Goal: Transaction & Acquisition: Purchase product/service

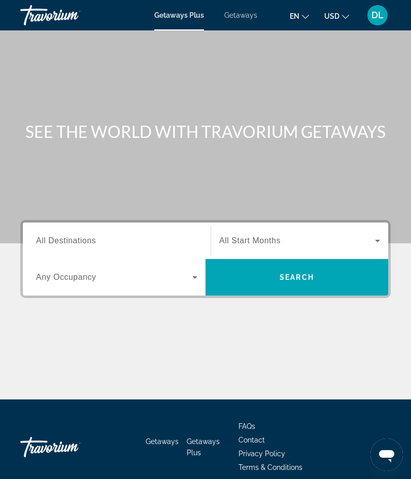
click at [80, 245] on span "All Destinations" at bounding box center [66, 240] width 60 height 9
click at [80, 245] on input "Destination All Destinations" at bounding box center [116, 241] width 161 height 12
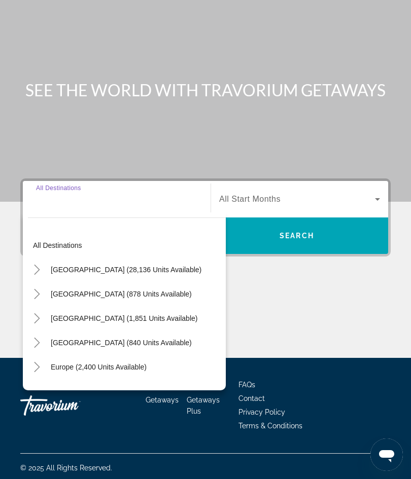
scroll to position [68, 0]
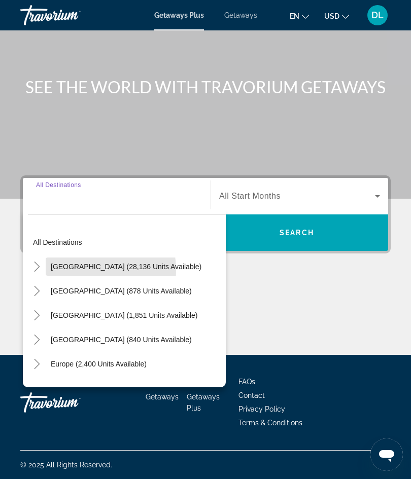
click at [79, 263] on span "United States (28,136 units available)" at bounding box center [126, 267] width 151 height 8
type input "**********"
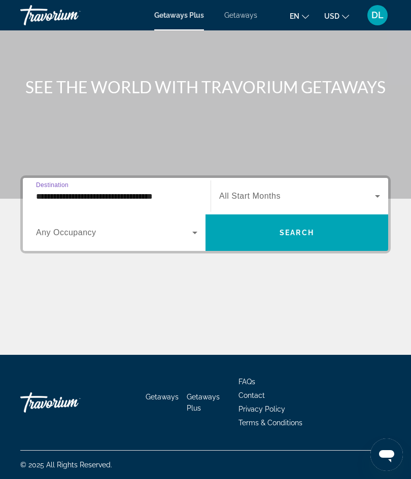
click at [59, 227] on span "Search widget" at bounding box center [114, 233] width 156 height 12
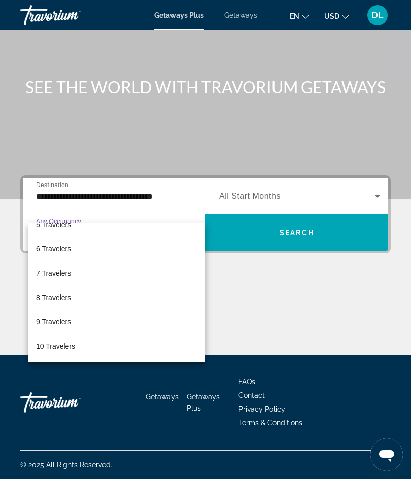
scroll to position [112, 0]
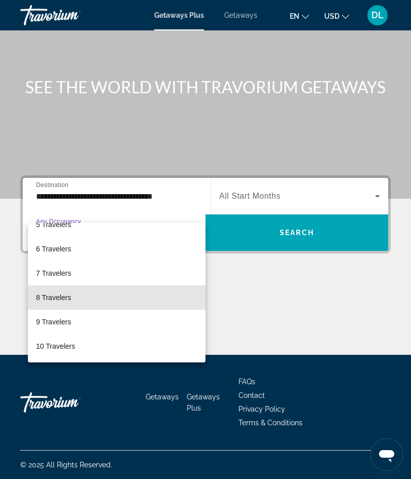
click at [48, 296] on span "8 Travelers" at bounding box center [53, 297] width 35 height 12
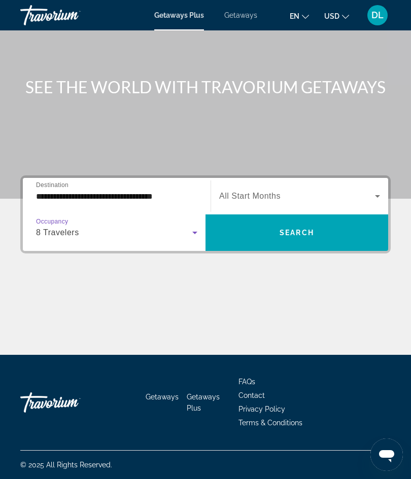
click at [239, 192] on span "All Start Months" at bounding box center [249, 196] width 61 height 9
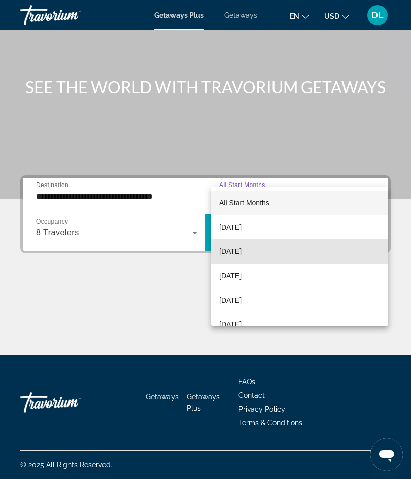
click at [235, 256] on span "November 2025" at bounding box center [230, 251] width 22 height 12
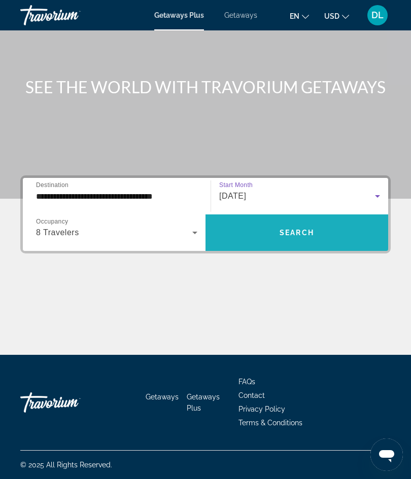
click at [241, 220] on span "Search widget" at bounding box center [296, 232] width 182 height 24
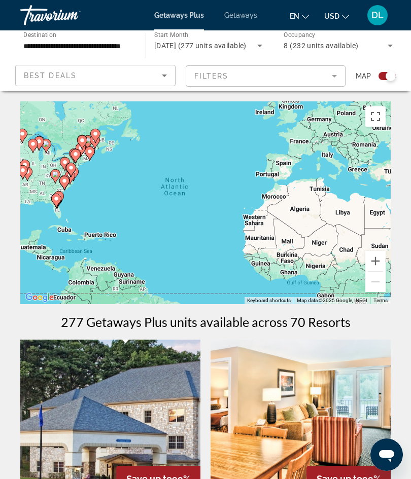
click at [204, 71] on mat-form-field "Filters" at bounding box center [266, 75] width 160 height 21
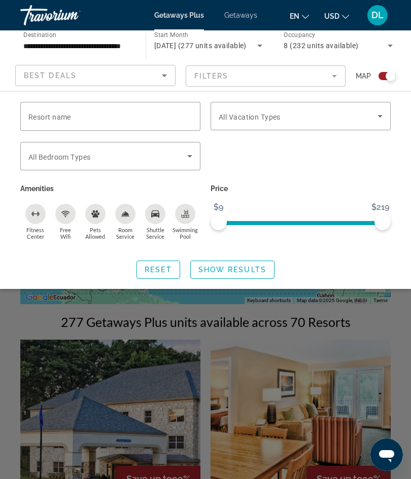
click at [226, 117] on span "All Vacation Types" at bounding box center [249, 117] width 62 height 8
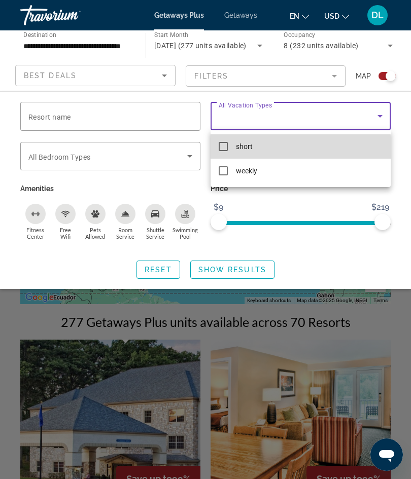
click at [220, 149] on mat-pseudo-checkbox at bounding box center [222, 146] width 9 height 9
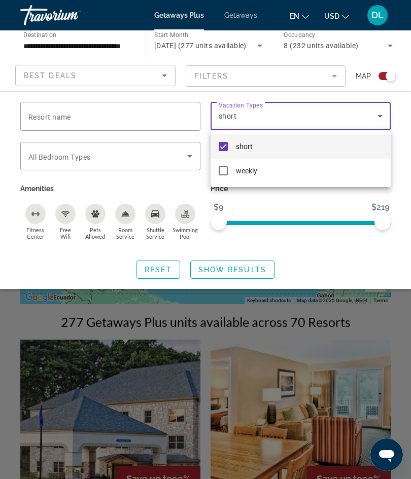
click at [46, 124] on div at bounding box center [205, 239] width 411 height 479
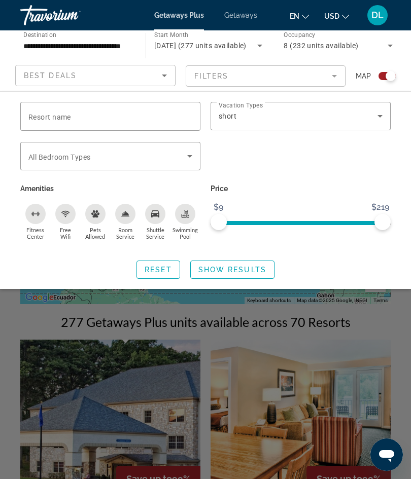
click at [62, 157] on span "All Bedroom Types" at bounding box center [59, 157] width 62 height 8
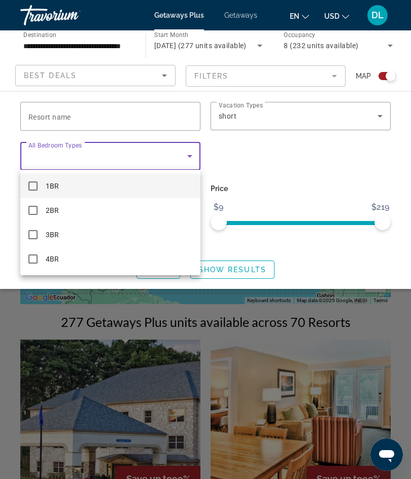
click at [246, 239] on div at bounding box center [205, 239] width 411 height 479
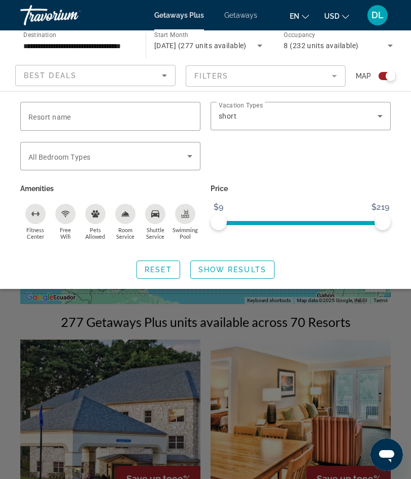
click at [227, 266] on span "Show Results" at bounding box center [232, 270] width 68 height 8
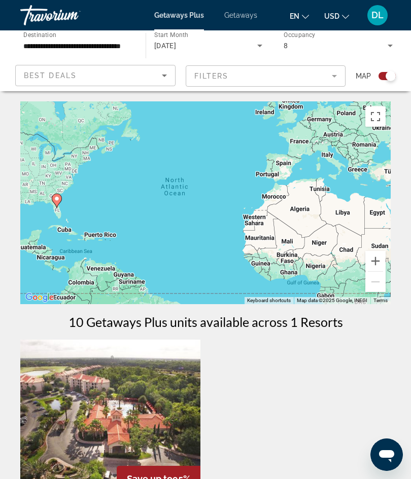
click at [238, 15] on span "Getaways" at bounding box center [240, 15] width 33 height 8
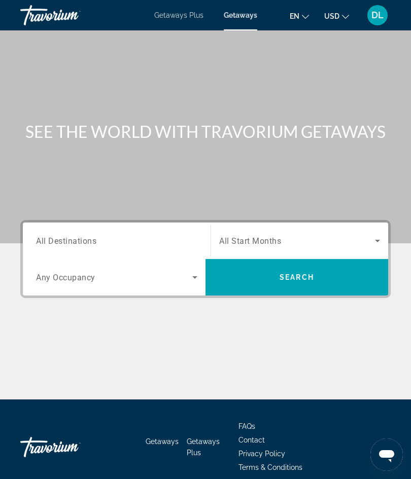
click at [64, 279] on span "Any Occupancy" at bounding box center [65, 278] width 59 height 10
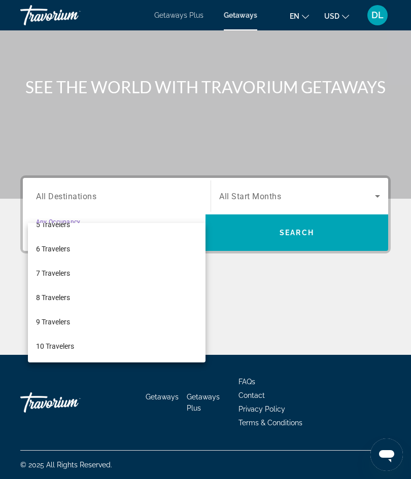
scroll to position [112, 0]
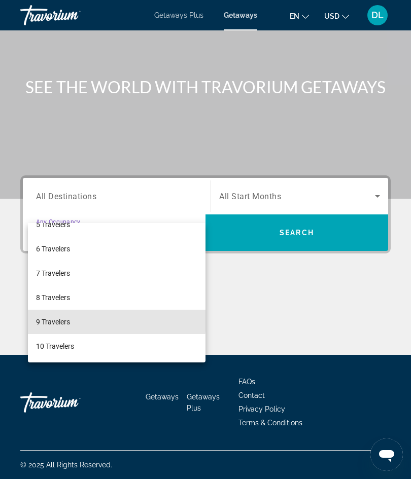
click at [45, 319] on span "9 Travelers" at bounding box center [53, 322] width 34 height 12
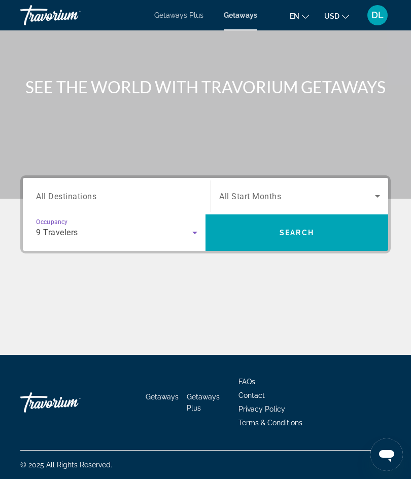
click at [56, 191] on span "All Destinations" at bounding box center [66, 196] width 60 height 10
click at [56, 191] on input "Destination All Destinations" at bounding box center [116, 197] width 161 height 12
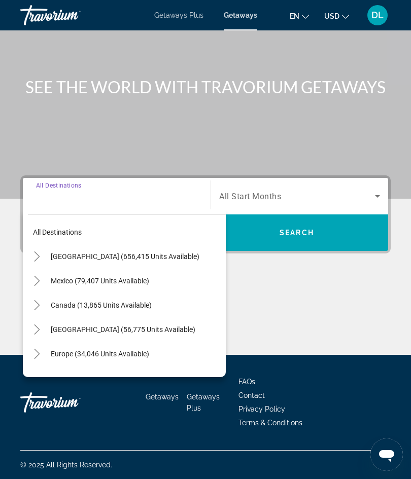
click at [72, 244] on span "Search widget" at bounding box center [136, 256] width 180 height 24
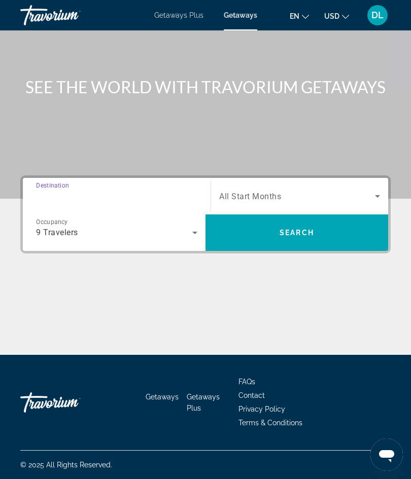
type input "**********"
click at [335, 190] on span "Search widget" at bounding box center [297, 196] width 156 height 12
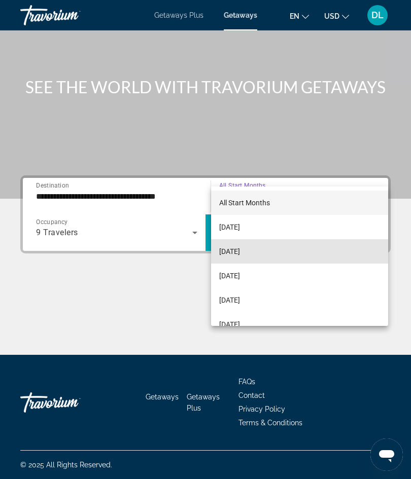
click at [276, 257] on mat-option "November 2025" at bounding box center [299, 251] width 177 height 24
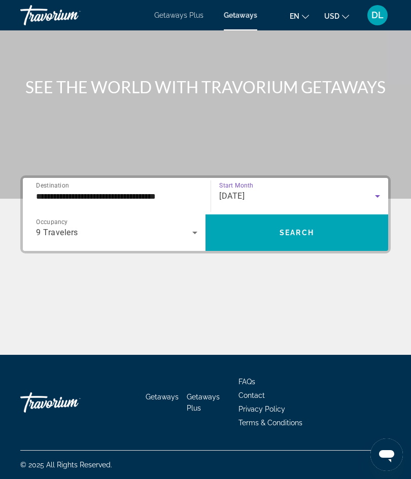
click at [315, 220] on span "Search widget" at bounding box center [296, 232] width 182 height 24
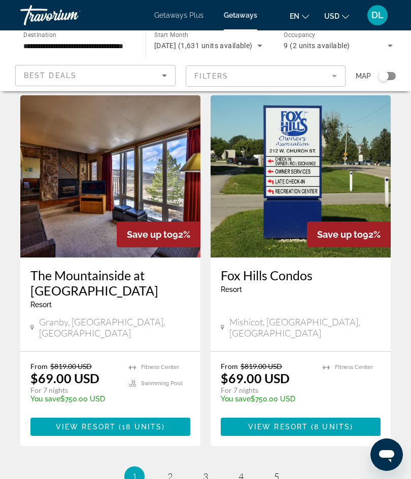
scroll to position [1934, 0]
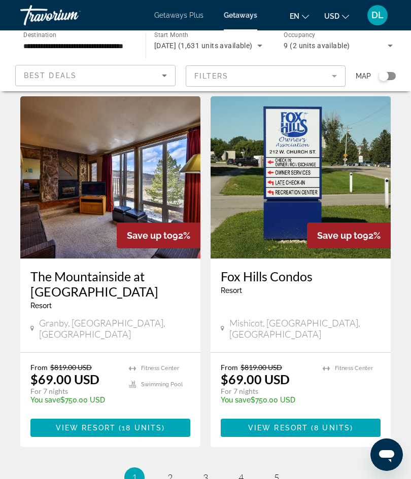
click at [164, 467] on li "page 2" at bounding box center [170, 477] width 20 height 20
click at [160, 467] on li "page 2" at bounding box center [170, 477] width 20 height 20
click at [172, 469] on link "page 2" at bounding box center [170, 478] width 18 height 18
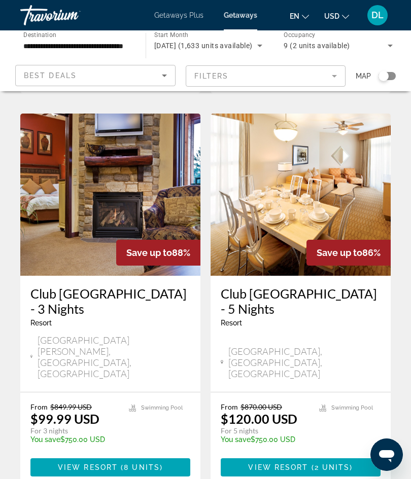
scroll to position [425, 0]
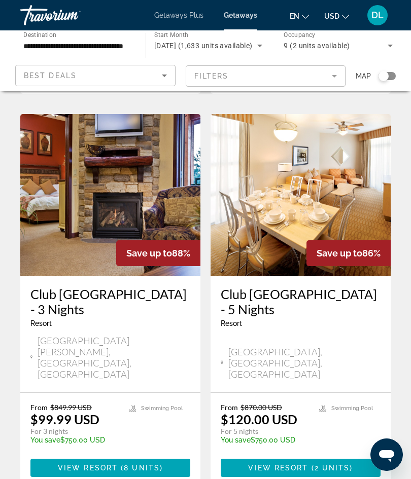
click at [59, 204] on img "Main content" at bounding box center [110, 195] width 180 height 162
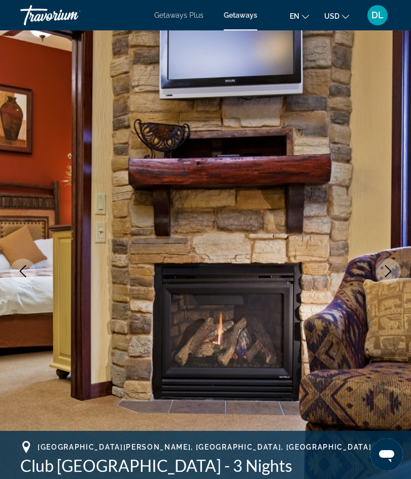
click at [24, 269] on icon "Previous image" at bounding box center [23, 271] width 12 height 12
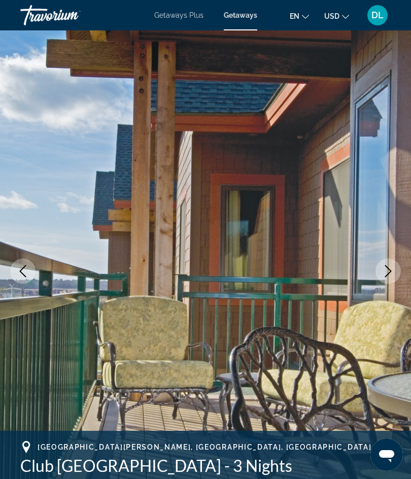
click at [27, 270] on icon "Previous image" at bounding box center [23, 271] width 12 height 12
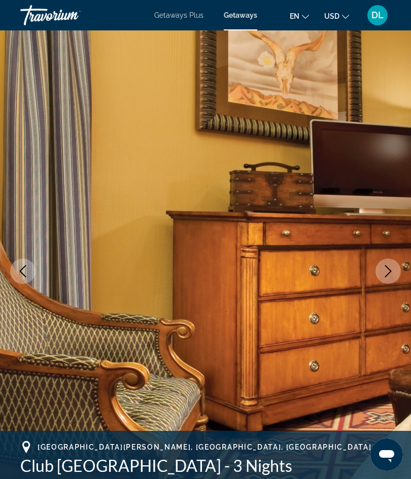
click at [27, 271] on icon "Previous image" at bounding box center [23, 271] width 12 height 12
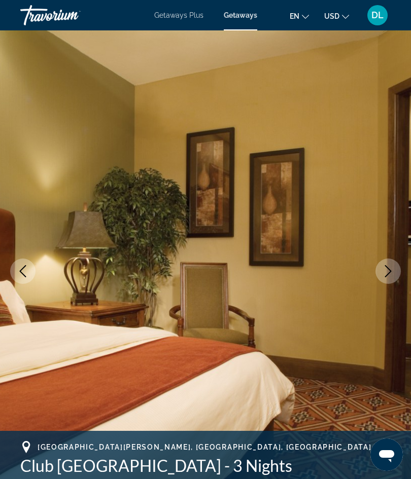
click at [24, 268] on icon "Previous image" at bounding box center [23, 271] width 12 height 12
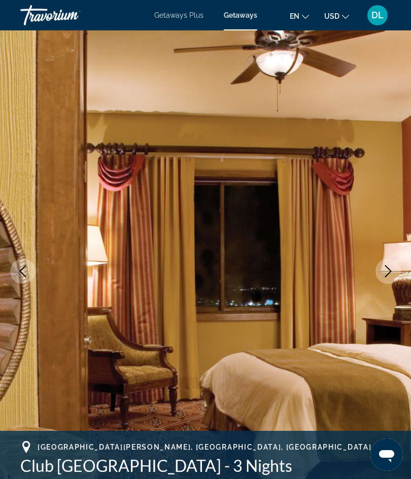
click at [27, 271] on icon "Previous image" at bounding box center [23, 271] width 12 height 12
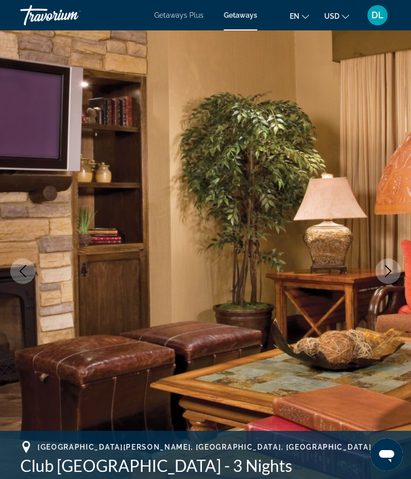
click at [26, 268] on icon "Previous image" at bounding box center [23, 271] width 12 height 12
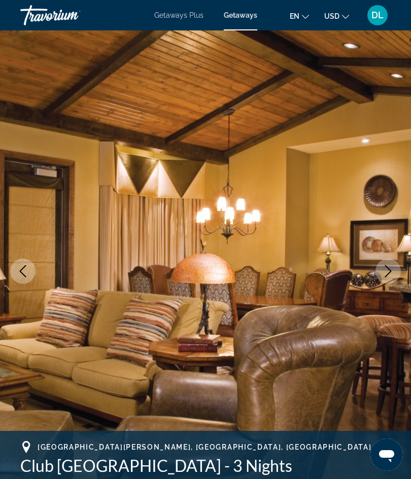
click at [21, 269] on icon "Previous image" at bounding box center [23, 271] width 12 height 12
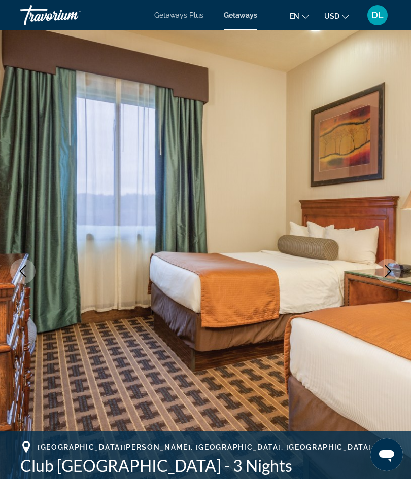
click at [20, 268] on icon "Previous image" at bounding box center [23, 271] width 12 height 12
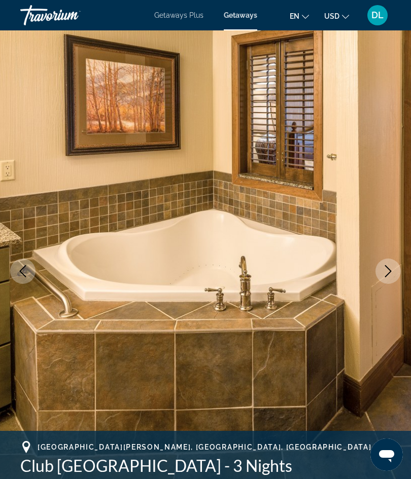
click at [19, 269] on icon "Previous image" at bounding box center [23, 271] width 12 height 12
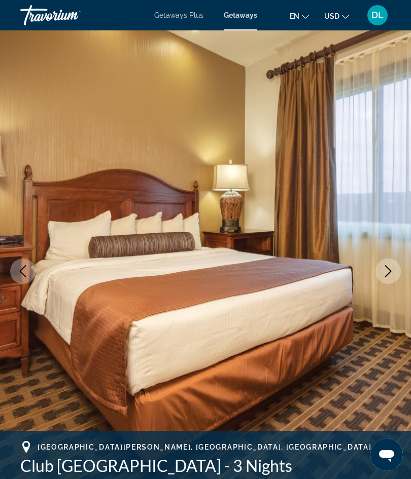
click at [18, 267] on icon "Previous image" at bounding box center [23, 271] width 12 height 12
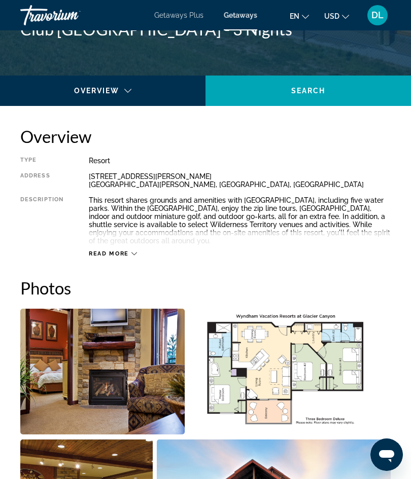
scroll to position [435, 0]
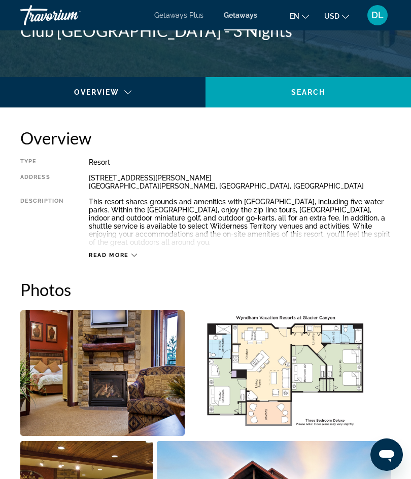
click at [99, 252] on span "Read more" at bounding box center [109, 255] width 40 height 7
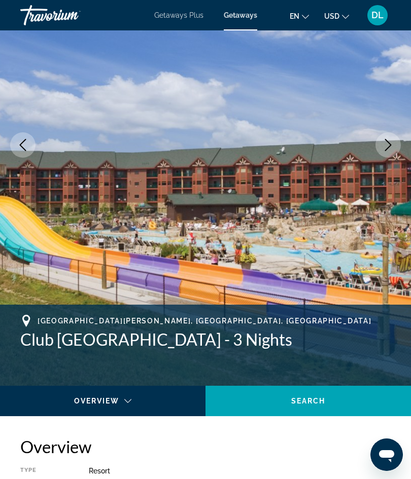
scroll to position [123, 0]
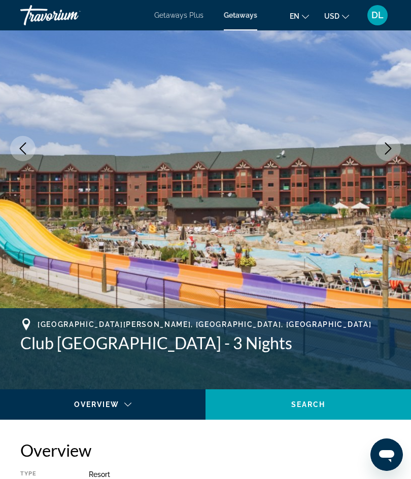
click at [23, 146] on icon "Previous image" at bounding box center [23, 148] width 12 height 12
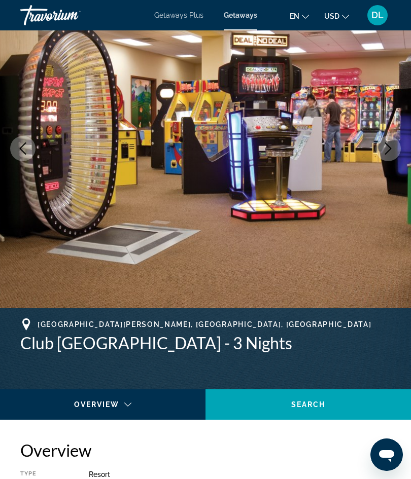
click at [22, 137] on button "Previous image" at bounding box center [22, 148] width 25 height 25
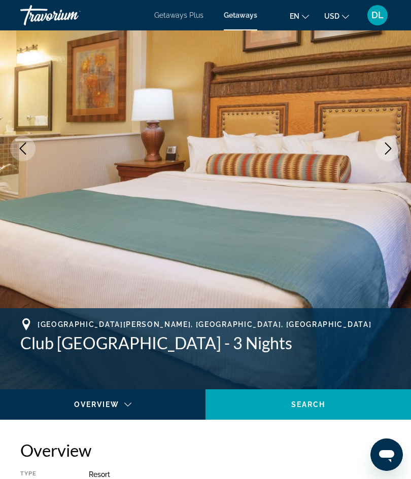
click at [18, 139] on button "Previous image" at bounding box center [22, 148] width 25 height 25
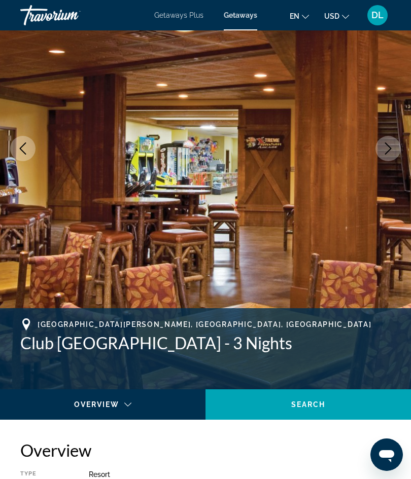
click at [19, 139] on button "Previous image" at bounding box center [22, 148] width 25 height 25
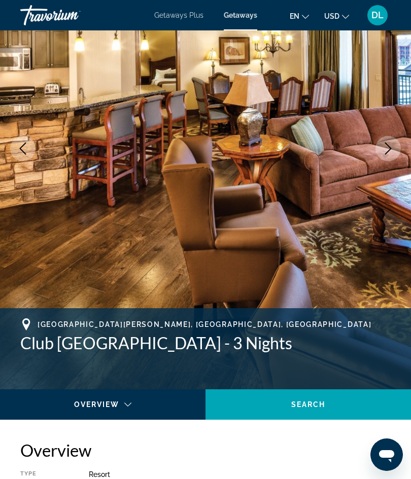
click at [18, 145] on icon "Previous image" at bounding box center [23, 148] width 12 height 12
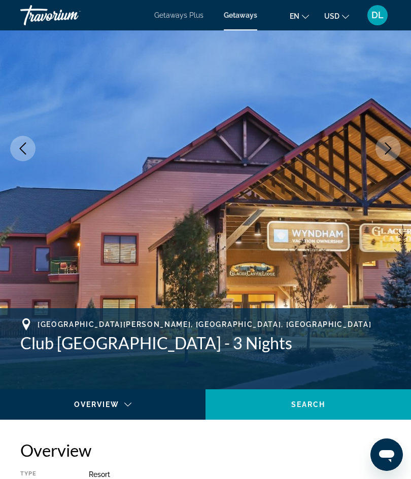
click at [17, 148] on icon "Previous image" at bounding box center [23, 148] width 12 height 12
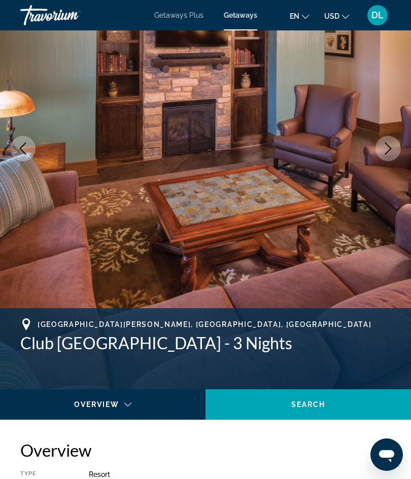
click at [18, 147] on icon "Previous image" at bounding box center [23, 148] width 12 height 12
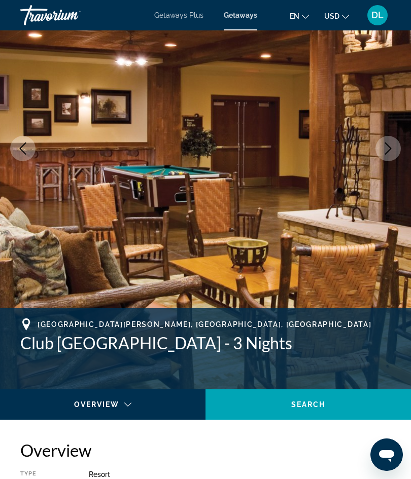
click at [21, 149] on icon "Previous image" at bounding box center [23, 148] width 12 height 12
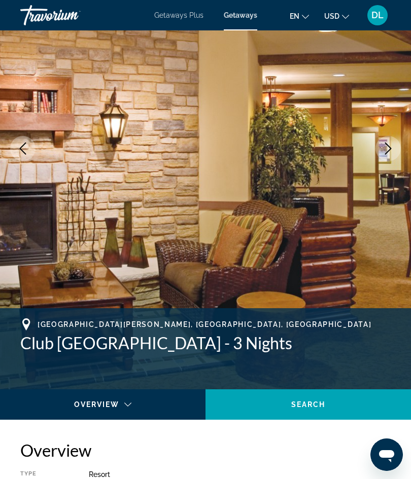
click at [22, 147] on icon "Previous image" at bounding box center [23, 148] width 12 height 12
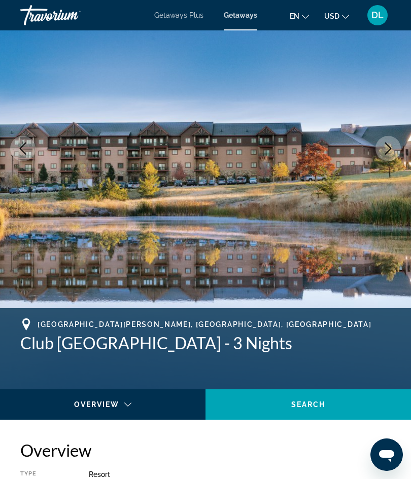
click at [17, 149] on icon "Previous image" at bounding box center [23, 148] width 12 height 12
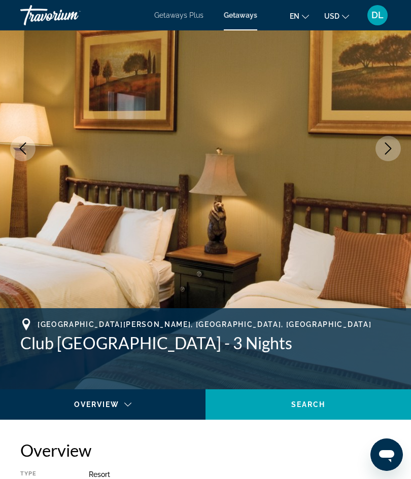
click at [19, 148] on icon "Previous image" at bounding box center [23, 148] width 12 height 12
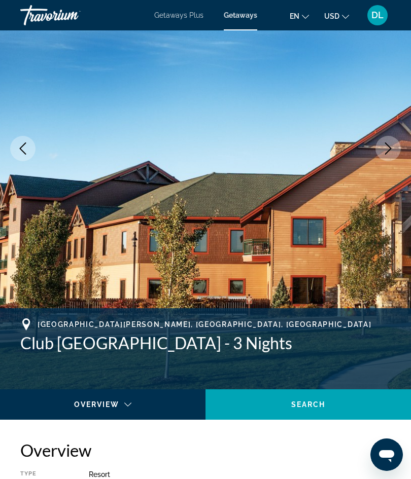
click at [18, 144] on icon "Previous image" at bounding box center [23, 148] width 12 height 12
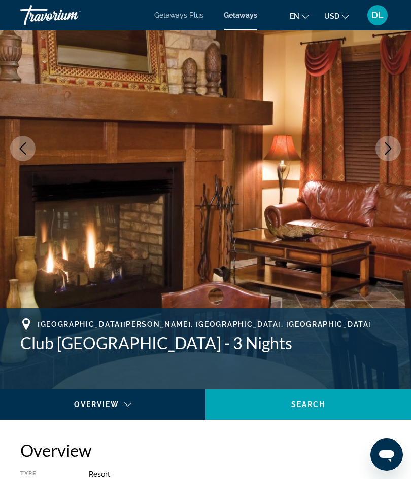
click at [19, 149] on icon "Previous image" at bounding box center [23, 148] width 12 height 12
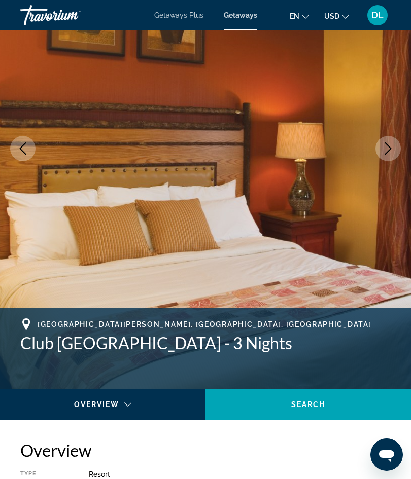
click at [19, 143] on icon "Previous image" at bounding box center [23, 148] width 12 height 12
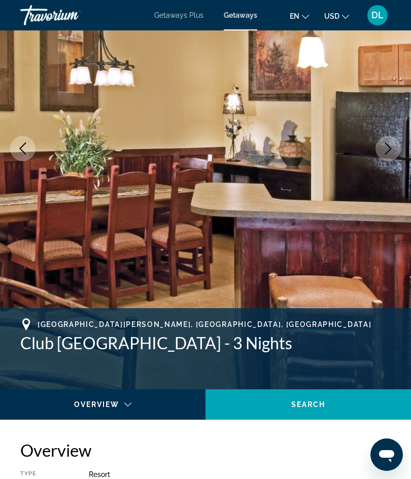
click at [22, 153] on icon "Previous image" at bounding box center [23, 148] width 12 height 12
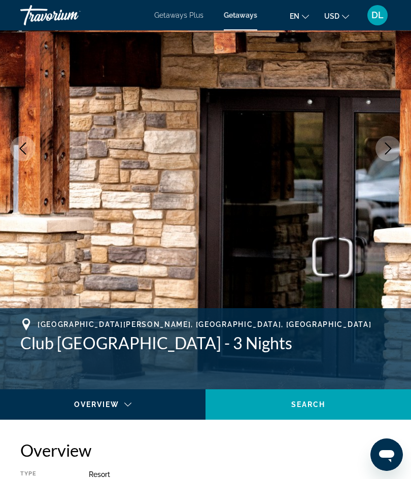
click at [21, 150] on icon "Previous image" at bounding box center [23, 148] width 7 height 12
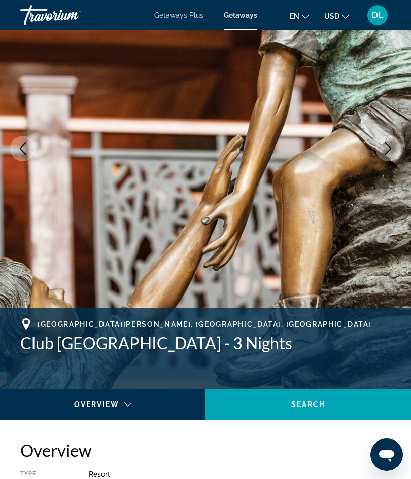
click at [21, 147] on icon "Previous image" at bounding box center [23, 148] width 12 height 12
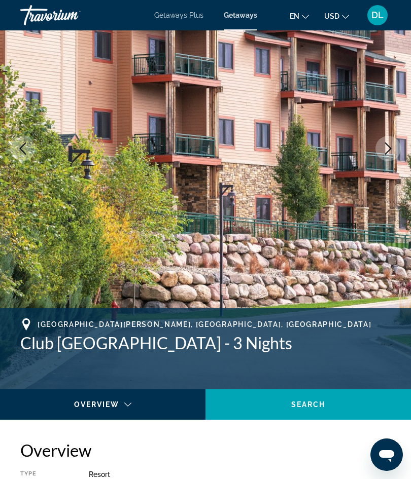
click at [21, 149] on icon "Previous image" at bounding box center [23, 148] width 12 height 12
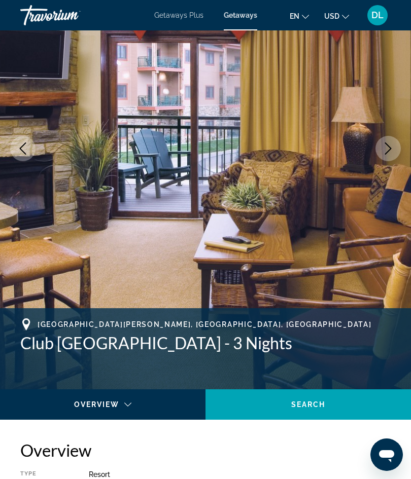
click at [24, 143] on icon "Previous image" at bounding box center [23, 148] width 12 height 12
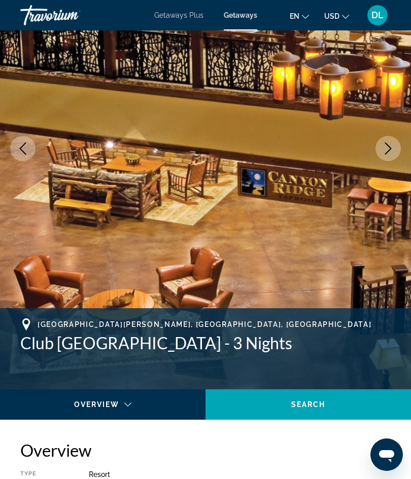
click at [20, 140] on button "Previous image" at bounding box center [22, 148] width 25 height 25
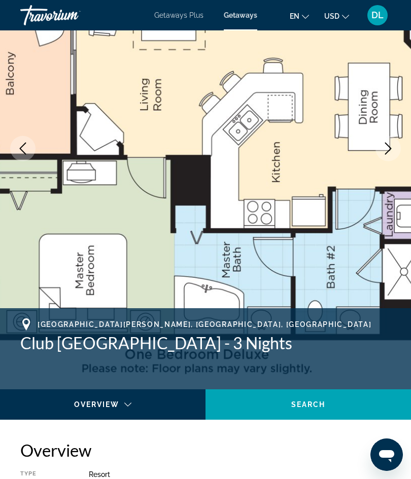
click at [18, 135] on img "Main content" at bounding box center [205, 149] width 411 height 482
click at [19, 148] on icon "Previous image" at bounding box center [23, 148] width 12 height 12
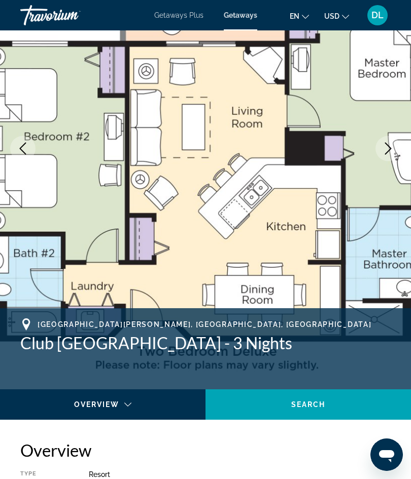
click at [19, 146] on icon "Previous image" at bounding box center [23, 148] width 12 height 12
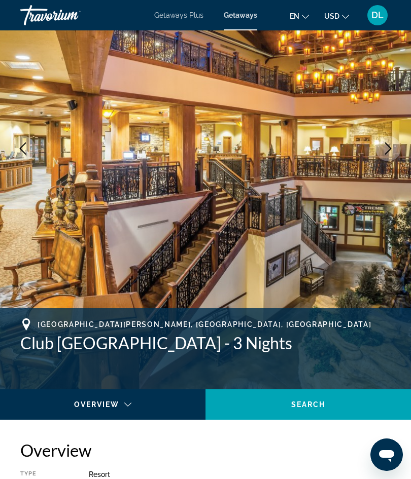
click at [20, 141] on button "Previous image" at bounding box center [22, 148] width 25 height 25
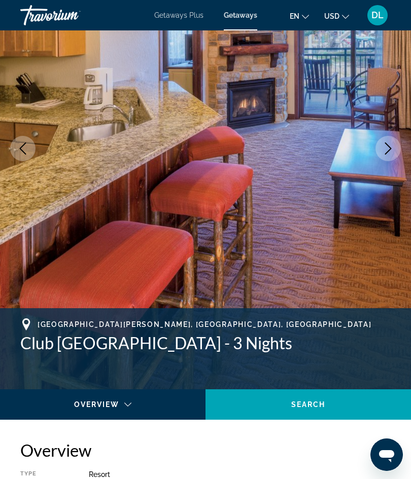
click at [19, 147] on icon "Previous image" at bounding box center [23, 148] width 12 height 12
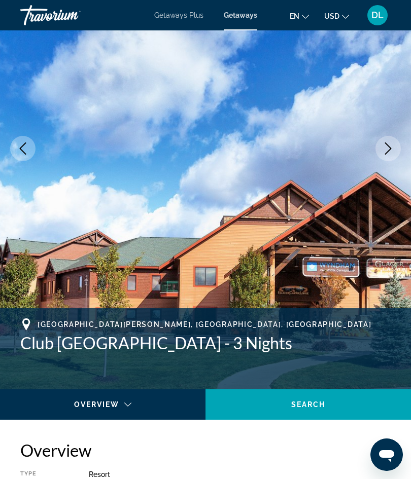
click at [18, 145] on icon "Previous image" at bounding box center [23, 148] width 12 height 12
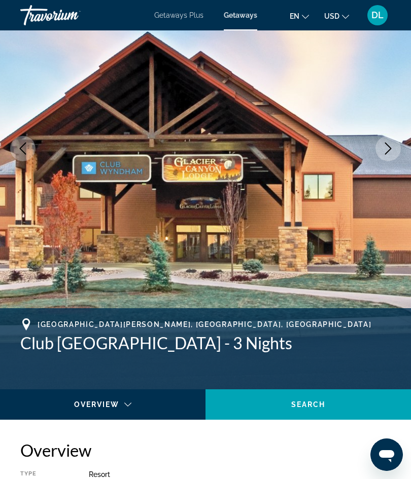
click at [16, 149] on button "Previous image" at bounding box center [22, 148] width 25 height 25
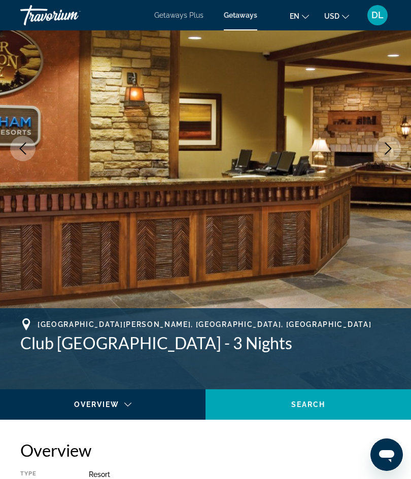
click at [16, 142] on button "Previous image" at bounding box center [22, 148] width 25 height 25
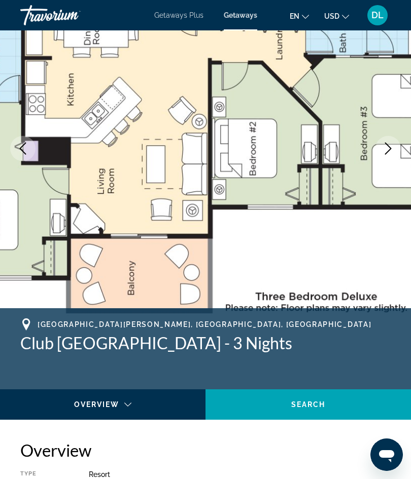
click at [18, 149] on icon "Previous image" at bounding box center [23, 148] width 12 height 12
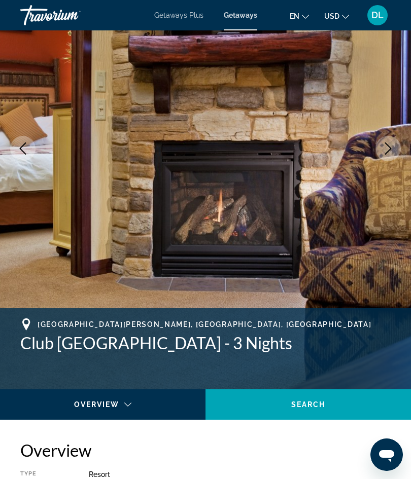
click at [20, 150] on icon "Previous image" at bounding box center [23, 148] width 12 height 12
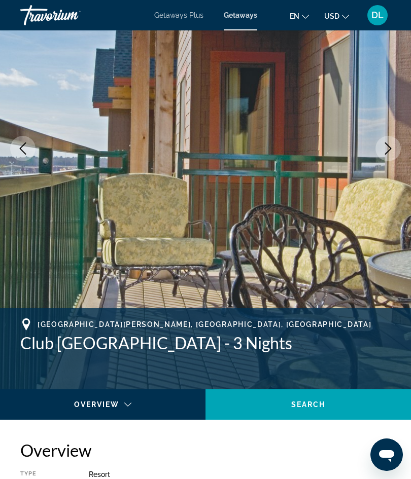
click at [20, 144] on icon "Previous image" at bounding box center [23, 148] width 12 height 12
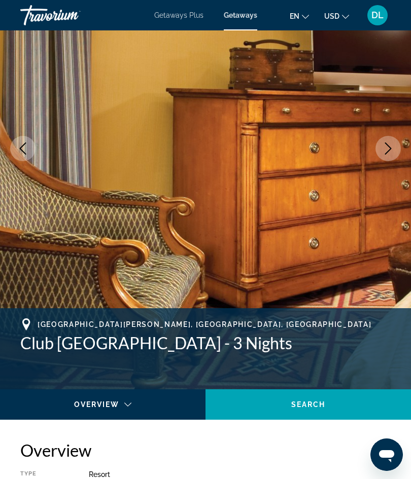
click at [23, 147] on icon "Previous image" at bounding box center [23, 148] width 12 height 12
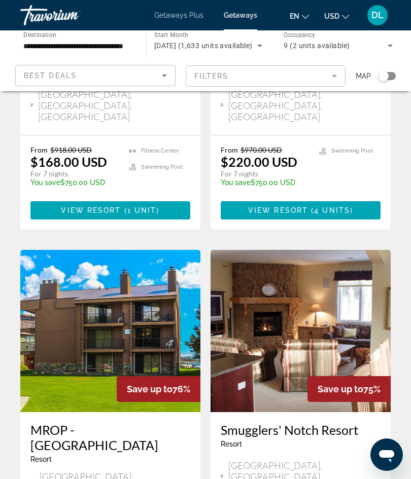
scroll to position [1828, 0]
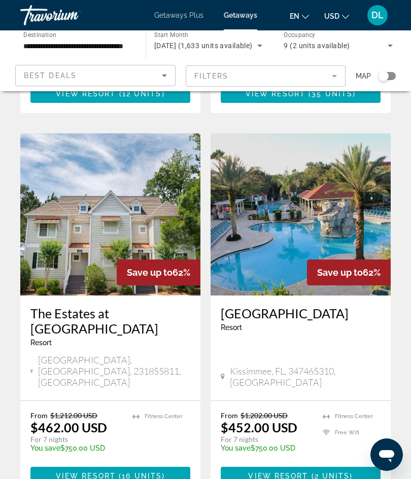
scroll to position [1949, 0]
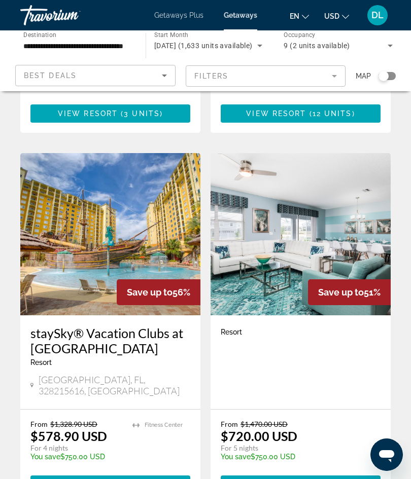
scroll to position [1120, 0]
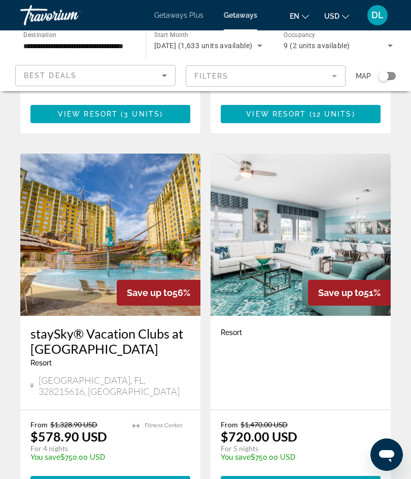
click at [45, 209] on img "Main content" at bounding box center [110, 235] width 180 height 162
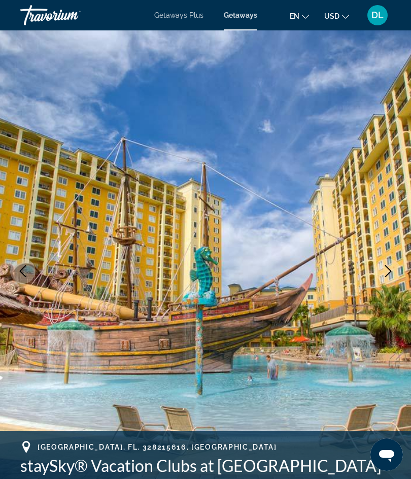
click at [24, 277] on icon "Previous image" at bounding box center [23, 271] width 12 height 12
click at [22, 271] on icon "Previous image" at bounding box center [23, 271] width 12 height 12
click at [17, 269] on icon "Previous image" at bounding box center [23, 271] width 12 height 12
click at [24, 272] on icon "Previous image" at bounding box center [23, 271] width 12 height 12
click at [26, 274] on icon "Previous image" at bounding box center [23, 271] width 12 height 12
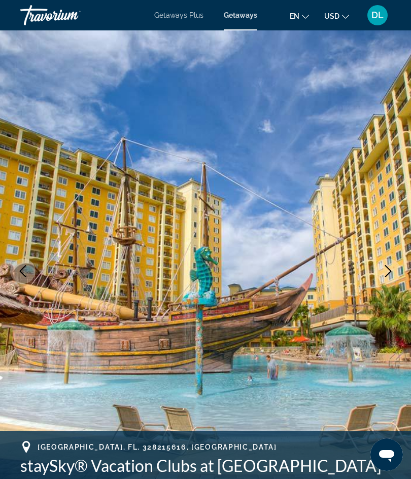
click at [23, 273] on icon "Previous image" at bounding box center [23, 271] width 12 height 12
click at [25, 275] on icon "Previous image" at bounding box center [23, 271] width 12 height 12
click at [26, 274] on icon "Previous image" at bounding box center [23, 271] width 12 height 12
click at [29, 266] on button "Previous image" at bounding box center [22, 271] width 25 height 25
click at [26, 269] on icon "Previous image" at bounding box center [23, 271] width 12 height 12
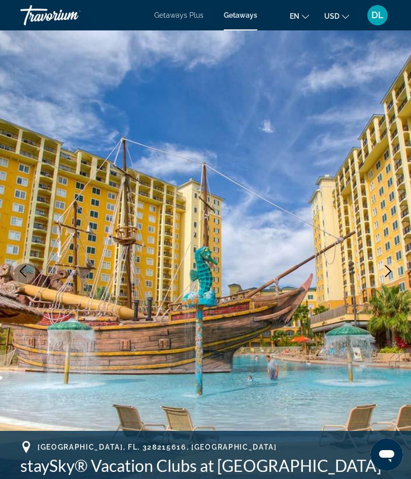
click at [30, 275] on button "Previous image" at bounding box center [22, 271] width 25 height 25
click at [391, 276] on icon "Next image" at bounding box center [388, 271] width 12 height 12
click at [385, 277] on button "Next image" at bounding box center [387, 271] width 25 height 25
click at [390, 275] on icon "Next image" at bounding box center [388, 271] width 12 height 12
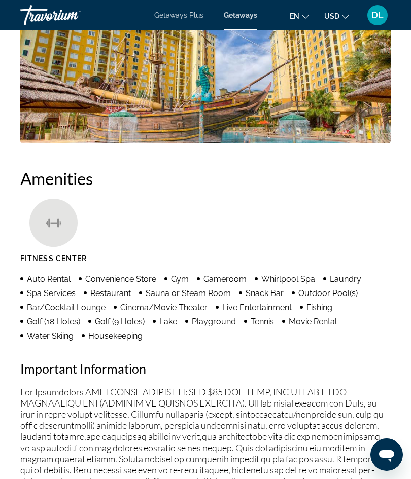
scroll to position [734, 0]
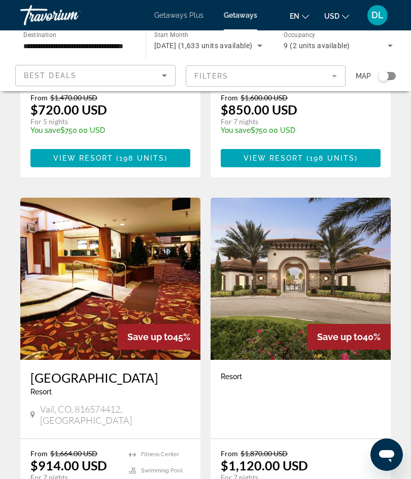
scroll to position [1833, 0]
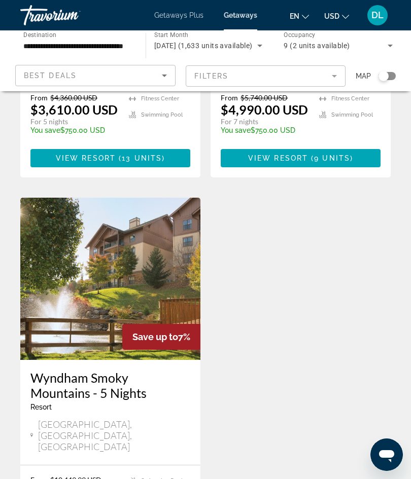
scroll to position [697, 0]
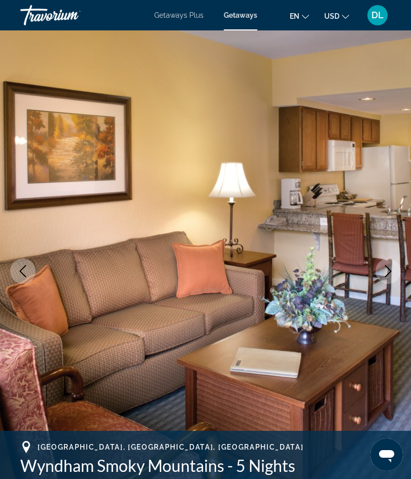
click at [23, 279] on button "Previous image" at bounding box center [22, 271] width 25 height 25
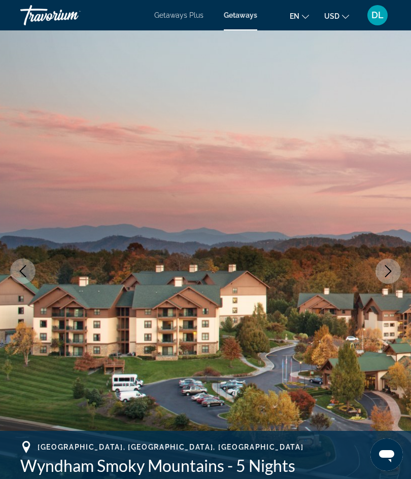
click at [17, 267] on icon "Previous image" at bounding box center [23, 271] width 12 height 12
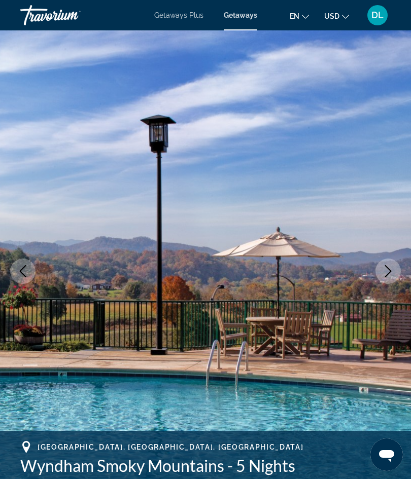
click at [22, 271] on icon "Previous image" at bounding box center [23, 271] width 12 height 12
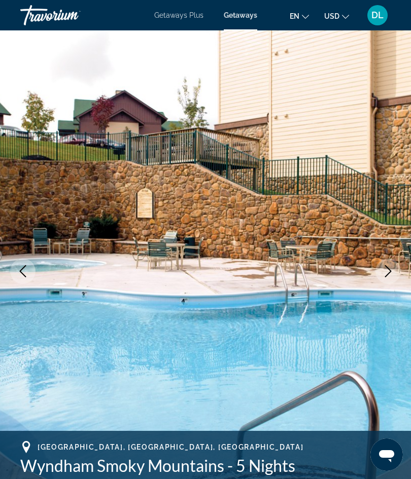
click at [23, 272] on icon "Previous image" at bounding box center [23, 271] width 12 height 12
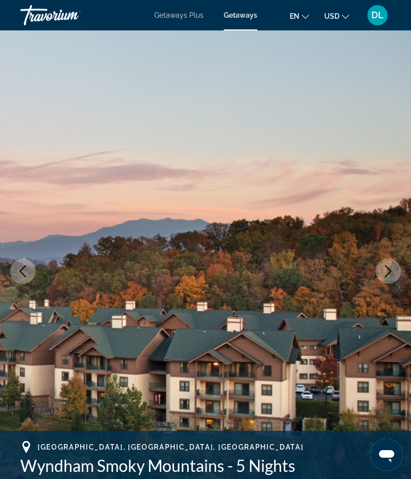
click at [24, 273] on icon "Previous image" at bounding box center [23, 271] width 12 height 12
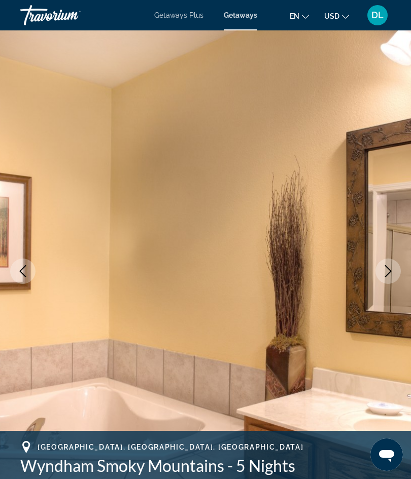
click at [30, 275] on button "Previous image" at bounding box center [22, 271] width 25 height 25
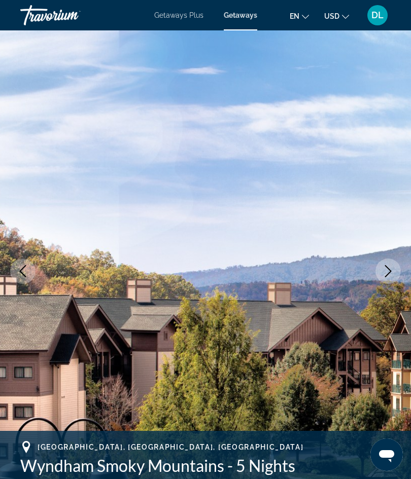
click at [30, 279] on button "Previous image" at bounding box center [22, 271] width 25 height 25
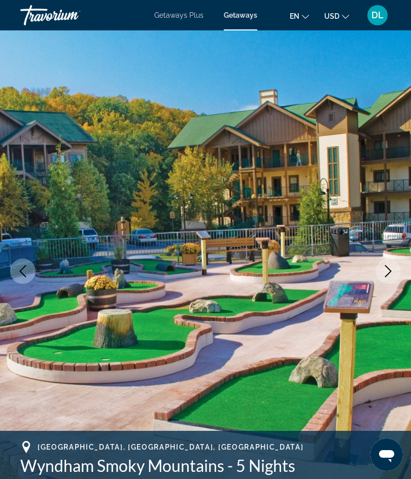
click at [29, 277] on button "Previous image" at bounding box center [22, 271] width 25 height 25
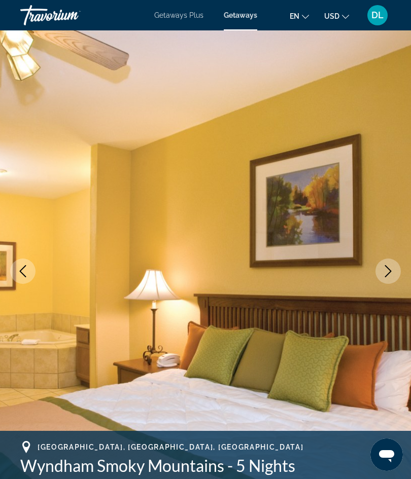
click at [36, 281] on img "Main content" at bounding box center [205, 271] width 411 height 482
click at [22, 275] on icon "Previous image" at bounding box center [23, 271] width 12 height 12
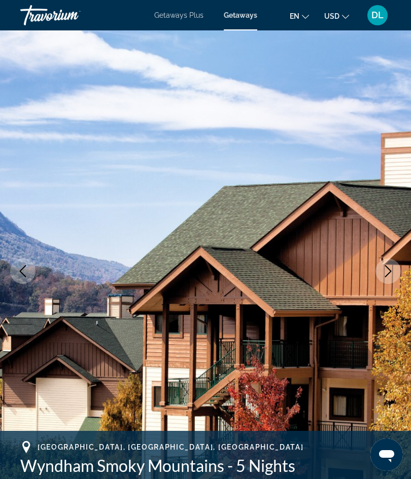
click at [26, 271] on icon "Previous image" at bounding box center [23, 271] width 12 height 12
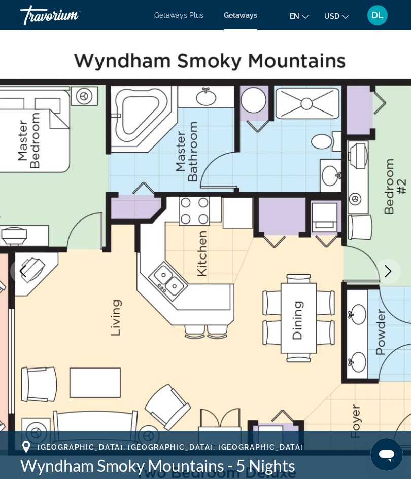
click at [24, 272] on icon "Previous image" at bounding box center [23, 271] width 12 height 12
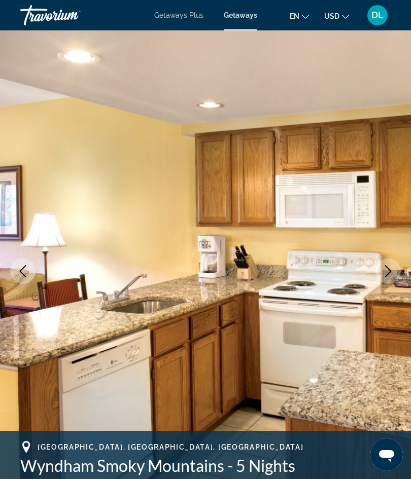
click at [21, 271] on icon "Previous image" at bounding box center [23, 271] width 12 height 12
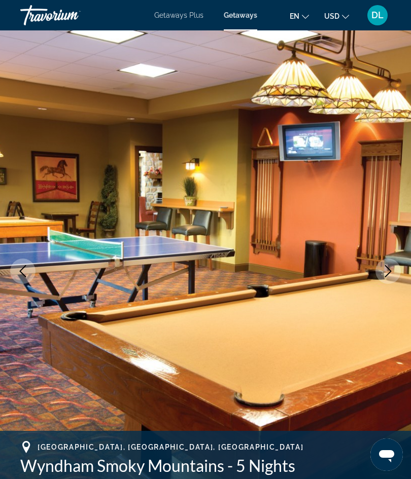
click at [19, 269] on icon "Previous image" at bounding box center [23, 271] width 12 height 12
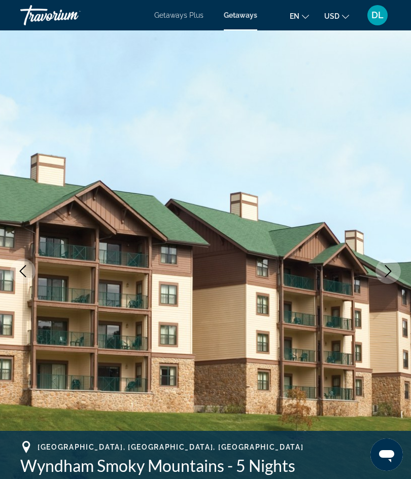
click at [17, 269] on icon "Previous image" at bounding box center [23, 271] width 12 height 12
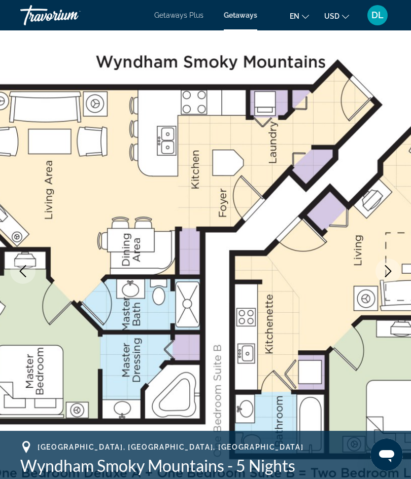
click at [19, 270] on icon "Previous image" at bounding box center [23, 271] width 12 height 12
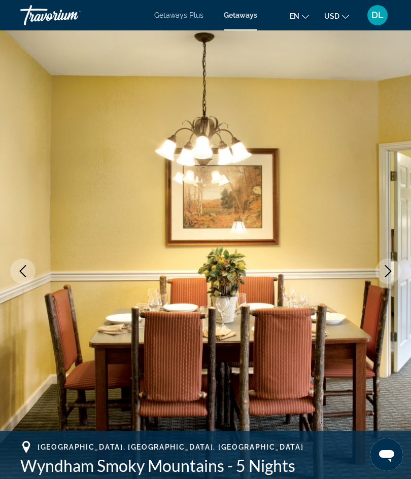
click at [17, 269] on icon "Previous image" at bounding box center [23, 271] width 12 height 12
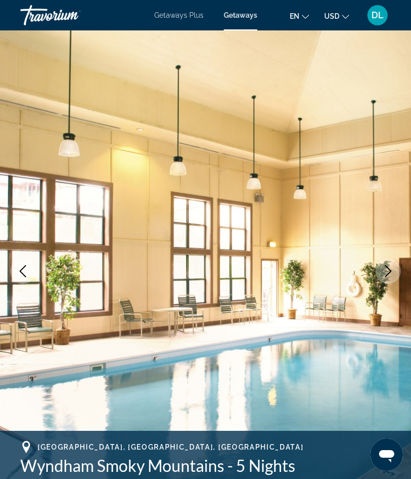
click at [24, 272] on icon "Previous image" at bounding box center [23, 271] width 12 height 12
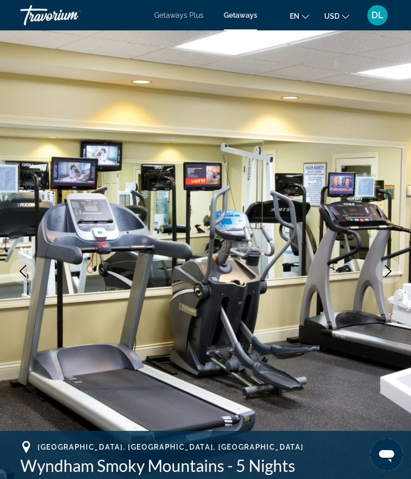
click at [26, 272] on icon "Previous image" at bounding box center [23, 271] width 12 height 12
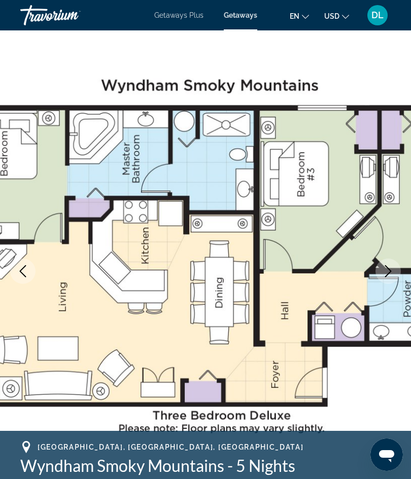
click at [22, 271] on icon "Previous image" at bounding box center [23, 271] width 12 height 12
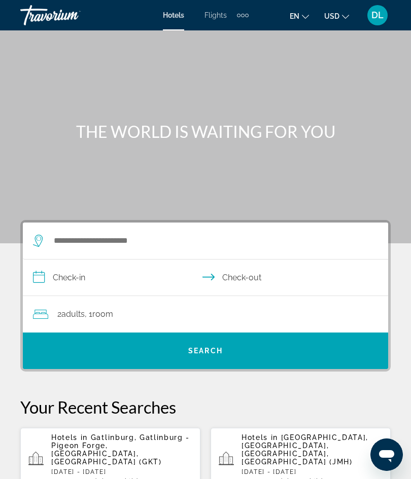
click at [378, 15] on span "DL" at bounding box center [377, 15] width 12 height 10
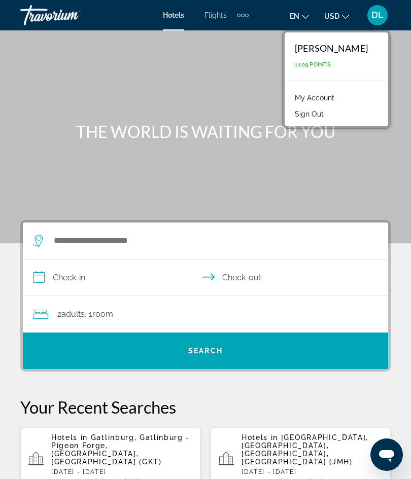
click at [343, 19] on button "USD USD ($) MXN (Mex$) CAD (Can$) GBP (£) EUR (€) AUD (A$) NZD (NZ$) CNY (CN¥)" at bounding box center [336, 16] width 25 height 15
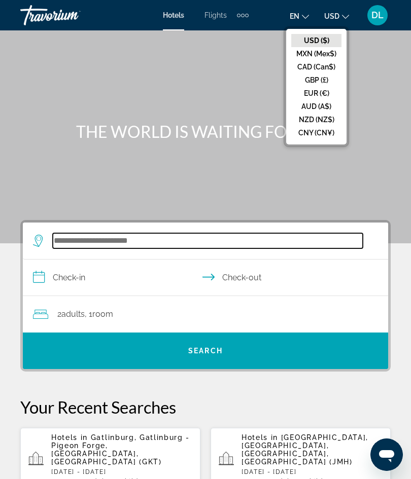
click at [72, 236] on input "Search widget" at bounding box center [208, 240] width 310 height 15
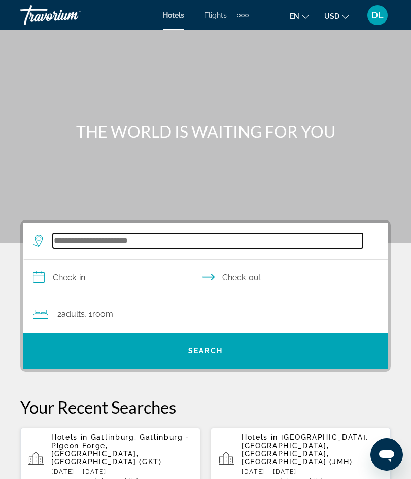
scroll to position [25, 0]
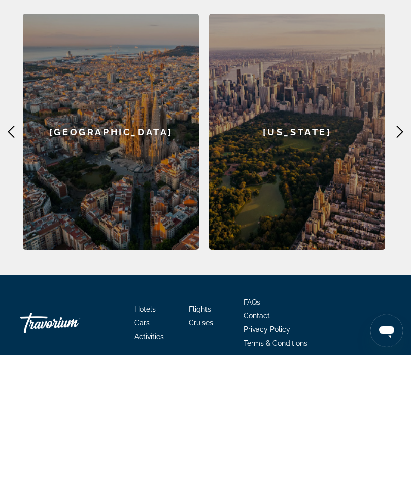
click at [13, 250] on icon "Main content" at bounding box center [11, 256] width 12 height 12
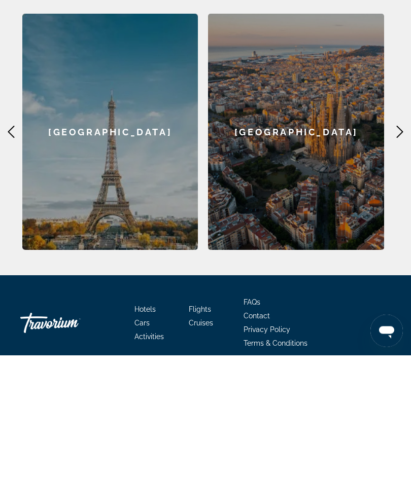
scroll to position [468, 0]
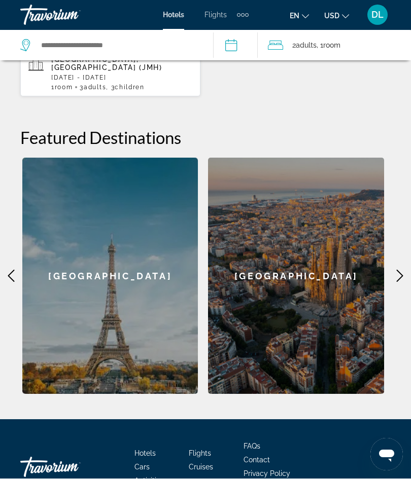
click at [8, 270] on icon "Main content" at bounding box center [11, 276] width 12 height 12
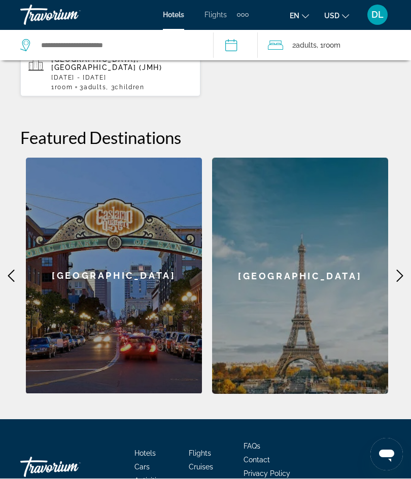
click at [3, 248] on div "**********" at bounding box center [205, 73] width 411 height 643
click at [8, 270] on icon "Main content" at bounding box center [11, 276] width 12 height 12
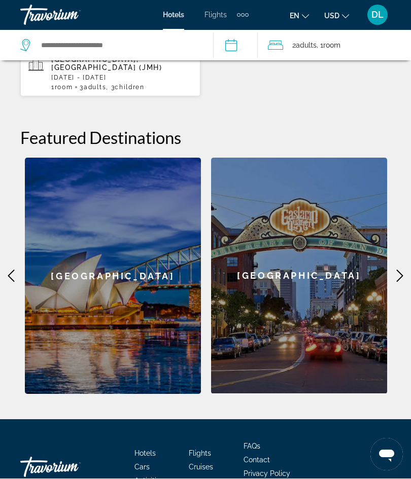
click at [12, 270] on icon "Main content" at bounding box center [11, 276] width 12 height 12
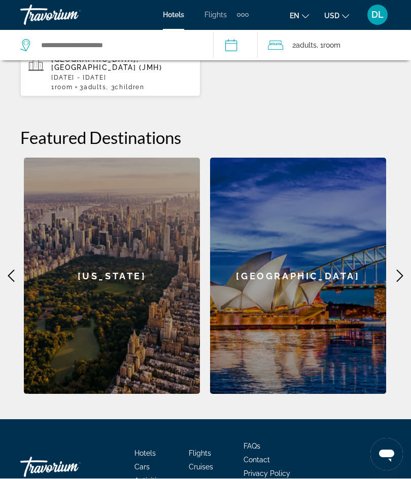
click at [11, 270] on icon "Main content" at bounding box center [11, 276] width 7 height 12
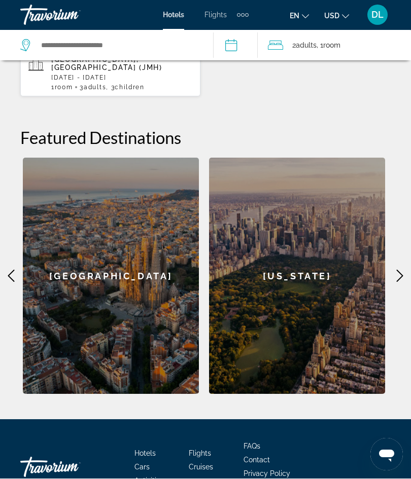
click at [9, 270] on icon "Main content" at bounding box center [11, 276] width 12 height 12
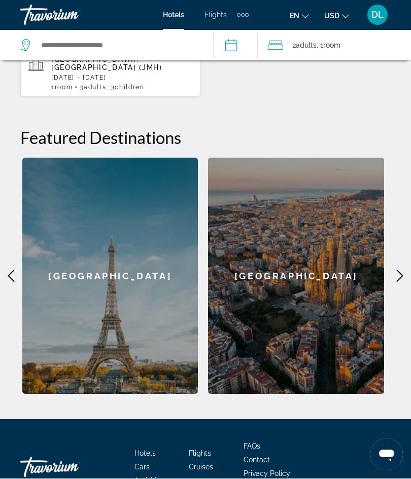
click at [11, 270] on icon "Main content" at bounding box center [11, 276] width 12 height 12
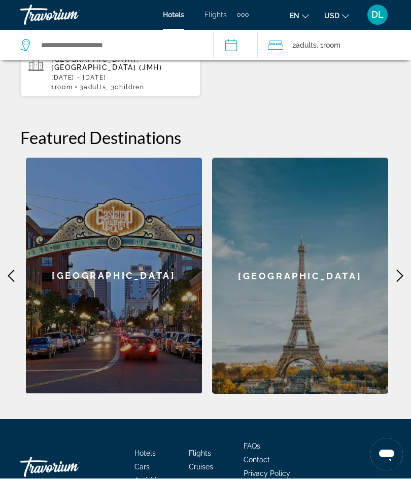
click at [14, 270] on icon "Main content" at bounding box center [11, 276] width 12 height 12
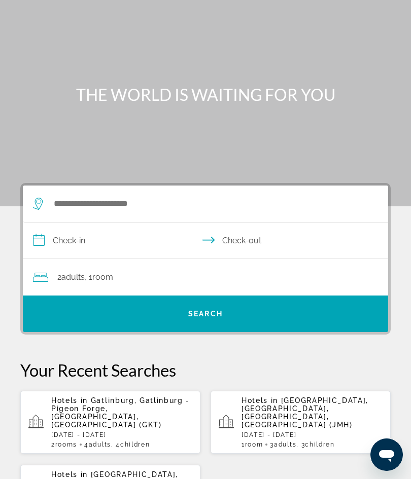
scroll to position [0, 0]
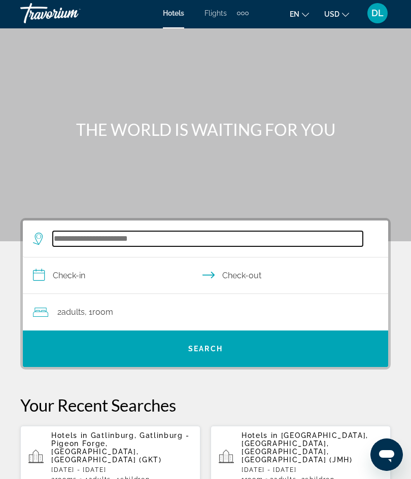
click at [73, 237] on input "Search widget" at bounding box center [208, 238] width 310 height 15
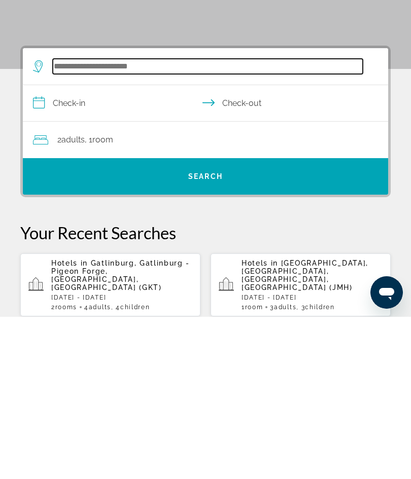
scroll to position [25, 0]
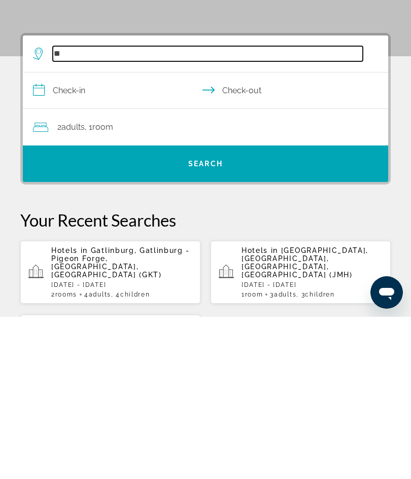
type input "*"
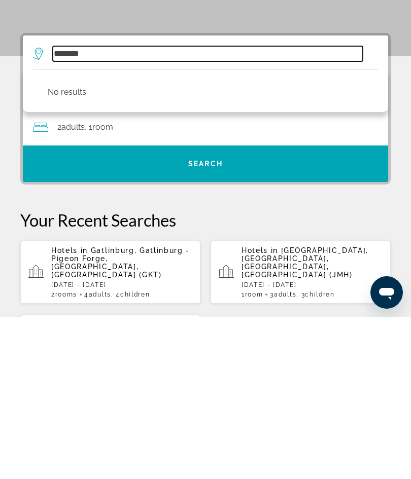
click at [56, 208] on input "********" at bounding box center [208, 215] width 310 height 15
click at [90, 208] on input "*******" at bounding box center [208, 215] width 310 height 15
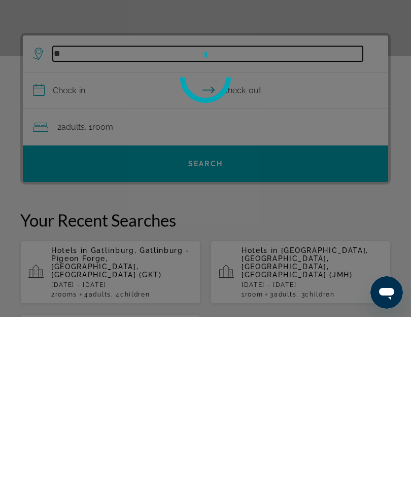
type input "*"
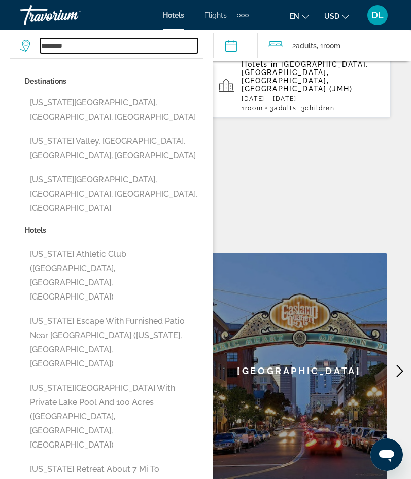
scroll to position [0, 0]
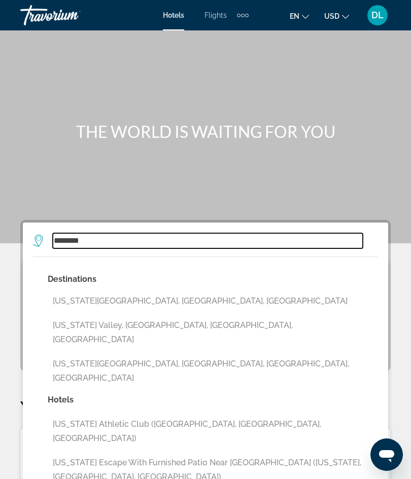
click at [88, 247] on input "********" at bounding box center [208, 240] width 310 height 15
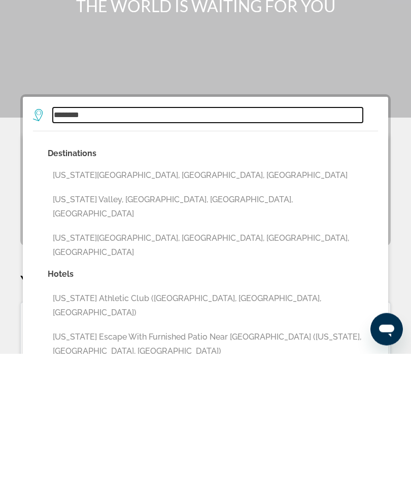
scroll to position [25, 0]
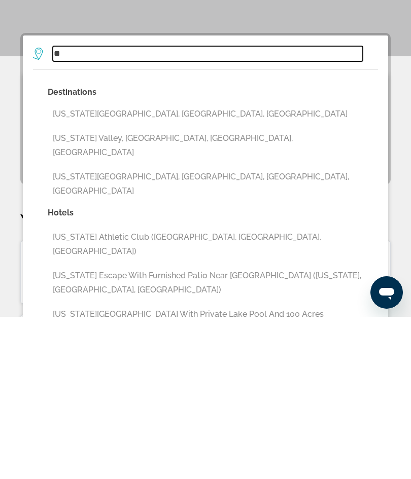
type input "*"
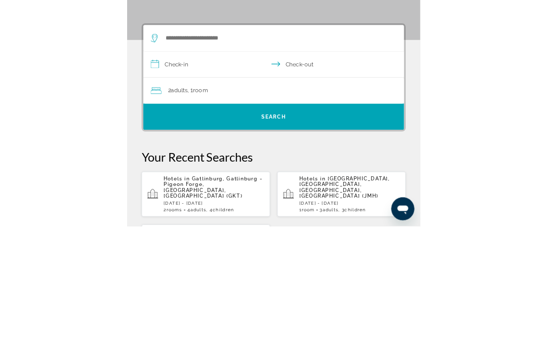
scroll to position [187, 0]
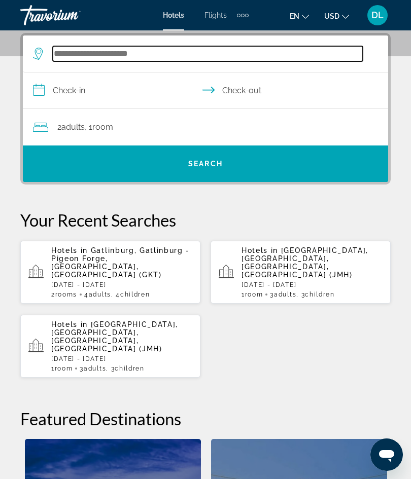
click at [69, 57] on input "Search widget" at bounding box center [208, 53] width 310 height 15
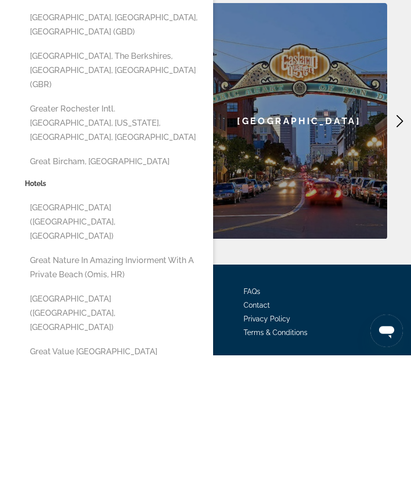
scroll to position [507, 0]
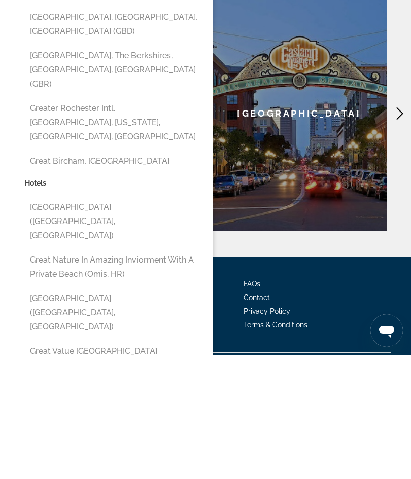
click at [322, 381] on div "Hotels Flights Cars Cruises Activities FAQs Contact Privacy Policy Terms & Cond…" at bounding box center [205, 428] width 370 height 95
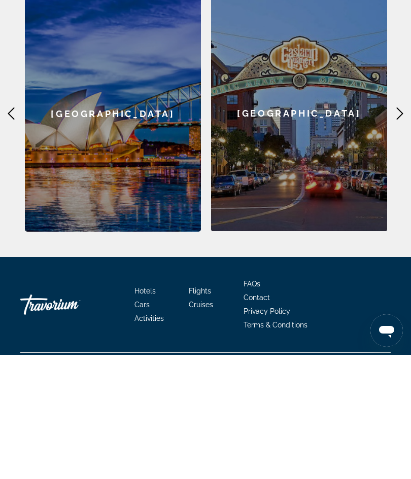
scroll to position [468, 0]
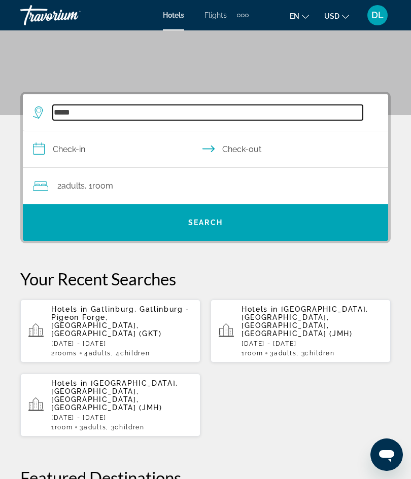
click at [69, 119] on input "*****" at bounding box center [208, 112] width 310 height 15
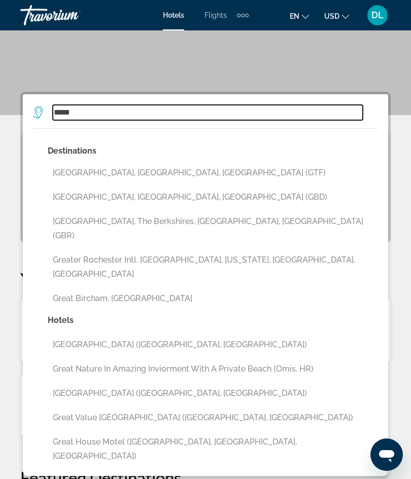
scroll to position [128, 0]
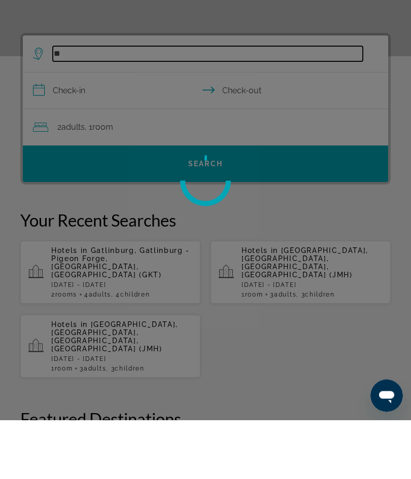
type input "*"
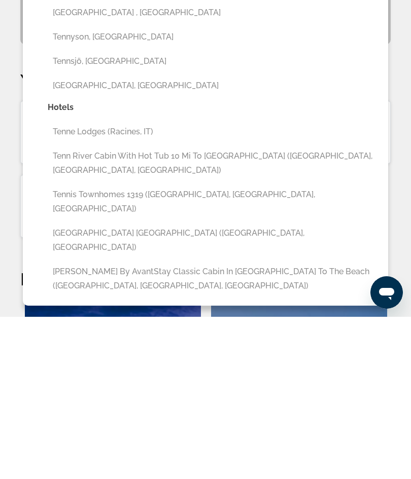
scroll to position [63, 0]
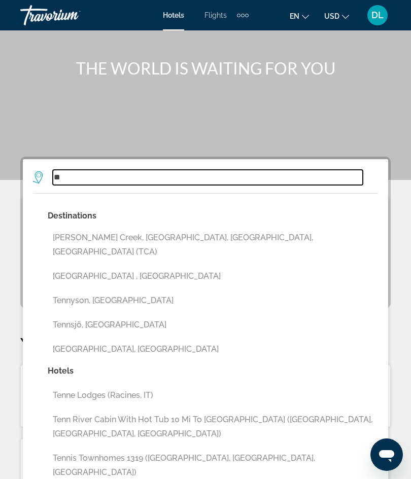
type input "*"
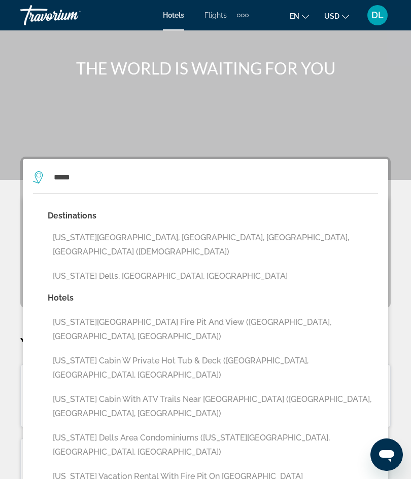
click at [64, 267] on button "[US_STATE] Dells, [GEOGRAPHIC_DATA], [GEOGRAPHIC_DATA]" at bounding box center [213, 276] width 330 height 19
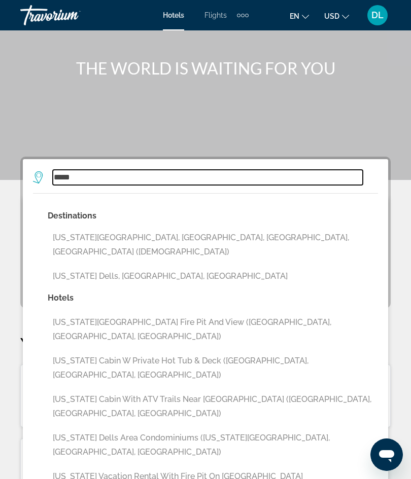
type input "**********"
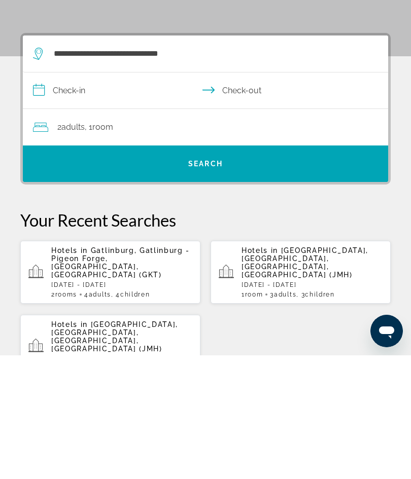
click at [77, 196] on input "**********" at bounding box center [207, 215] width 369 height 39
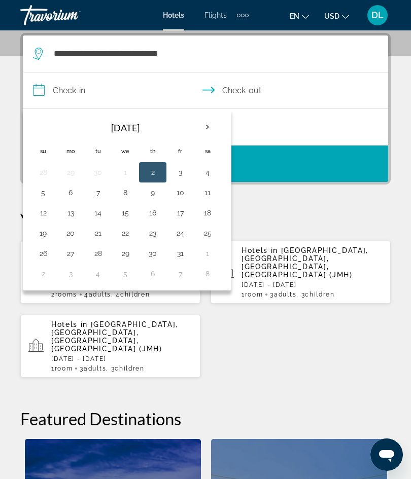
click at [203, 130] on th "Next month" at bounding box center [207, 127] width 27 height 22
click at [38, 129] on th "Previous month" at bounding box center [42, 127] width 27 height 22
click at [206, 192] on button "11" at bounding box center [207, 193] width 16 height 14
click at [68, 218] on button "13" at bounding box center [70, 213] width 16 height 14
type input "**********"
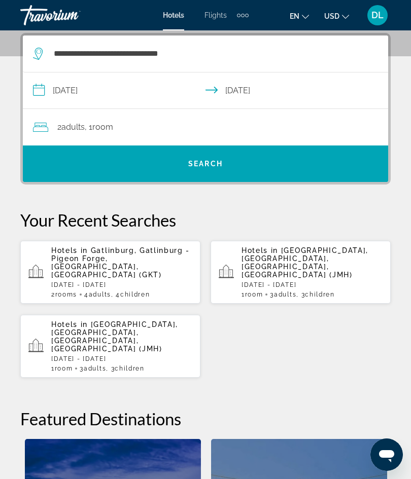
click at [82, 137] on div "2 Adult Adults , 1 Room rooms" at bounding box center [210, 127] width 355 height 36
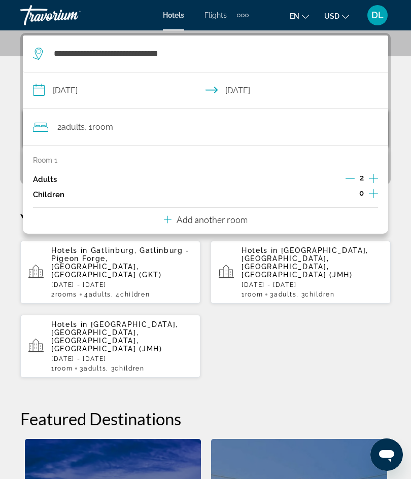
click at [369, 180] on icon "Increment adults" at bounding box center [372, 178] width 9 height 12
click at [375, 192] on icon "Increment children" at bounding box center [372, 193] width 9 height 9
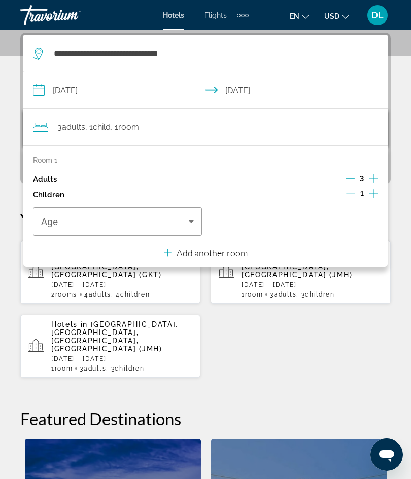
click at [378, 198] on button "Increment children" at bounding box center [372, 194] width 9 height 15
click at [376, 192] on icon "Increment children" at bounding box center [372, 193] width 9 height 9
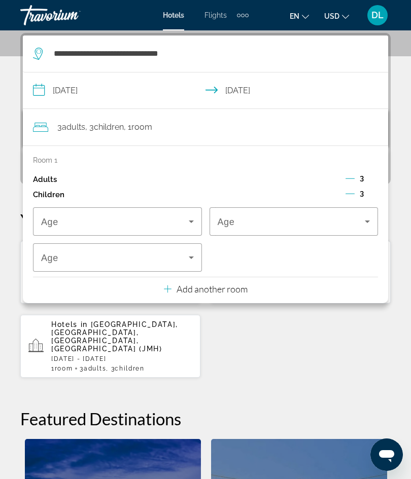
click at [169, 285] on icon "Travelers: 3 adults, 3 children" at bounding box center [168, 289] width 8 height 12
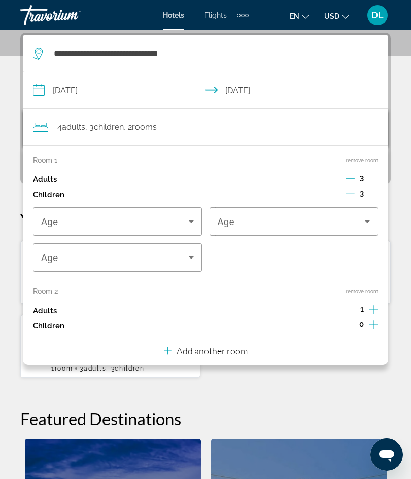
click at [352, 191] on icon "Decrement children" at bounding box center [349, 193] width 9 height 9
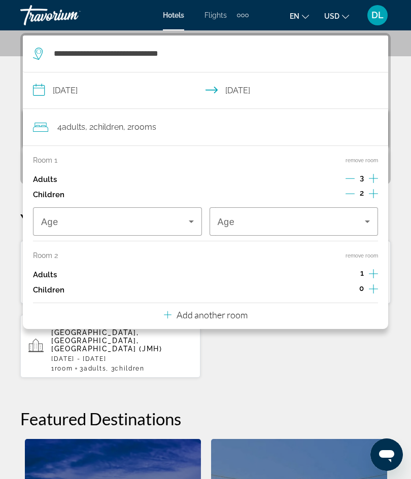
click at [346, 178] on icon "Decrement adults" at bounding box center [349, 178] width 9 height 9
click at [370, 271] on icon "Increment adults" at bounding box center [372, 274] width 9 height 12
click at [368, 284] on icon "Increment children" at bounding box center [372, 289] width 9 height 12
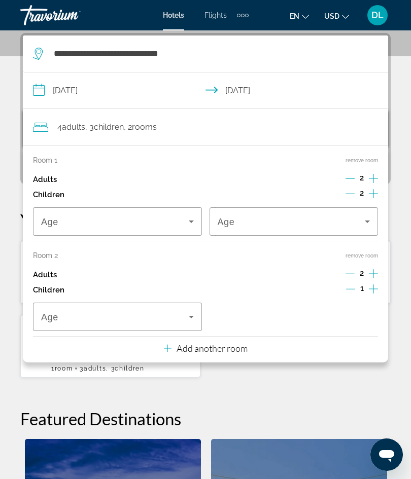
click at [365, 283] on div "1" at bounding box center [362, 289] width 32 height 15
click at [372, 287] on icon "Increment children" at bounding box center [372, 289] width 9 height 12
click at [69, 215] on span "Travelers: 4 adults, 4 children" at bounding box center [114, 221] width 147 height 12
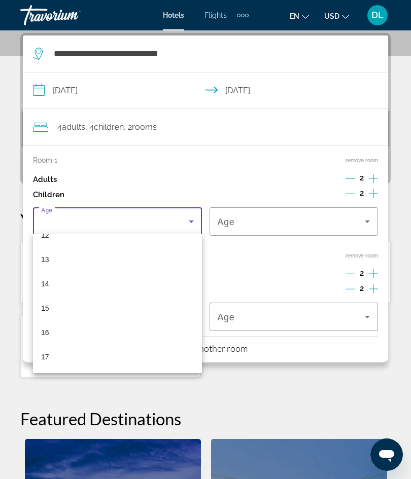
scroll to position [307, 0]
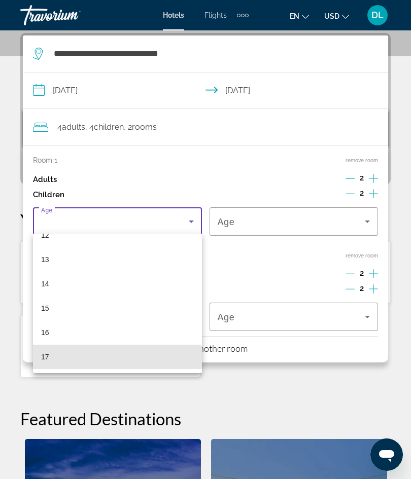
click at [45, 362] on span "17" at bounding box center [45, 357] width 8 height 12
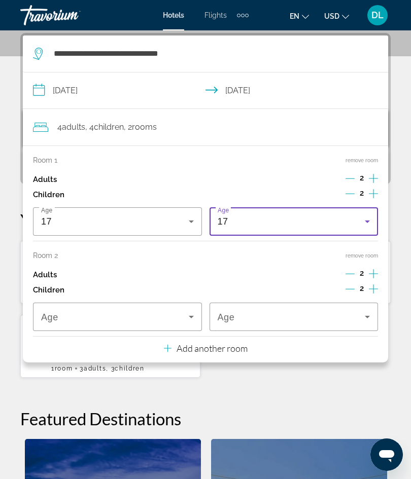
click at [226, 224] on span "17" at bounding box center [222, 221] width 11 height 10
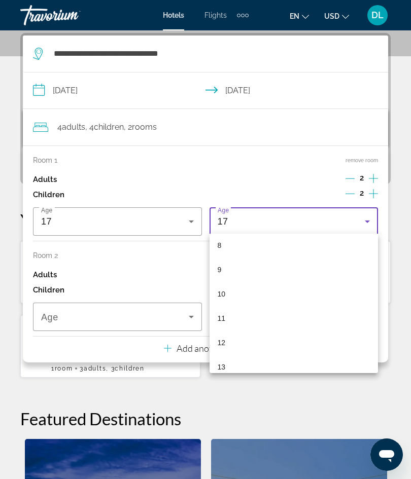
scroll to position [156, 0]
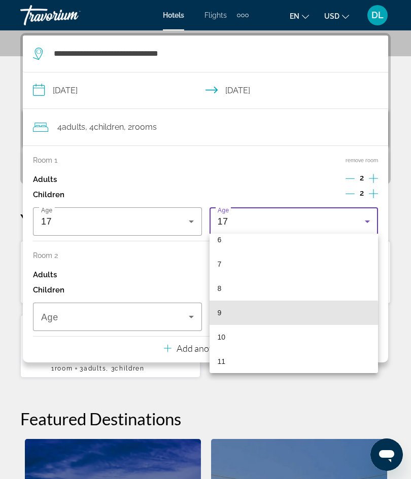
click at [218, 316] on span "9" at bounding box center [219, 313] width 4 height 12
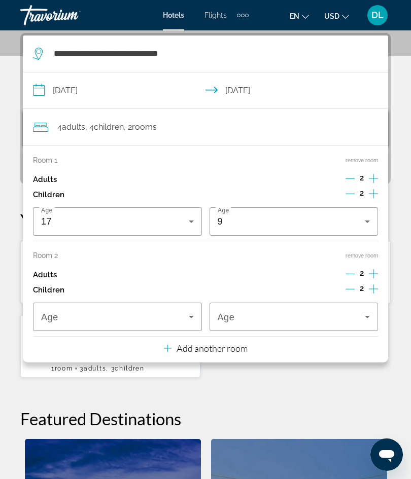
click at [92, 312] on span "Travelers: 4 adults, 4 children" at bounding box center [114, 317] width 147 height 12
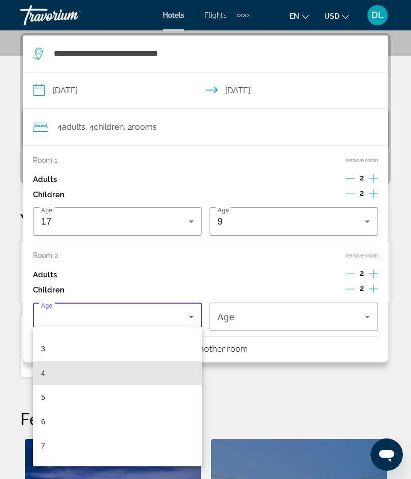
scroll to position [90, 0]
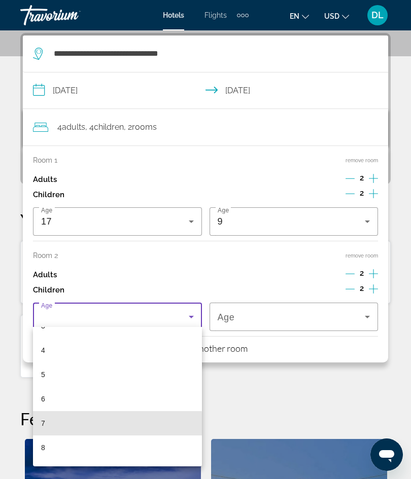
click at [41, 426] on mat-option "7" at bounding box center [117, 423] width 169 height 24
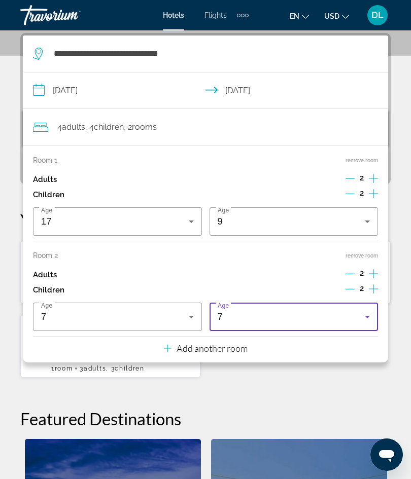
click at [227, 317] on div "7" at bounding box center [290, 317] width 147 height 12
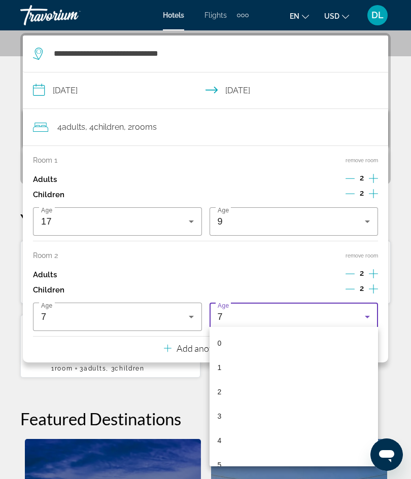
scroll to position [59, 0]
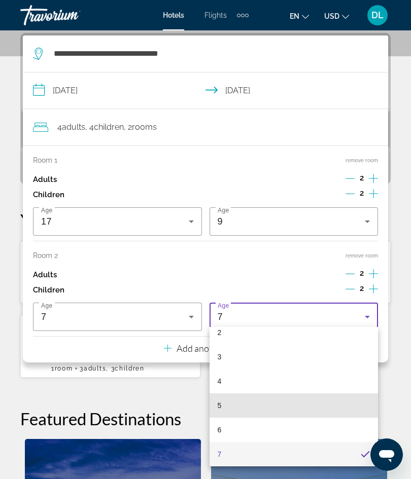
click at [214, 408] on mat-option "5" at bounding box center [293, 405] width 169 height 24
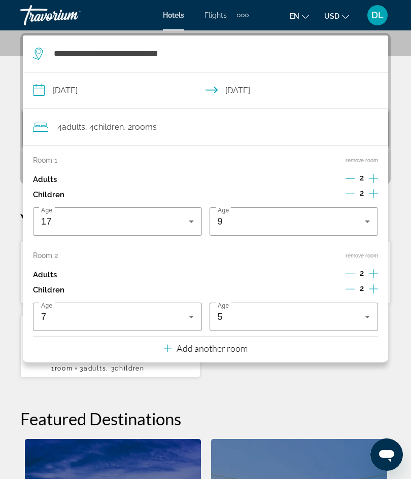
click at [237, 409] on h2 "Featured Destinations" at bounding box center [205, 419] width 370 height 20
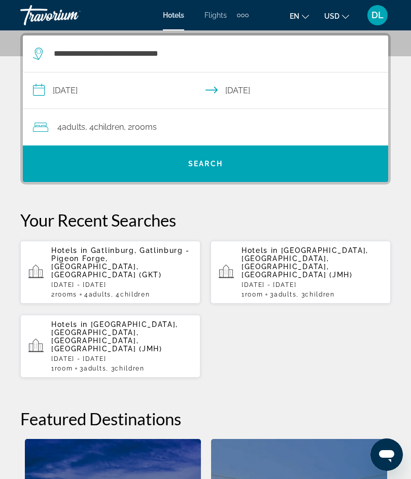
click at [137, 170] on span "Search widget" at bounding box center [205, 164] width 365 height 24
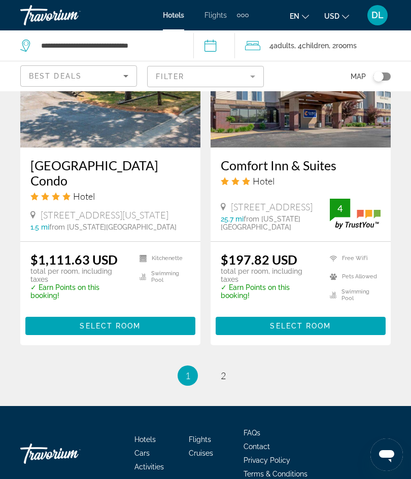
scroll to position [2255, 0]
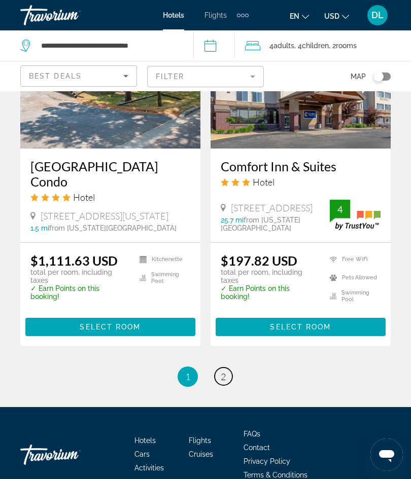
click at [216, 367] on link "page 2" at bounding box center [223, 376] width 18 height 18
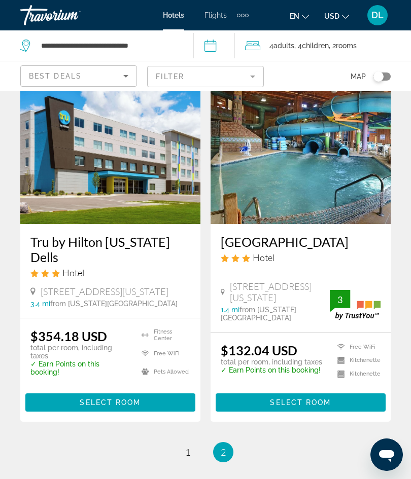
scroll to position [482, 0]
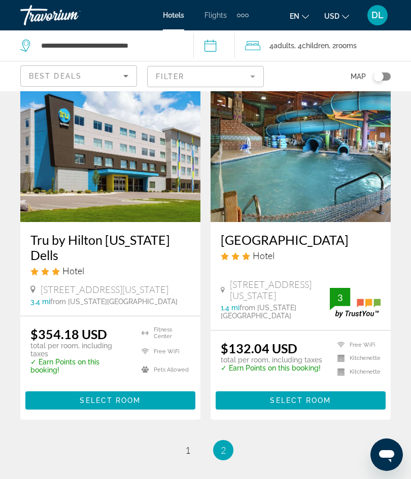
click at [260, 193] on img "Main content" at bounding box center [300, 141] width 180 height 162
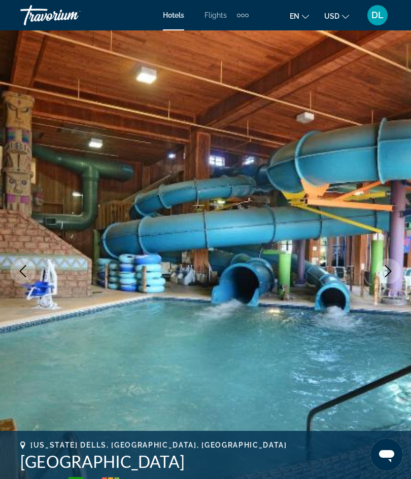
click at [25, 276] on icon "Previous image" at bounding box center [23, 271] width 12 height 12
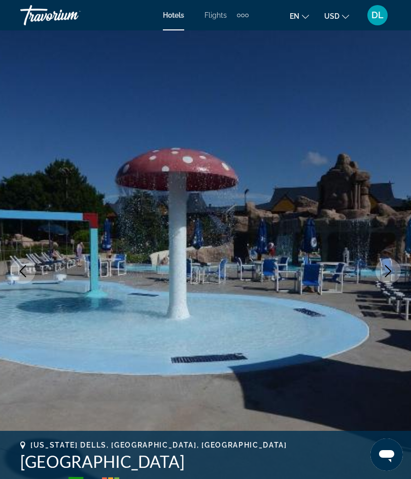
click at [23, 254] on img "Main content" at bounding box center [205, 271] width 411 height 482
click at [30, 264] on button "Previous image" at bounding box center [22, 271] width 25 height 25
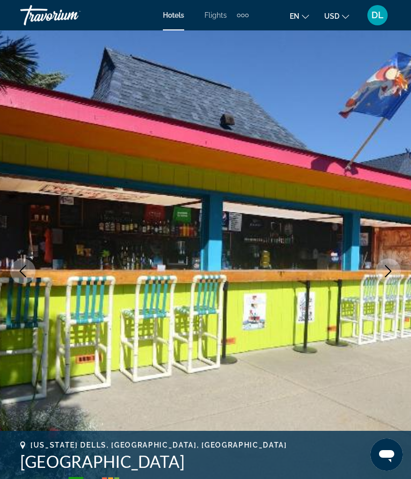
click at [21, 261] on button "Previous image" at bounding box center [22, 271] width 25 height 25
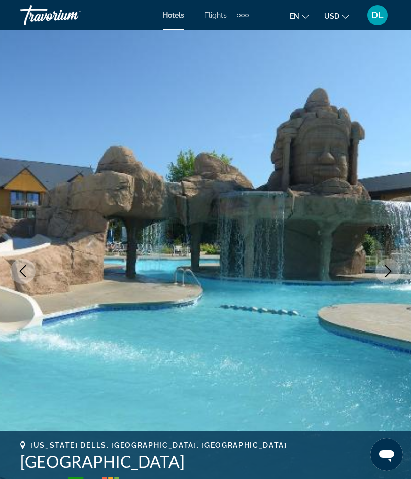
click at [21, 261] on button "Previous image" at bounding box center [22, 271] width 25 height 25
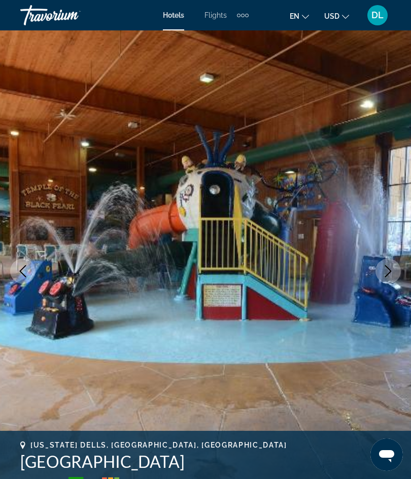
click at [21, 257] on img "Main content" at bounding box center [205, 271] width 411 height 482
click at [17, 254] on img "Main content" at bounding box center [205, 271] width 411 height 482
click at [25, 266] on icon "Previous image" at bounding box center [23, 271] width 7 height 12
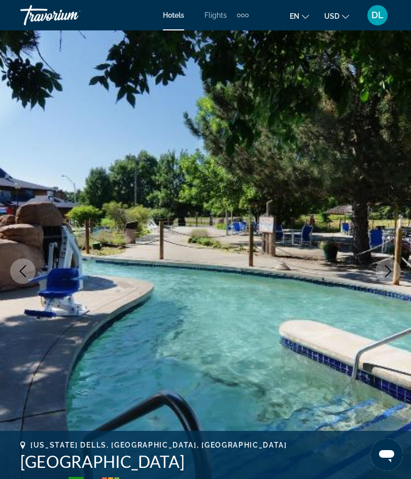
click at [24, 262] on button "Previous image" at bounding box center [22, 271] width 25 height 25
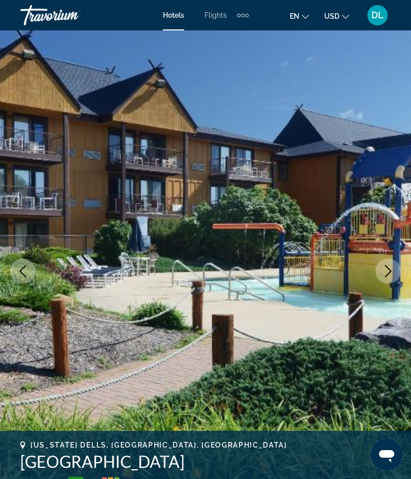
click at [23, 262] on button "Previous image" at bounding box center [22, 271] width 25 height 25
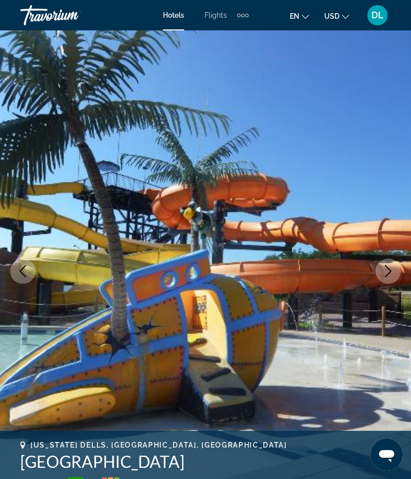
click at [19, 256] on img "Main content" at bounding box center [205, 271] width 411 height 482
click at [21, 257] on img "Main content" at bounding box center [205, 271] width 411 height 482
click at [28, 270] on icon "Previous image" at bounding box center [23, 271] width 12 height 12
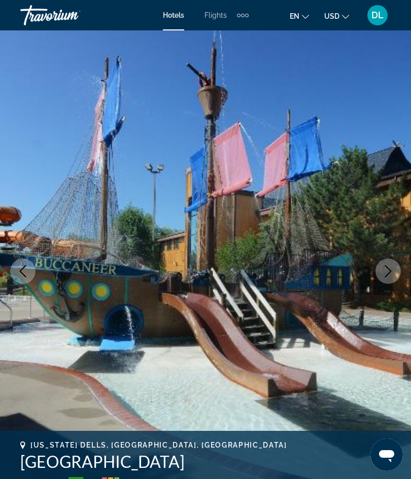
click at [28, 273] on icon "Previous image" at bounding box center [23, 271] width 12 height 12
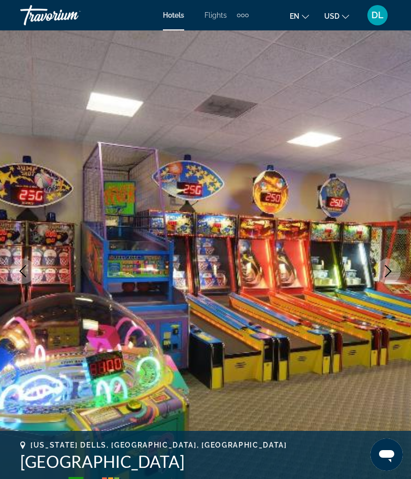
click at [24, 268] on icon "Previous image" at bounding box center [23, 271] width 12 height 12
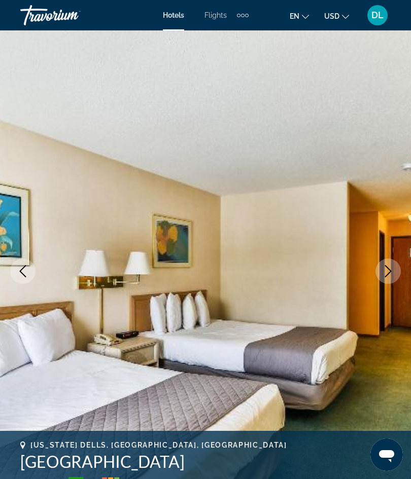
click at [27, 270] on icon "Previous image" at bounding box center [23, 271] width 12 height 12
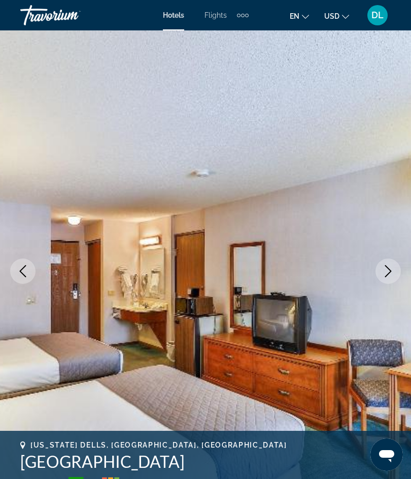
click at [25, 269] on icon "Previous image" at bounding box center [23, 271] width 12 height 12
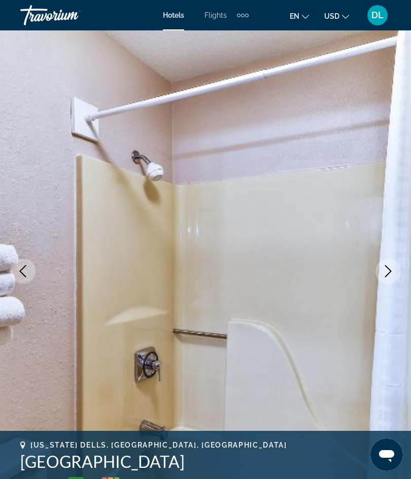
click at [22, 274] on icon "Previous image" at bounding box center [23, 271] width 12 height 12
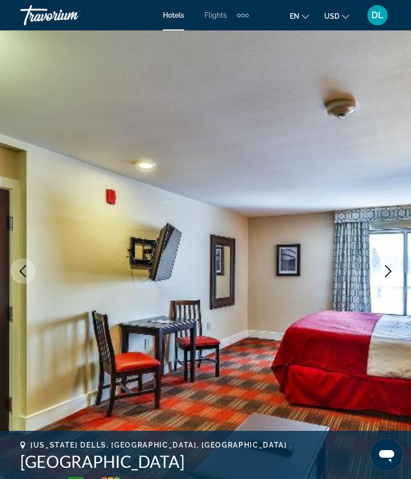
click at [24, 273] on icon "Previous image" at bounding box center [23, 271] width 12 height 12
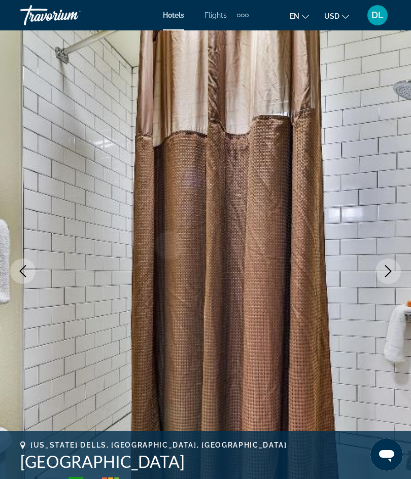
click at [20, 273] on icon "Previous image" at bounding box center [23, 271] width 12 height 12
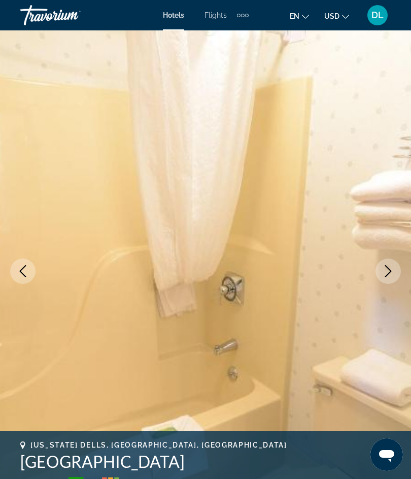
click at [24, 274] on icon "Previous image" at bounding box center [23, 271] width 12 height 12
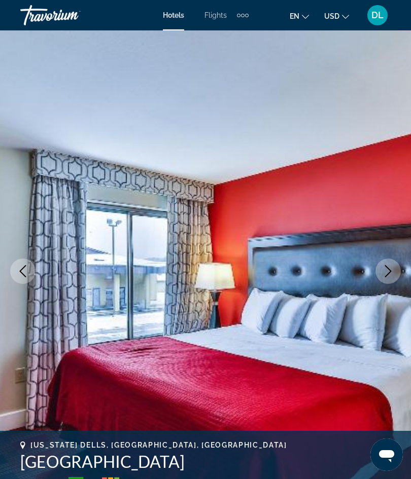
click at [23, 270] on icon "Previous image" at bounding box center [23, 271] width 12 height 12
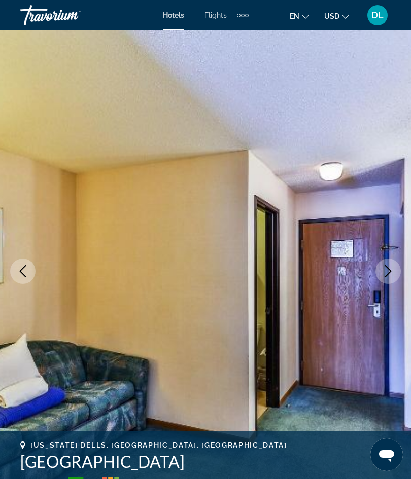
click at [23, 273] on icon "Previous image" at bounding box center [23, 271] width 12 height 12
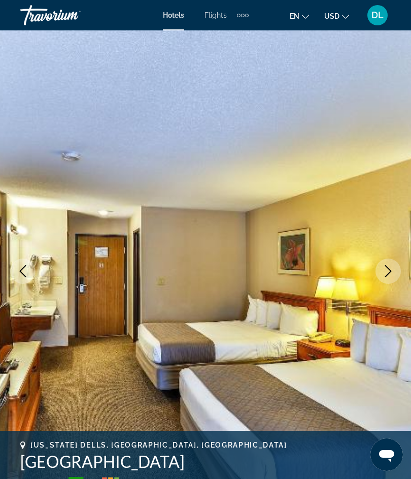
click at [23, 275] on icon "Previous image" at bounding box center [23, 271] width 12 height 12
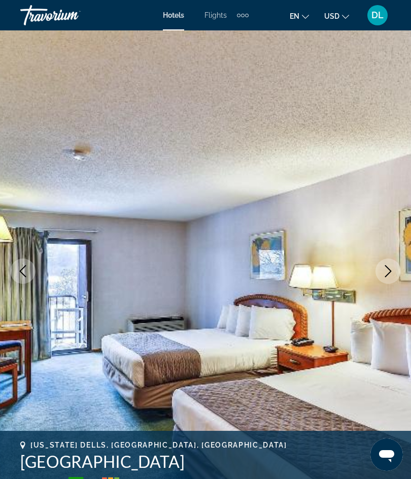
click at [23, 271] on icon "Previous image" at bounding box center [23, 271] width 12 height 12
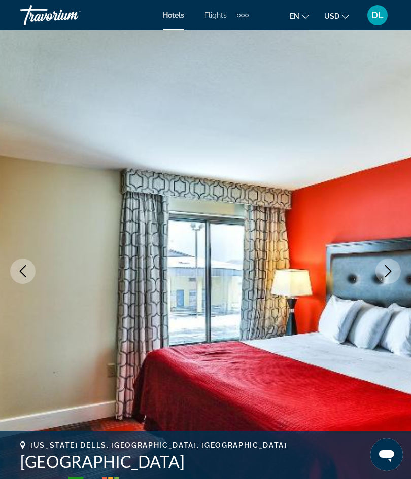
click at [29, 276] on button "Previous image" at bounding box center [22, 271] width 25 height 25
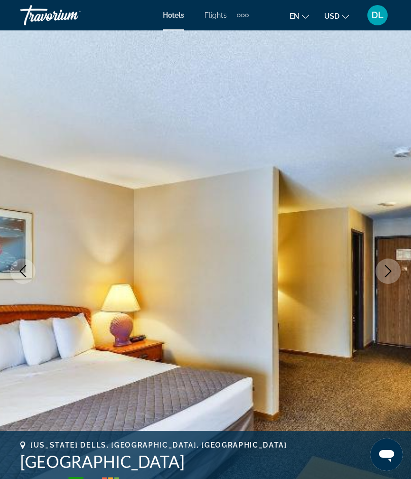
click at [22, 269] on icon "Previous image" at bounding box center [23, 271] width 12 height 12
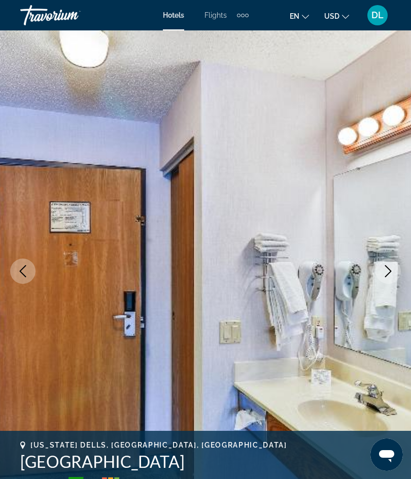
click at [27, 272] on icon "Previous image" at bounding box center [23, 271] width 12 height 12
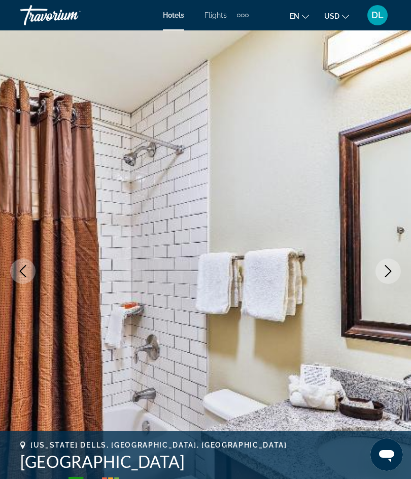
click at [25, 269] on icon "Previous image" at bounding box center [23, 271] width 12 height 12
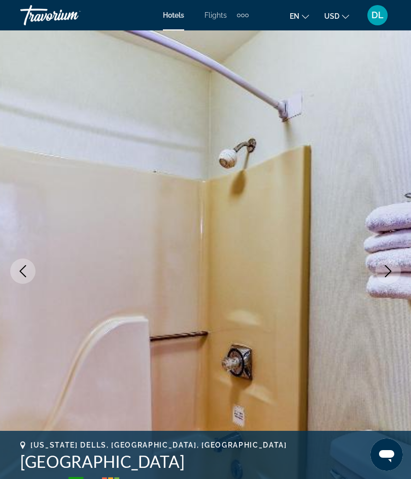
click at [25, 273] on icon "Previous image" at bounding box center [23, 271] width 12 height 12
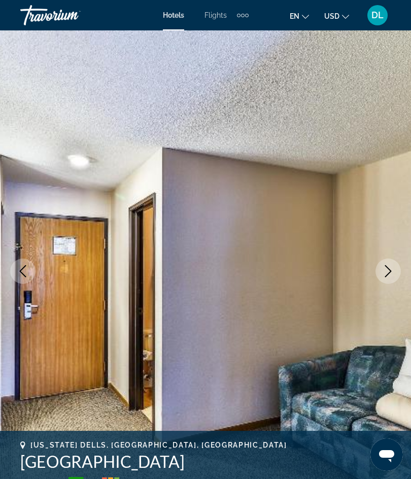
click at [26, 274] on icon "Previous image" at bounding box center [23, 271] width 12 height 12
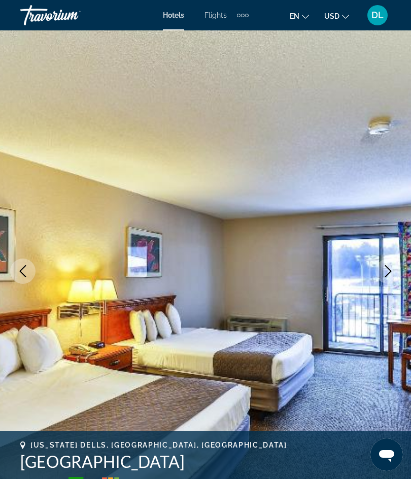
click at [27, 275] on icon "Previous image" at bounding box center [23, 271] width 12 height 12
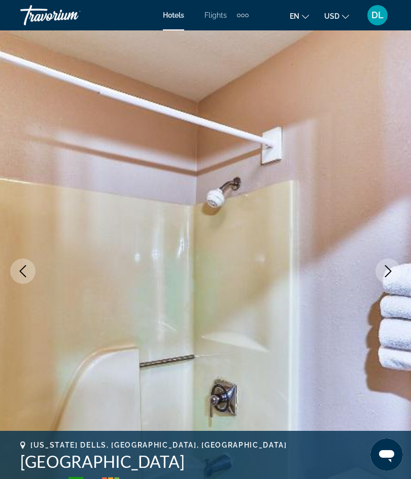
click at [25, 275] on icon "Previous image" at bounding box center [23, 271] width 12 height 12
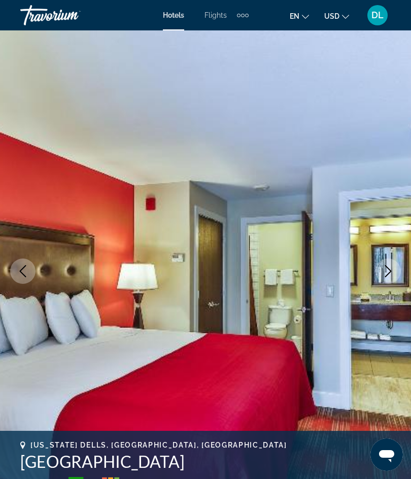
click at [25, 277] on icon "Previous image" at bounding box center [23, 271] width 7 height 12
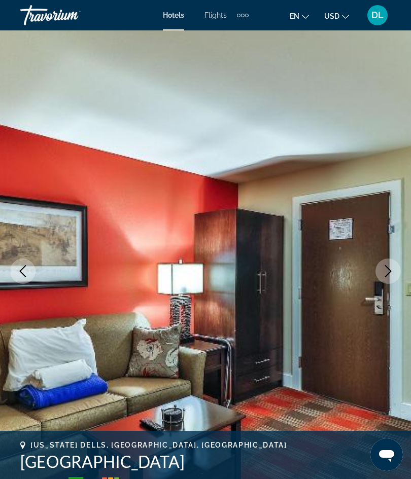
click at [29, 281] on button "Previous image" at bounding box center [22, 271] width 25 height 25
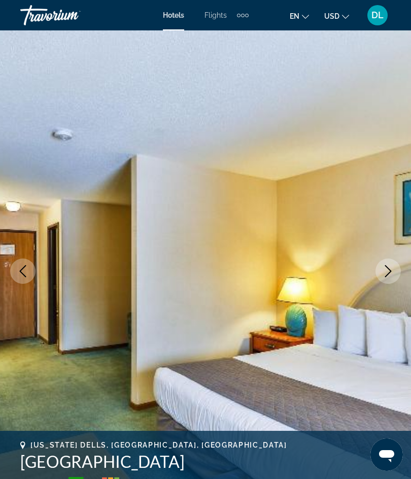
click at [28, 278] on button "Previous image" at bounding box center [22, 271] width 25 height 25
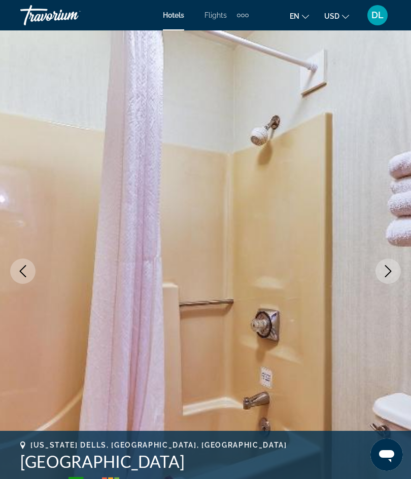
click at [25, 273] on icon "Previous image" at bounding box center [23, 271] width 12 height 12
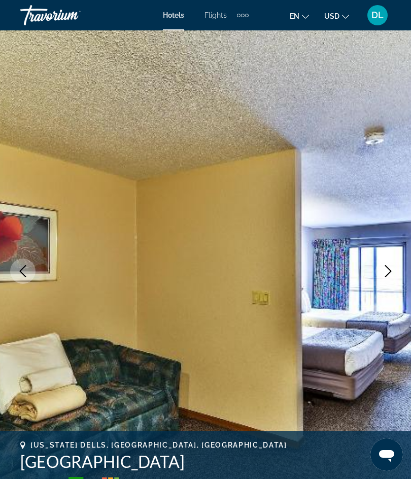
click at [26, 274] on icon "Previous image" at bounding box center [23, 271] width 12 height 12
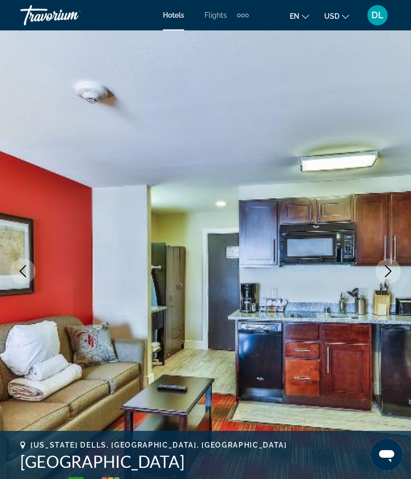
click at [26, 273] on icon "Previous image" at bounding box center [23, 271] width 12 height 12
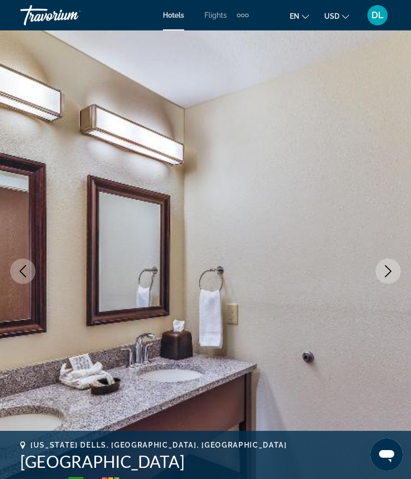
click at [25, 273] on icon "Previous image" at bounding box center [23, 271] width 12 height 12
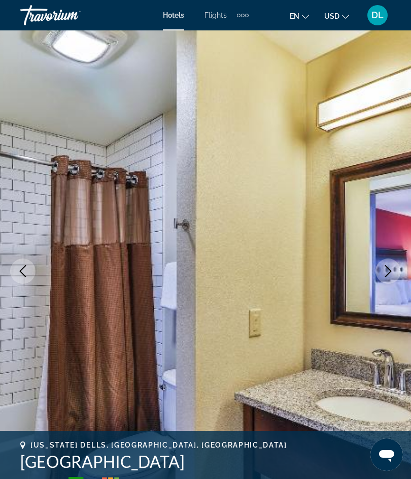
click at [23, 272] on icon "Previous image" at bounding box center [23, 271] width 12 height 12
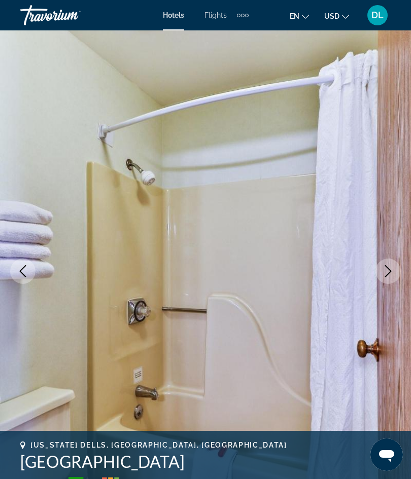
click at [22, 272] on icon "Previous image" at bounding box center [23, 271] width 12 height 12
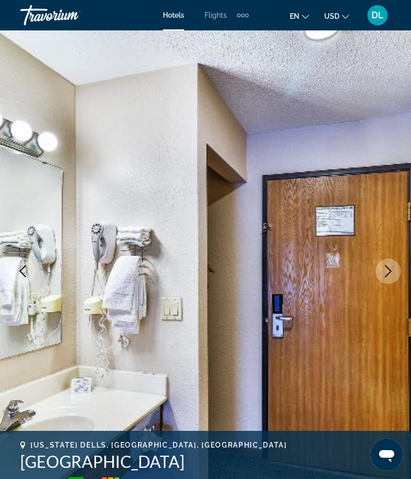
click at [23, 272] on icon "Previous image" at bounding box center [23, 271] width 12 height 12
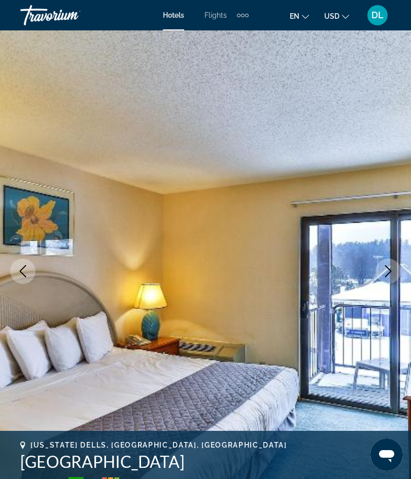
click at [25, 274] on icon "Previous image" at bounding box center [23, 271] width 12 height 12
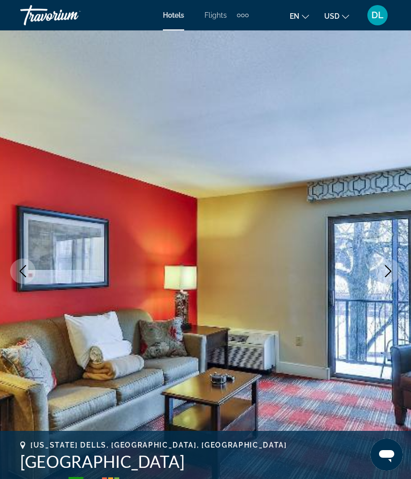
click at [24, 274] on icon "Previous image" at bounding box center [23, 271] width 12 height 12
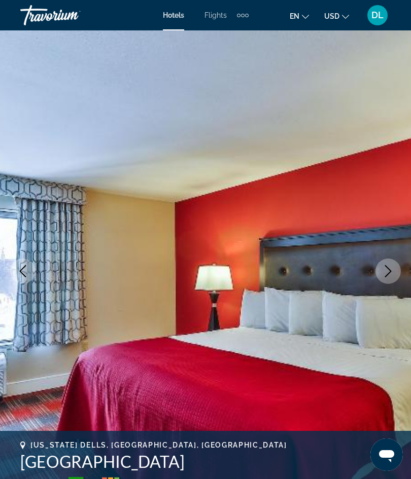
click at [25, 275] on icon "Previous image" at bounding box center [23, 271] width 12 height 12
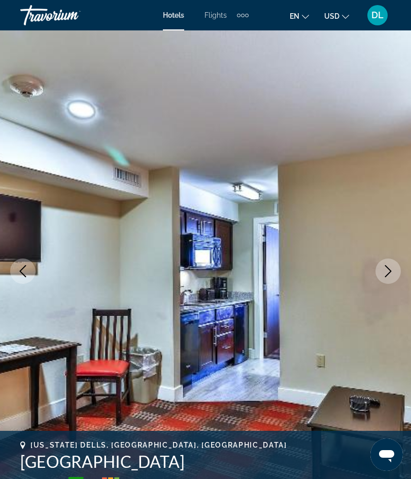
click at [24, 275] on icon "Previous image" at bounding box center [23, 271] width 7 height 12
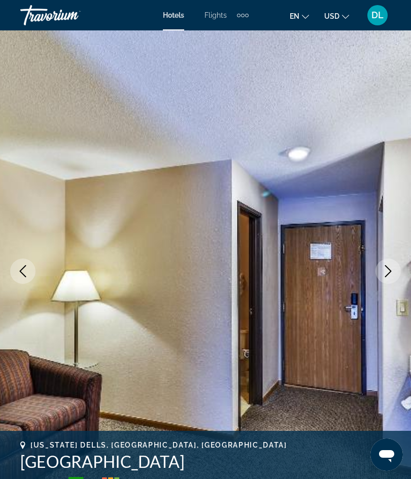
click at [23, 275] on icon "Previous image" at bounding box center [23, 271] width 7 height 12
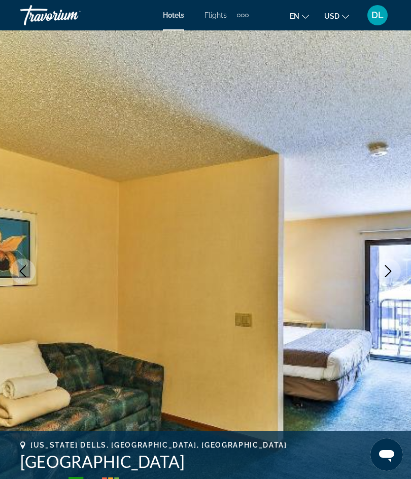
click at [23, 275] on icon "Previous image" at bounding box center [23, 271] width 12 height 12
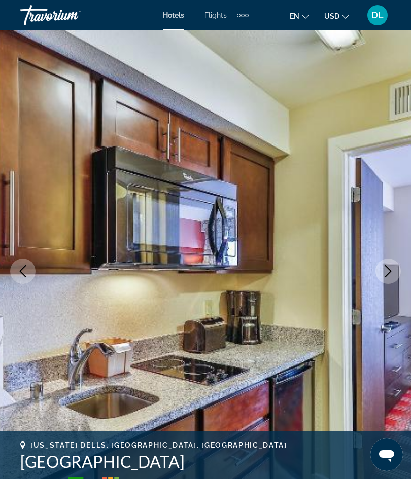
click at [19, 269] on icon "Previous image" at bounding box center [23, 271] width 12 height 12
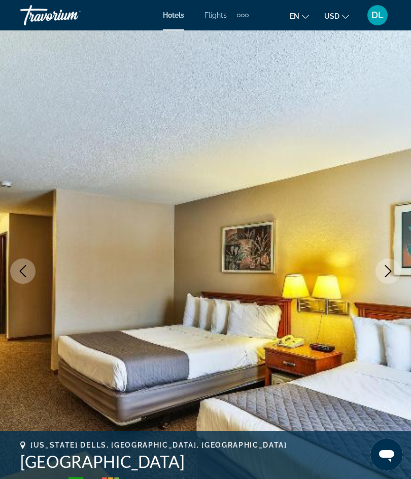
click at [24, 272] on icon "Previous image" at bounding box center [23, 271] width 12 height 12
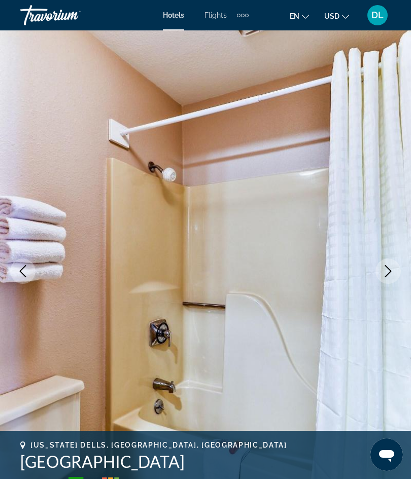
click at [22, 270] on icon "Previous image" at bounding box center [23, 271] width 12 height 12
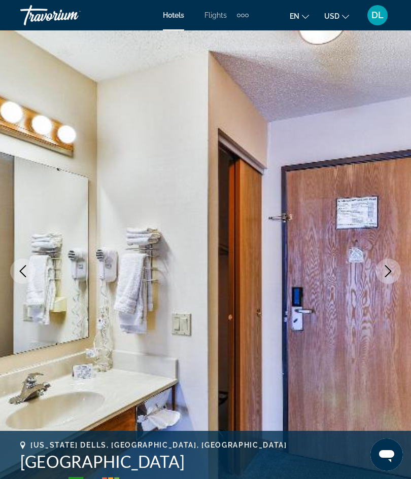
click at [23, 269] on icon "Previous image" at bounding box center [23, 271] width 12 height 12
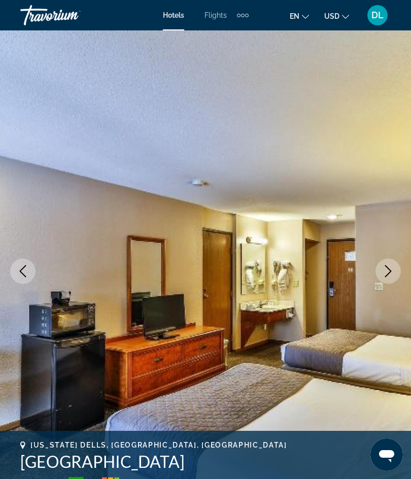
click at [24, 273] on icon "Previous image" at bounding box center [23, 271] width 12 height 12
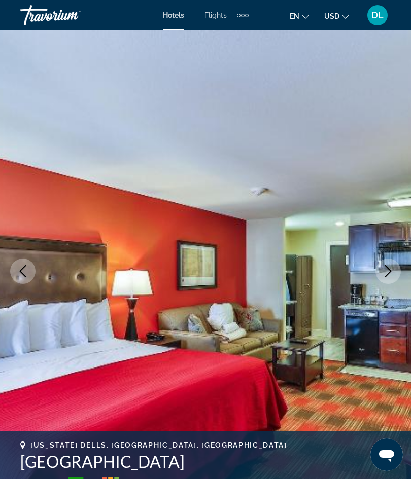
click at [24, 274] on icon "Previous image" at bounding box center [23, 271] width 12 height 12
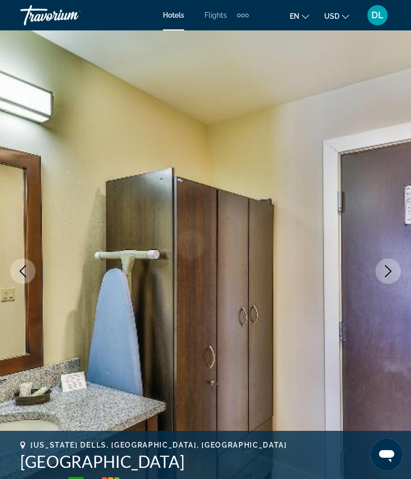
click at [23, 272] on icon "Previous image" at bounding box center [23, 271] width 12 height 12
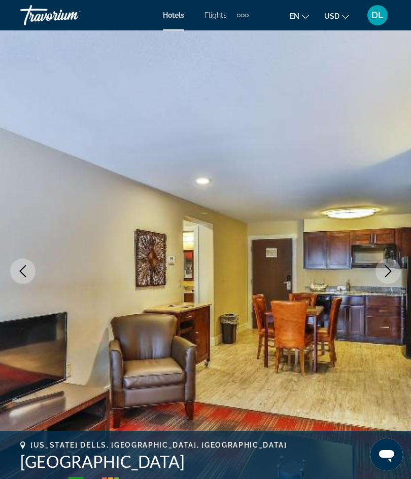
click at [24, 273] on icon "Previous image" at bounding box center [23, 271] width 12 height 12
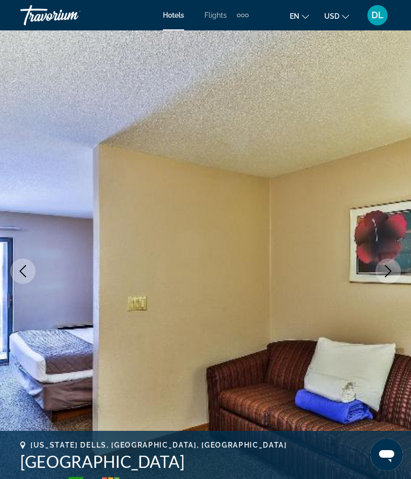
click at [24, 273] on icon "Previous image" at bounding box center [23, 271] width 12 height 12
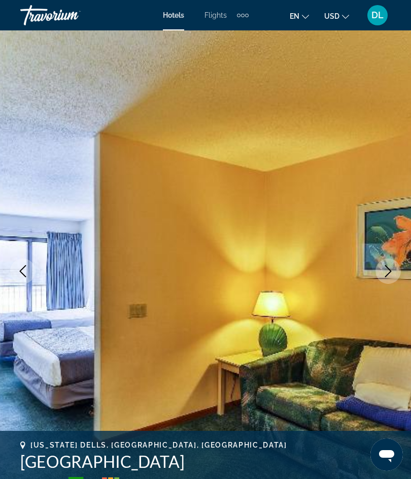
click at [22, 272] on icon "Previous image" at bounding box center [23, 271] width 12 height 12
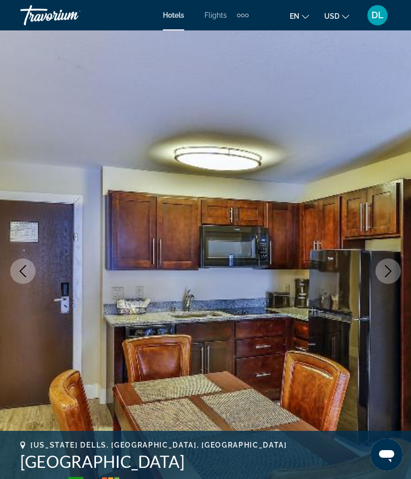
click at [23, 275] on icon "Previous image" at bounding box center [23, 271] width 12 height 12
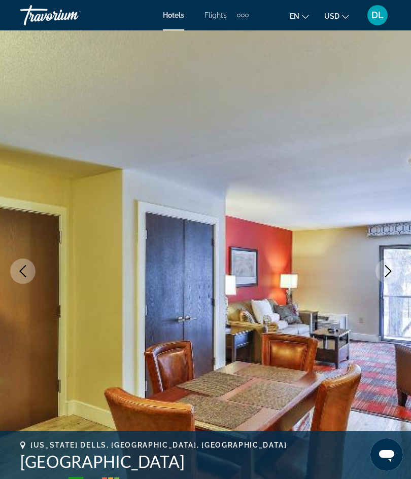
click at [24, 279] on button "Previous image" at bounding box center [22, 271] width 25 height 25
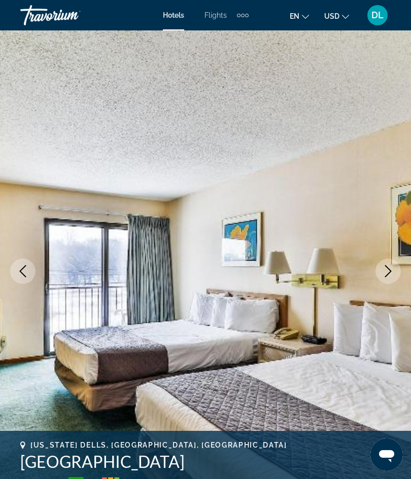
click at [26, 280] on button "Previous image" at bounding box center [22, 271] width 25 height 25
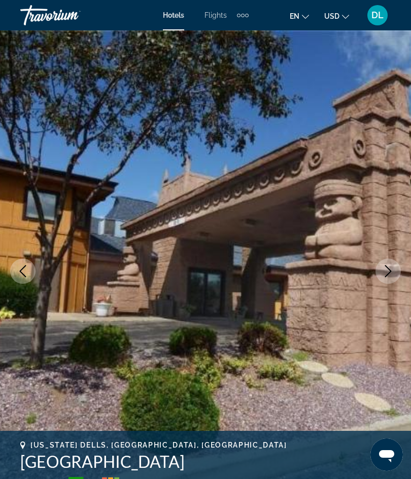
click at [18, 270] on icon "Previous image" at bounding box center [23, 271] width 12 height 12
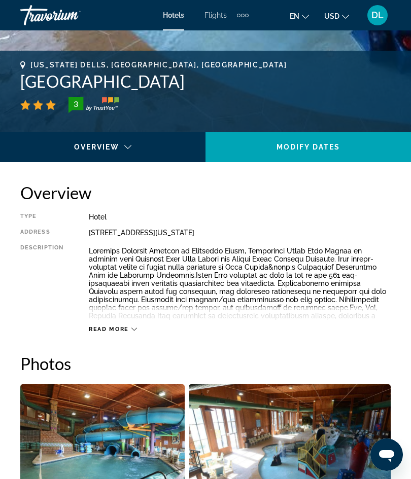
scroll to position [381, 0]
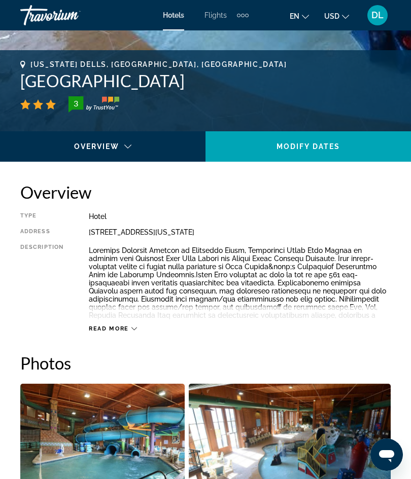
click at [92, 331] on span "Read more" at bounding box center [109, 328] width 40 height 7
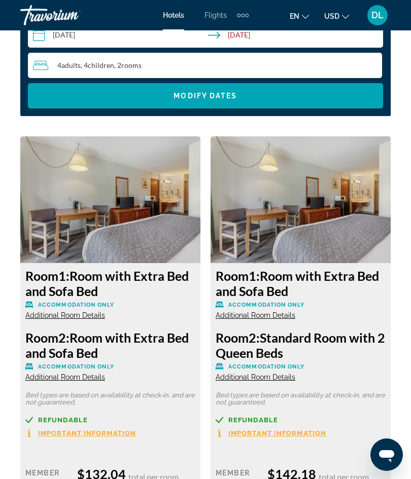
scroll to position [1729, 0]
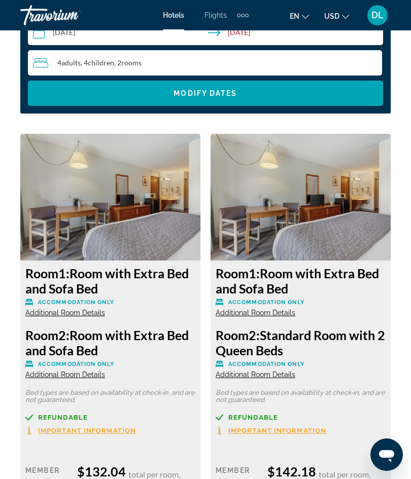
click at [27, 309] on span "Additional Room Details" at bounding box center [65, 313] width 80 height 8
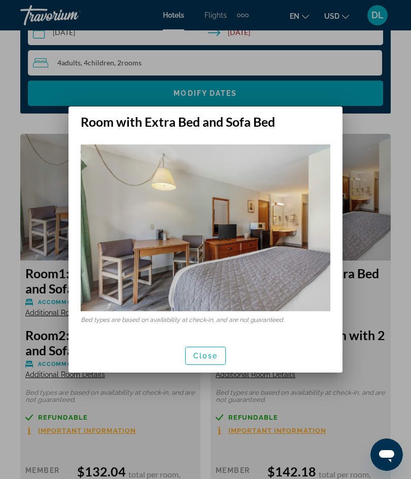
scroll to position [0, 0]
click at [182, 358] on div "Close" at bounding box center [205, 356] width 274 height 34
click at [195, 364] on span "button" at bounding box center [206, 356] width 40 height 24
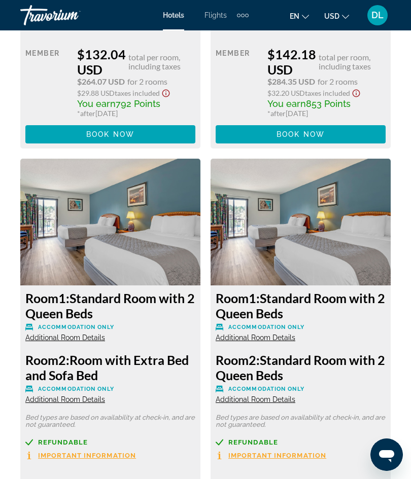
scroll to position [2151, 0]
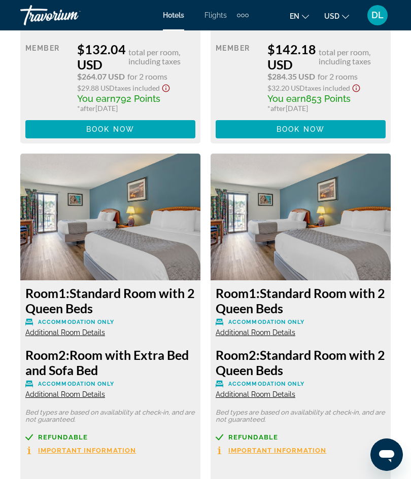
click at [236, 328] on span "Additional Room Details" at bounding box center [255, 332] width 80 height 8
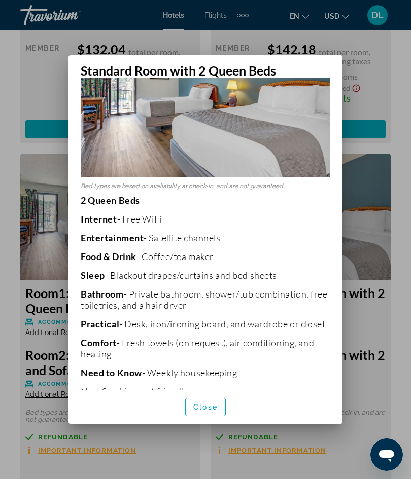
scroll to position [83, 0]
click at [204, 411] on span "Close" at bounding box center [205, 407] width 24 height 8
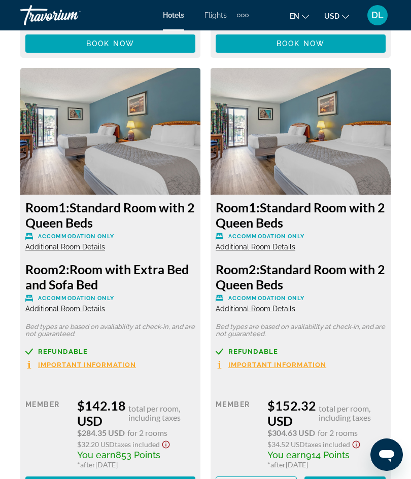
scroll to position [2239, 0]
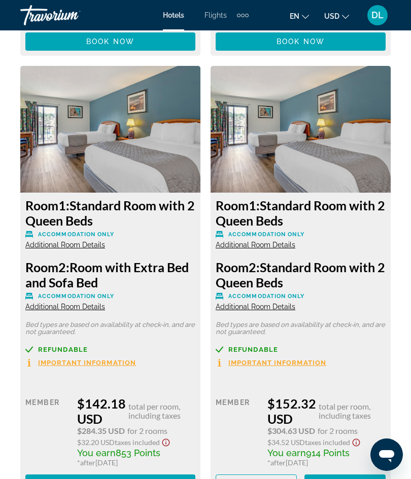
click at [67, 303] on span "Additional Room Details" at bounding box center [65, 307] width 80 height 8
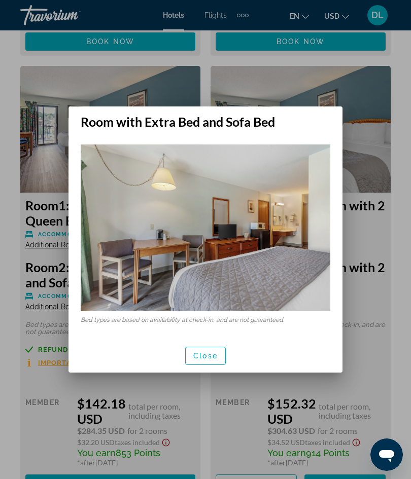
scroll to position [0, 0]
click at [201, 357] on span "Close" at bounding box center [205, 356] width 24 height 8
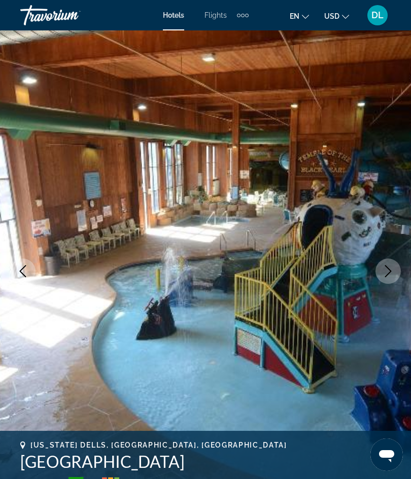
scroll to position [2239, 0]
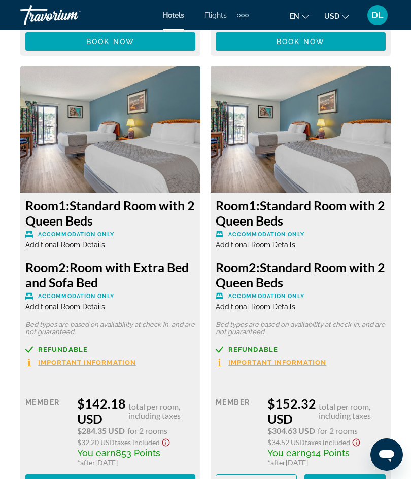
click at [50, 241] on span "Additional Room Details" at bounding box center [65, 245] width 80 height 8
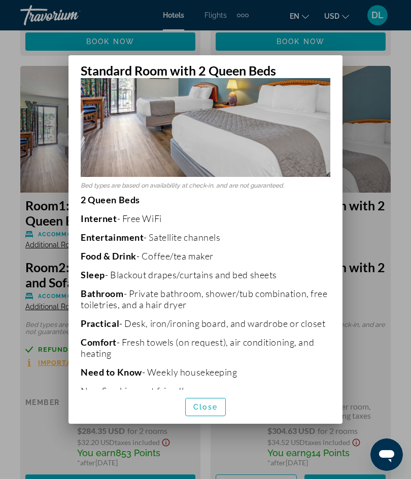
scroll to position [83, 0]
click at [201, 411] on span "Close" at bounding box center [205, 407] width 24 height 8
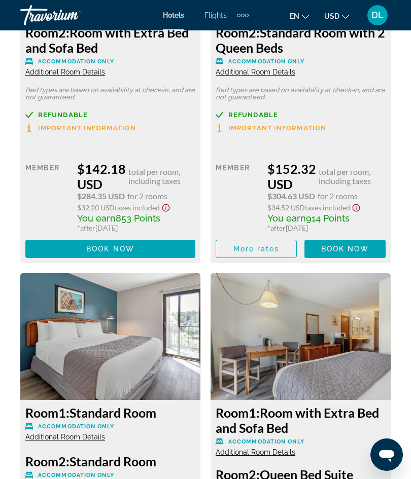
scroll to position [2470, 0]
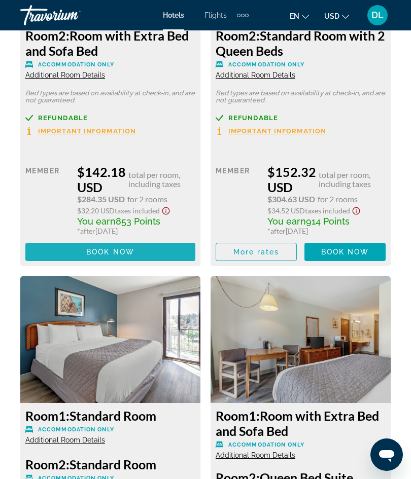
click at [72, 240] on span "Main content" at bounding box center [110, 252] width 170 height 24
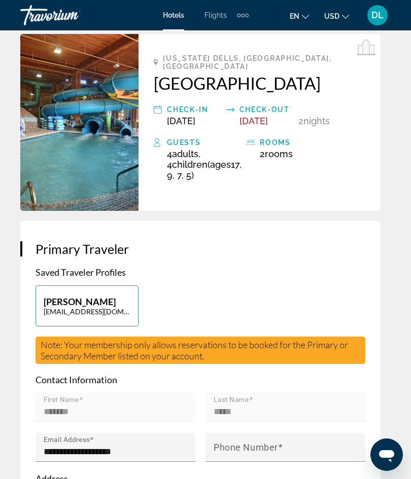
scroll to position [386, 0]
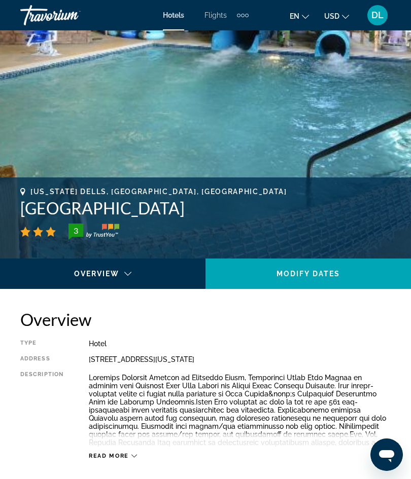
scroll to position [259, 0]
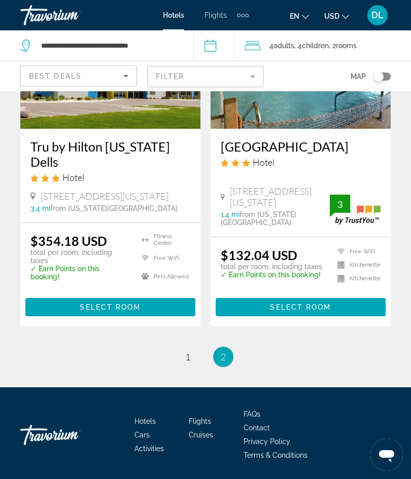
scroll to position [574, 0]
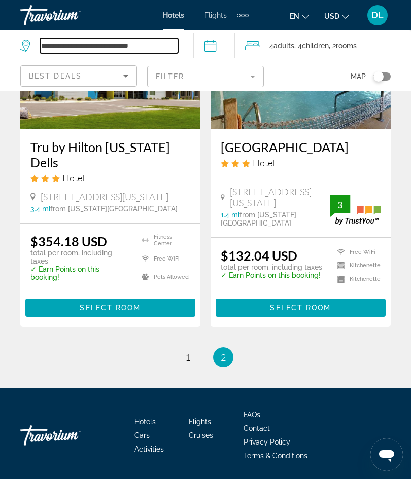
click at [81, 42] on input "**********" at bounding box center [109, 45] width 138 height 15
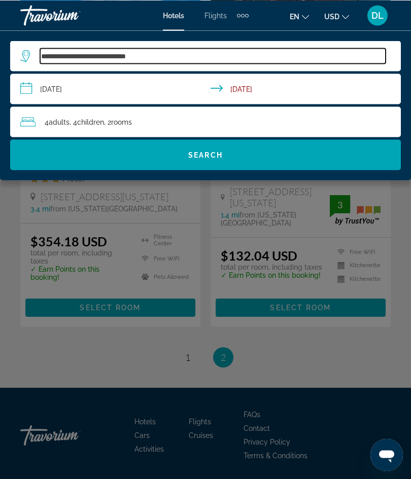
scroll to position [574, 0]
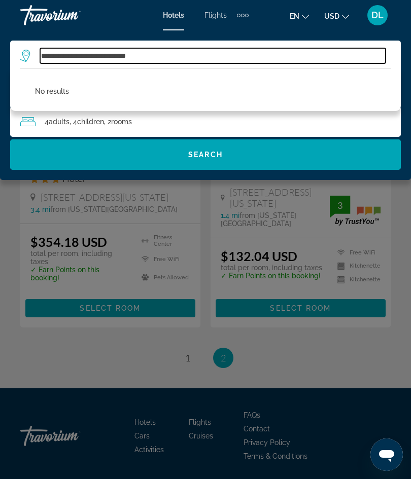
click at [108, 60] on input "**********" at bounding box center [212, 55] width 345 height 15
click at [109, 55] on input "**********" at bounding box center [212, 55] width 345 height 15
click at [131, 51] on input "**********" at bounding box center [212, 55] width 345 height 15
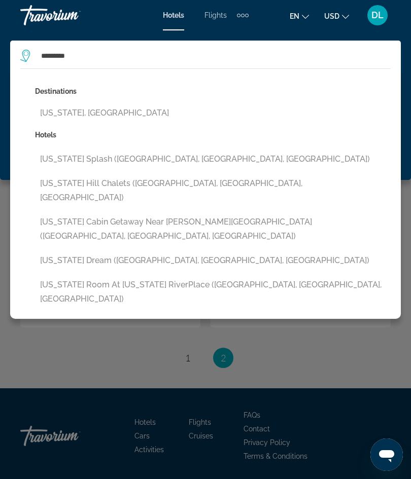
click at [51, 251] on button "[US_STATE] Dream ([GEOGRAPHIC_DATA], [GEOGRAPHIC_DATA], [GEOGRAPHIC_DATA])" at bounding box center [212, 260] width 355 height 19
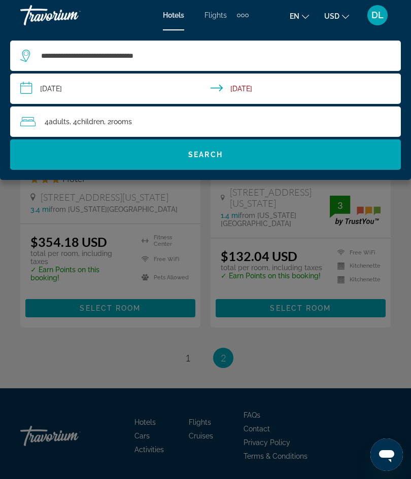
click at [71, 169] on span "Search widget" at bounding box center [205, 154] width 390 height 30
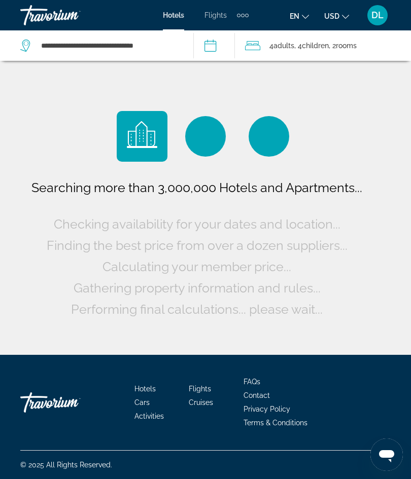
scroll to position [0, 0]
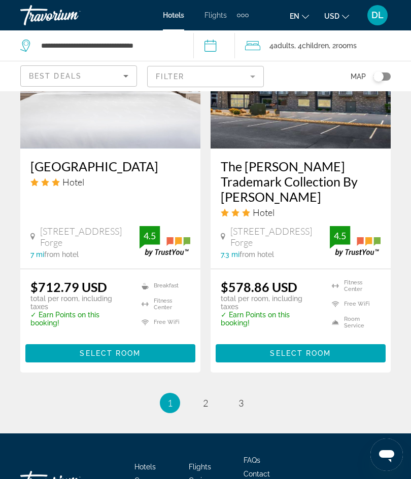
scroll to position [2173, 0]
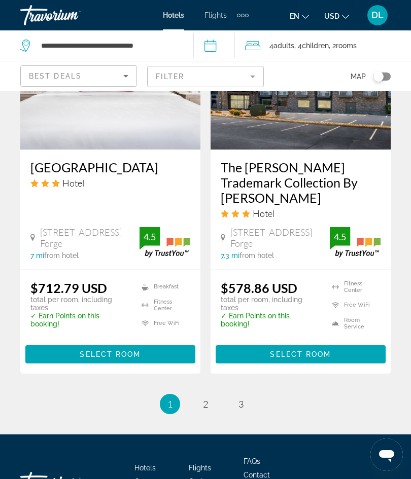
click at [188, 394] on ul "1 / 3 You're on page 1 page 2 page 3" at bounding box center [205, 404] width 370 height 20
click at [201, 395] on link "page 2" at bounding box center [206, 404] width 18 height 18
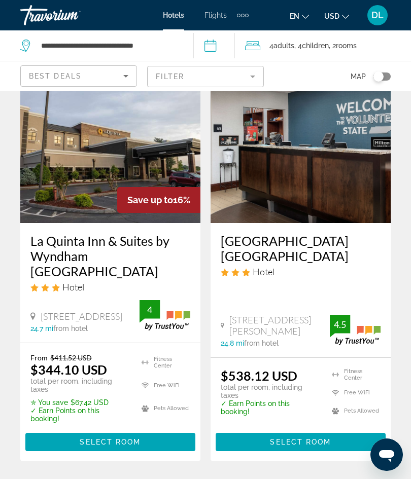
scroll to position [2096, 0]
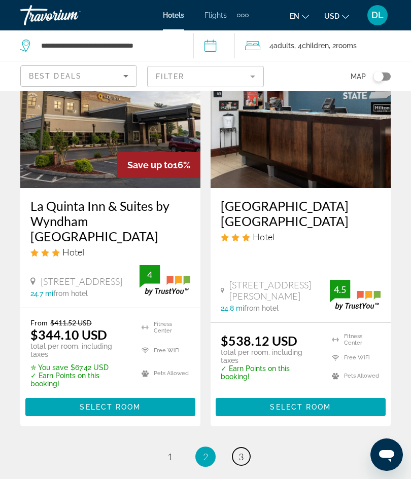
click at [234, 448] on link "page 3" at bounding box center [241, 457] width 18 height 18
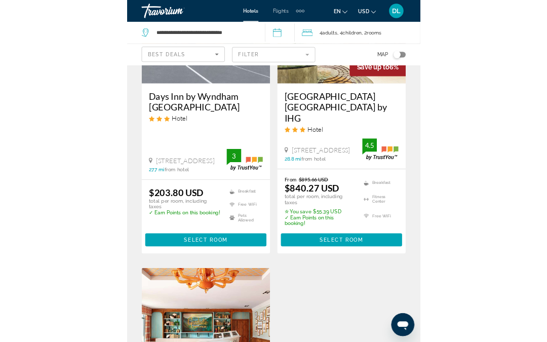
scroll to position [981, 0]
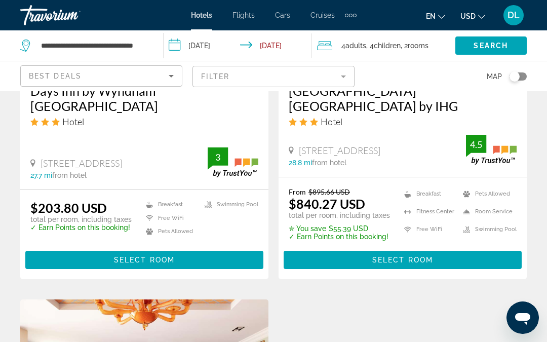
click at [125, 41] on input "**********" at bounding box center [94, 45] width 108 height 15
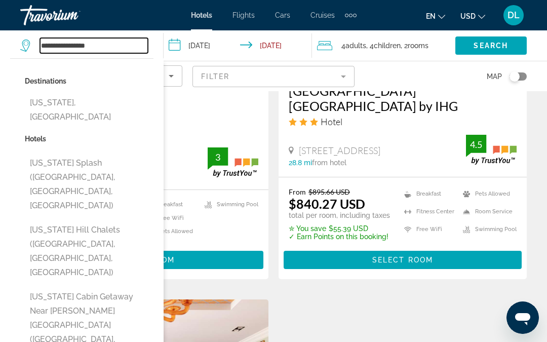
click at [125, 42] on input "**********" at bounding box center [94, 45] width 108 height 15
type input "*"
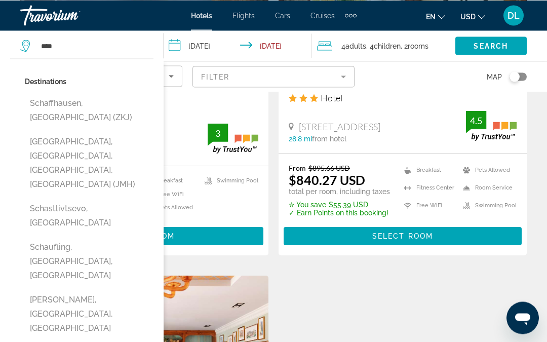
click at [89, 126] on button "Schaffhausen, [GEOGRAPHIC_DATA] (ZKJ)" at bounding box center [89, 109] width 129 height 33
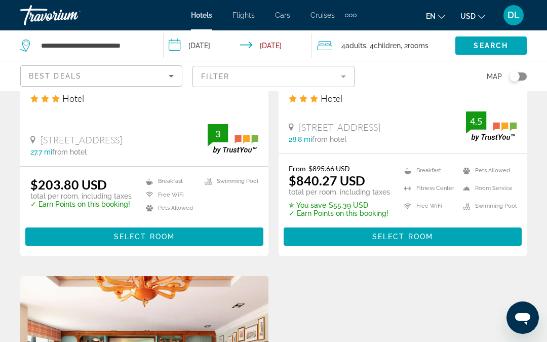
click at [410, 17] on ul "en English Español Français Italiano Português русский USD USD ($) MXN (Mex$) C…" at bounding box center [463, 15] width 75 height 16
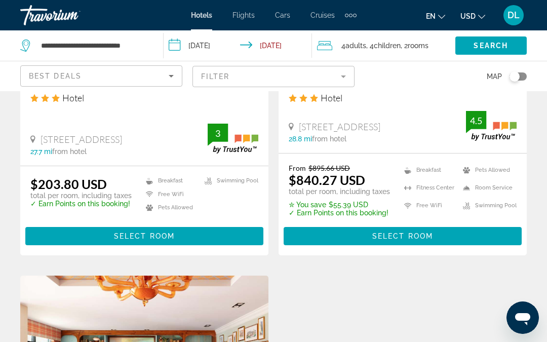
click at [410, 40] on span "Search widget" at bounding box center [491, 45] width 71 height 24
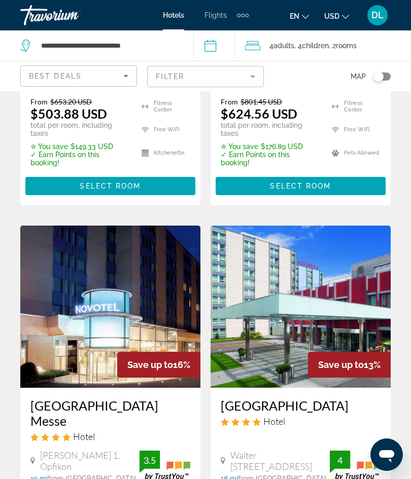
scroll to position [412, 0]
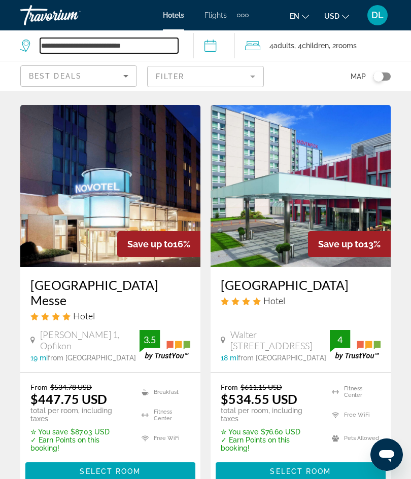
click at [106, 46] on input "**********" at bounding box center [109, 45] width 138 height 15
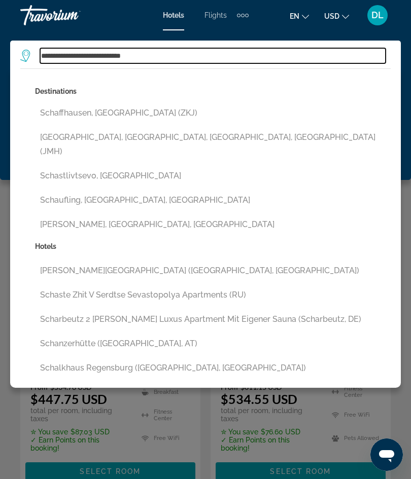
scroll to position [411, 0]
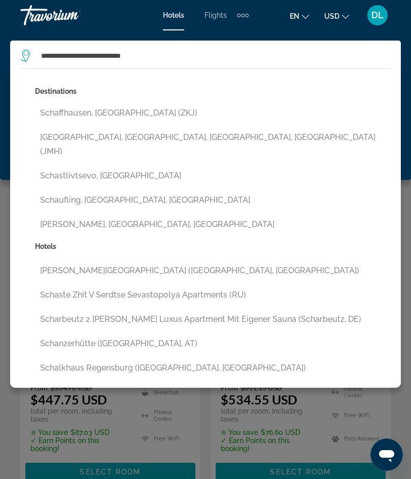
click at [160, 141] on button "[GEOGRAPHIC_DATA], [GEOGRAPHIC_DATA], [GEOGRAPHIC_DATA], [GEOGRAPHIC_DATA] (JMH)" at bounding box center [212, 144] width 355 height 33
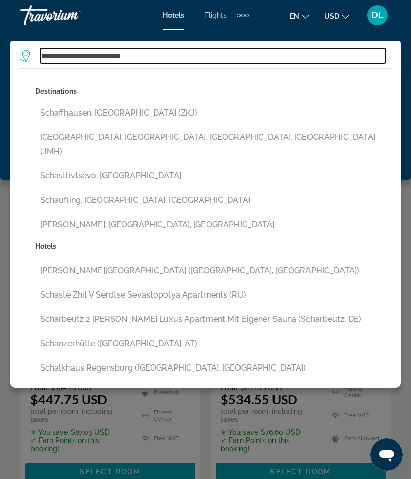
type input "**********"
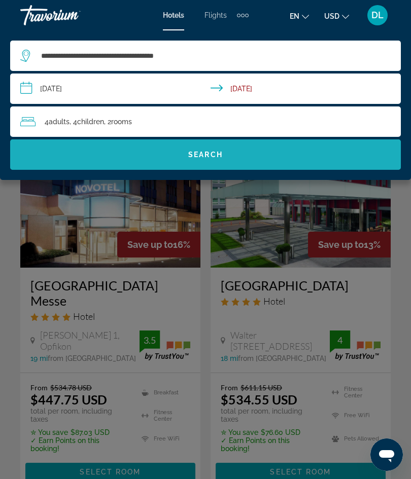
click at [231, 158] on span "Search widget" at bounding box center [205, 154] width 390 height 24
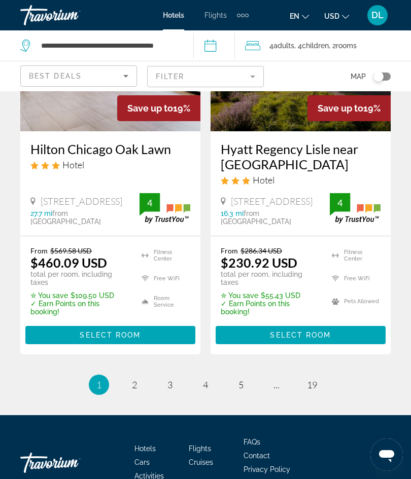
scroll to position [2277, 0]
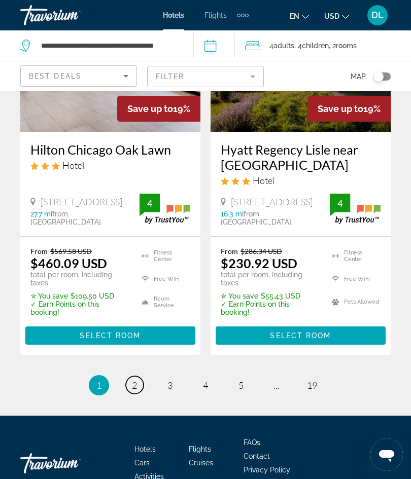
click at [138, 376] on link "page 2" at bounding box center [135, 385] width 18 height 18
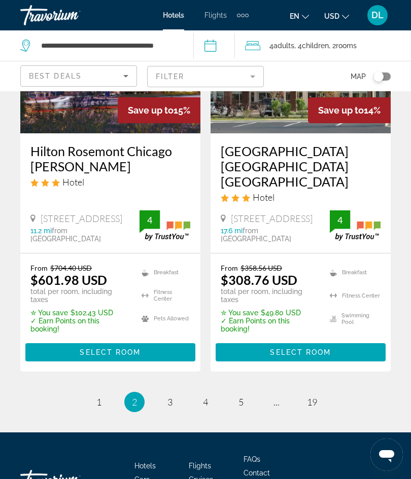
scroll to position [2290, 0]
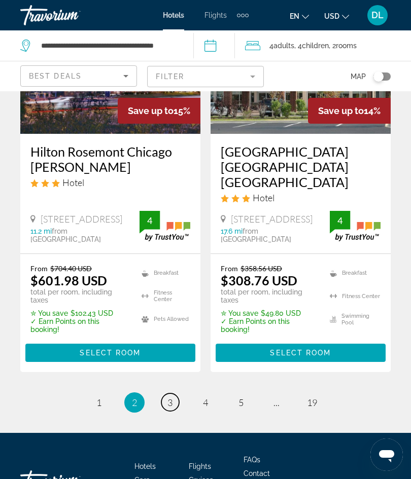
click at [173, 393] on link "page 3" at bounding box center [170, 402] width 18 height 18
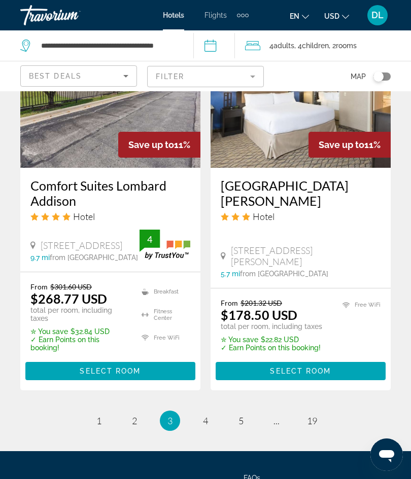
scroll to position [2284, 0]
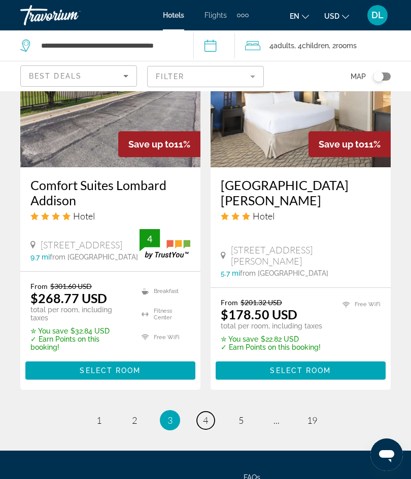
click at [206, 415] on span "4" at bounding box center [205, 420] width 5 height 11
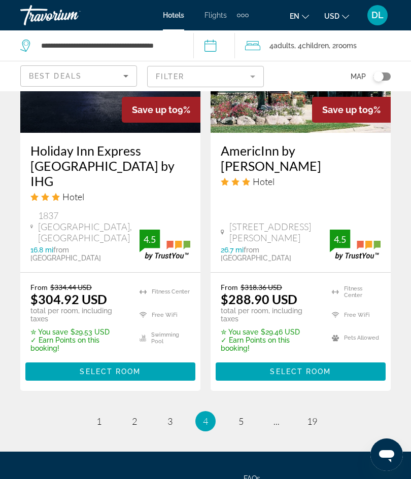
scroll to position [2266, 0]
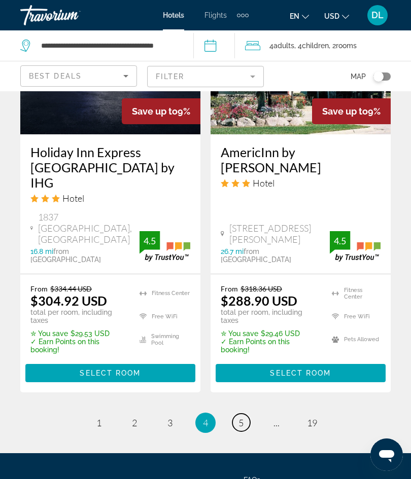
click at [239, 417] on span "5" at bounding box center [240, 422] width 5 height 11
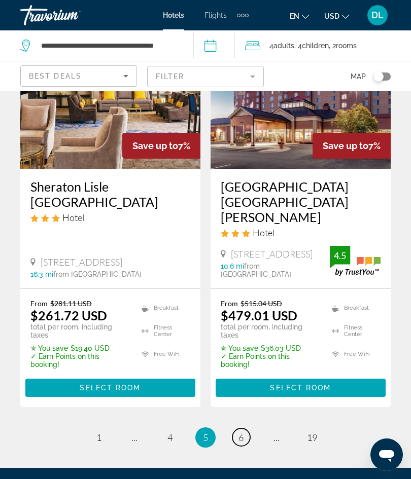
scroll to position [2266, 0]
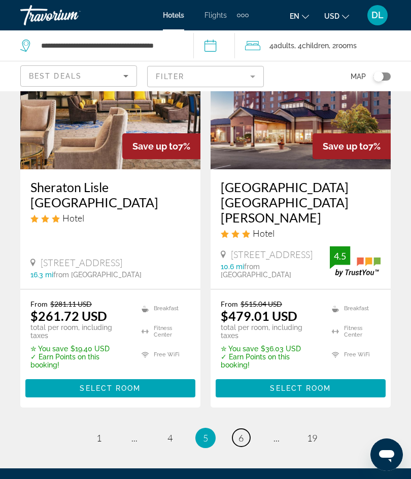
click at [244, 429] on link "page 6" at bounding box center [241, 438] width 18 height 18
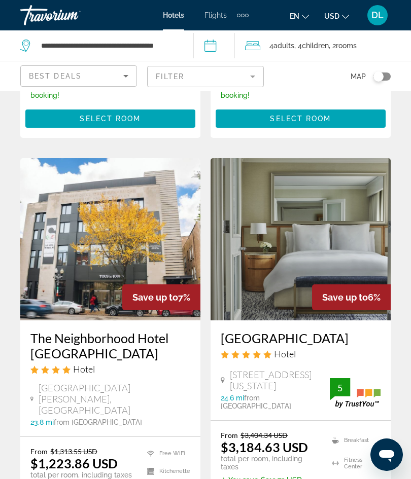
scroll to position [387, 0]
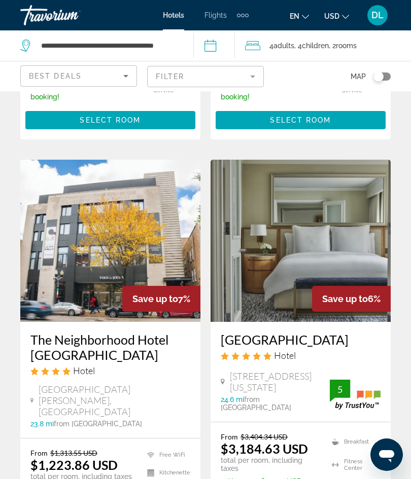
click at [213, 48] on input "**********" at bounding box center [216, 46] width 46 height 33
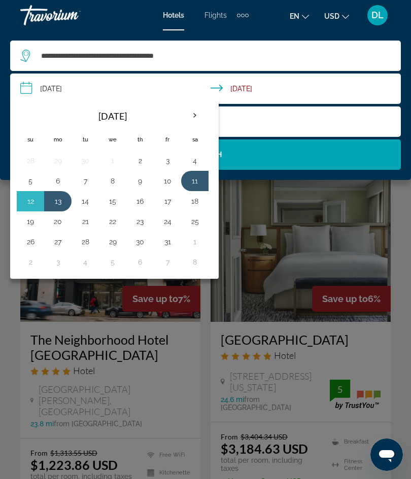
click at [24, 196] on button "12" at bounding box center [30, 201] width 16 height 14
click at [51, 203] on button "13" at bounding box center [58, 201] width 16 height 14
type input "**********"
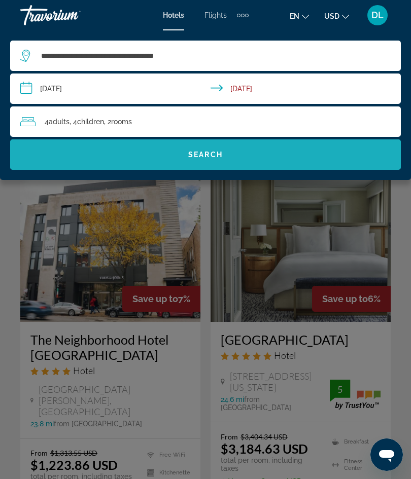
click at [97, 162] on span "Search widget" at bounding box center [205, 154] width 390 height 24
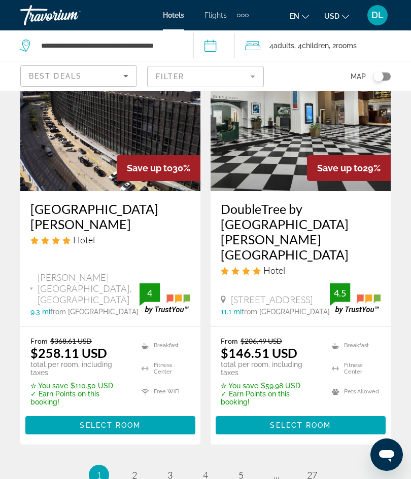
scroll to position [2197, 0]
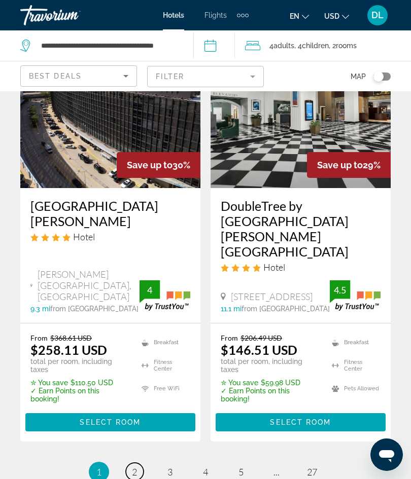
click at [130, 463] on link "page 2" at bounding box center [135, 472] width 18 height 18
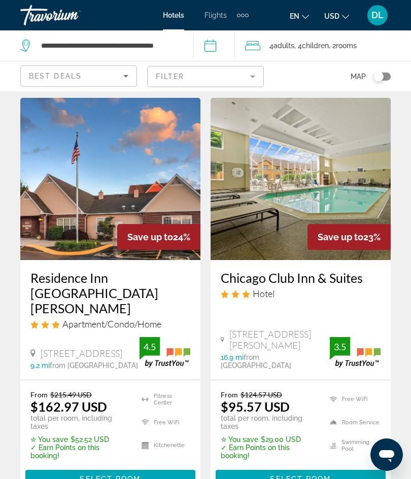
scroll to position [2126, 0]
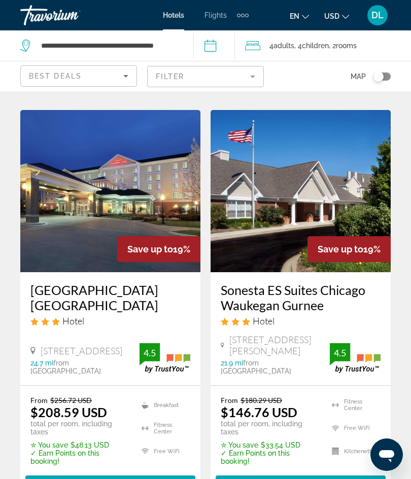
scroll to position [2122, 0]
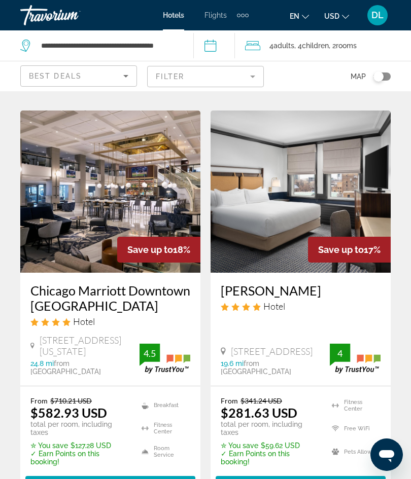
scroll to position [423, 0]
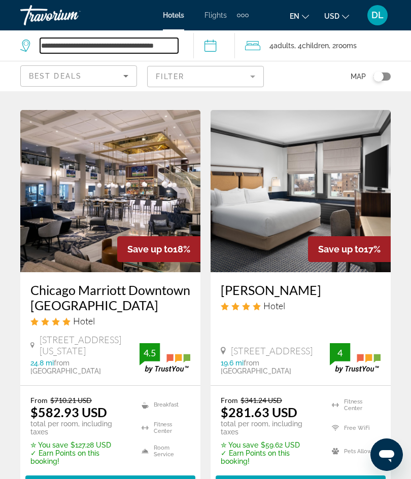
click at [115, 46] on input "**********" at bounding box center [109, 45] width 138 height 15
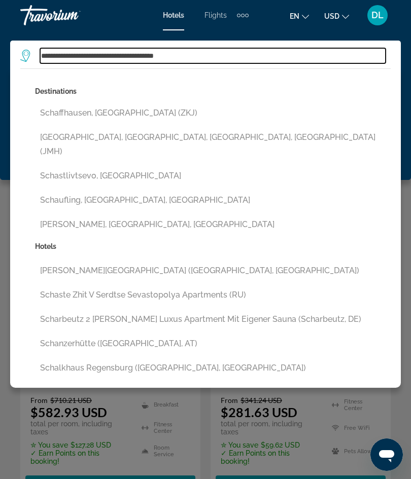
click at [197, 59] on input "**********" at bounding box center [212, 55] width 345 height 15
type input "**********"
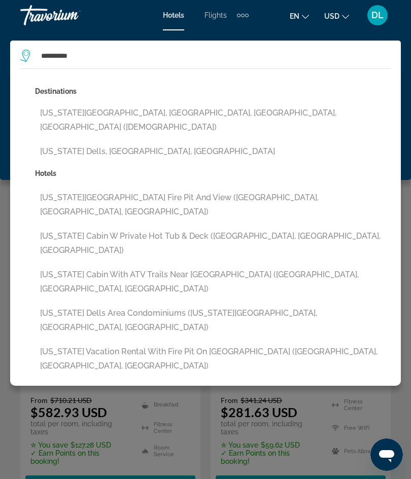
click at [64, 142] on button "[US_STATE] Dells, [GEOGRAPHIC_DATA], [GEOGRAPHIC_DATA]" at bounding box center [212, 151] width 355 height 19
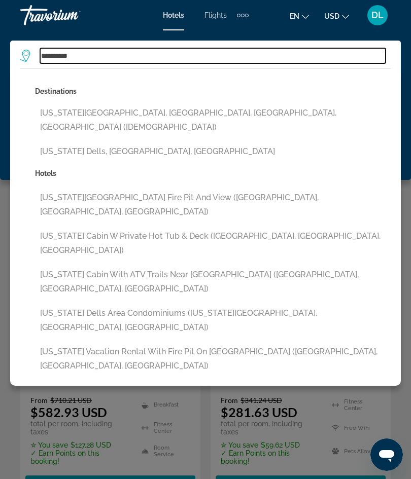
type input "**********"
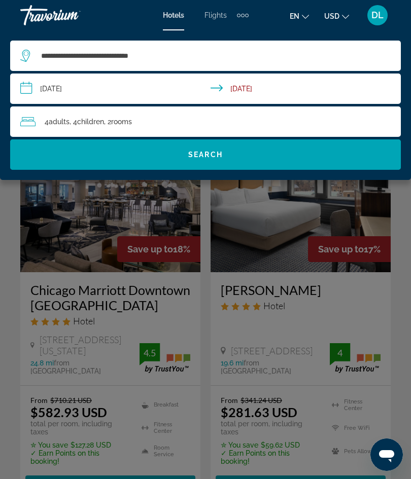
click at [88, 156] on span "Search widget" at bounding box center [205, 154] width 390 height 24
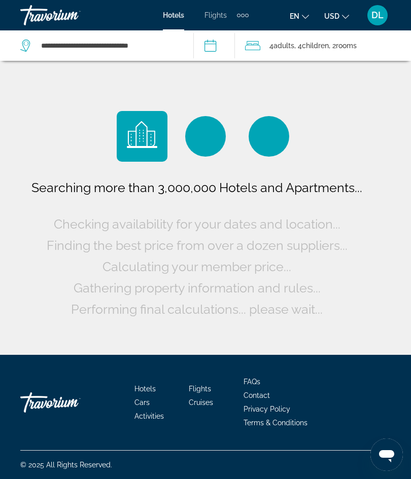
scroll to position [0, 0]
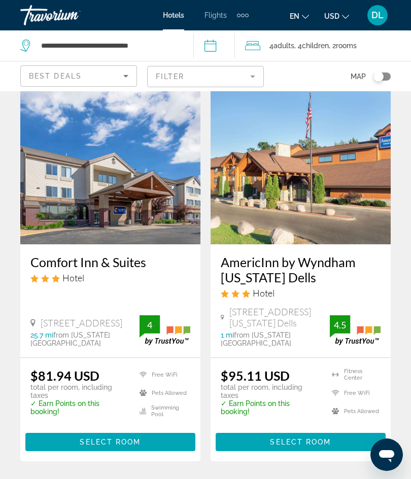
scroll to position [2146, 0]
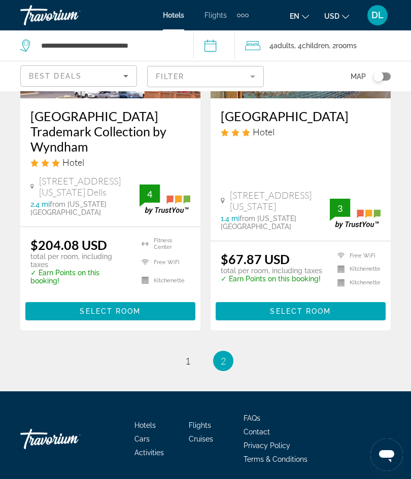
scroll to position [190, 0]
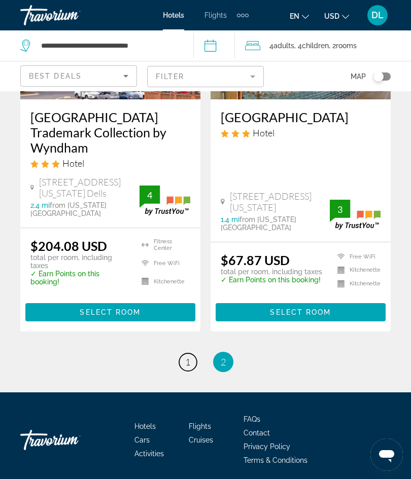
click at [185, 368] on link "page 1" at bounding box center [188, 362] width 18 height 18
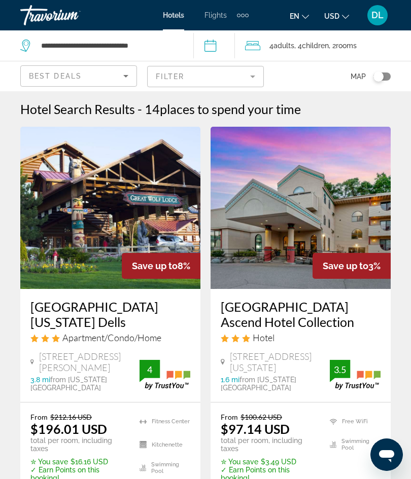
click at [48, 260] on img "Main content" at bounding box center [110, 208] width 180 height 162
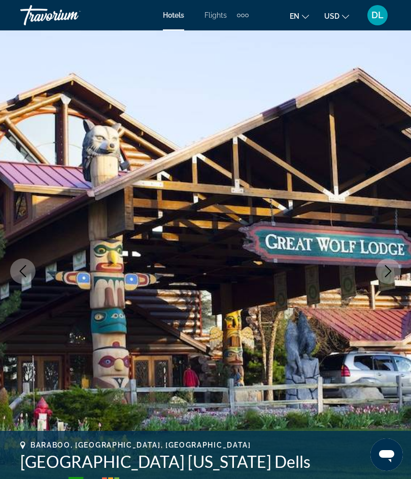
click at [21, 268] on icon "Previous image" at bounding box center [23, 271] width 12 height 12
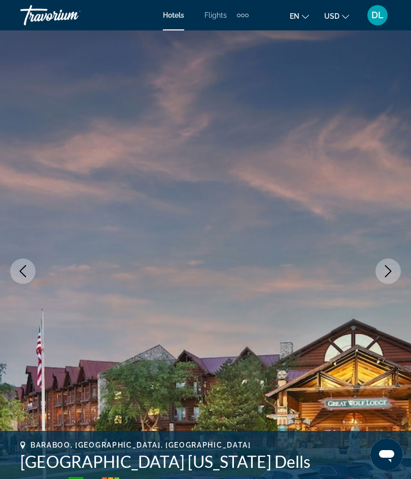
click at [21, 265] on button "Previous image" at bounding box center [22, 271] width 25 height 25
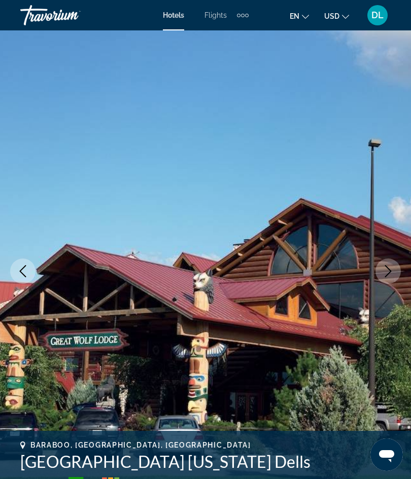
click at [24, 266] on icon "Previous image" at bounding box center [23, 271] width 12 height 12
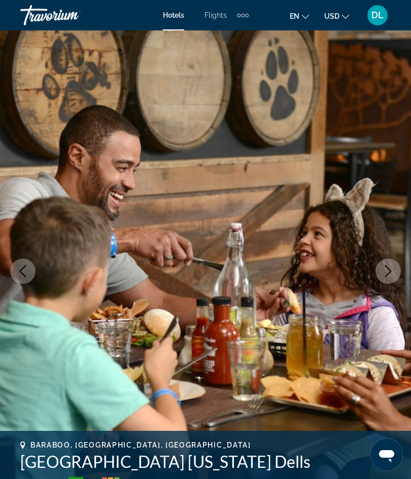
click at [27, 272] on icon "Previous image" at bounding box center [23, 271] width 12 height 12
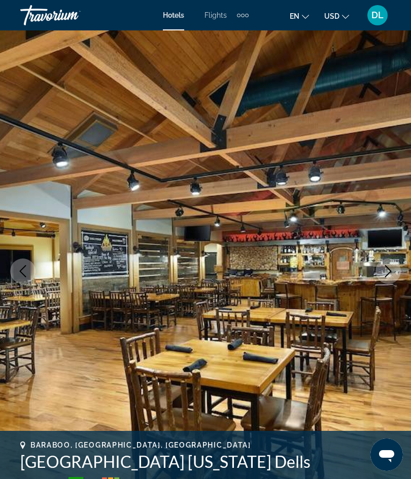
click at [23, 267] on icon "Previous image" at bounding box center [23, 271] width 12 height 12
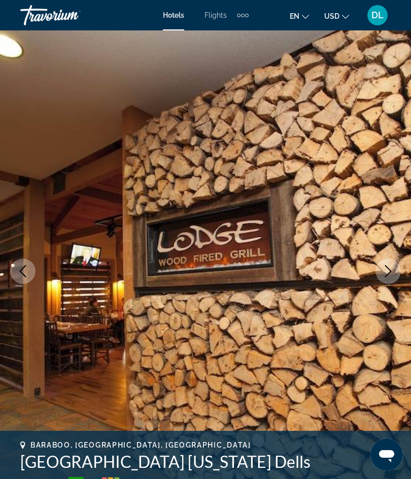
click at [24, 267] on icon "Previous image" at bounding box center [23, 271] width 12 height 12
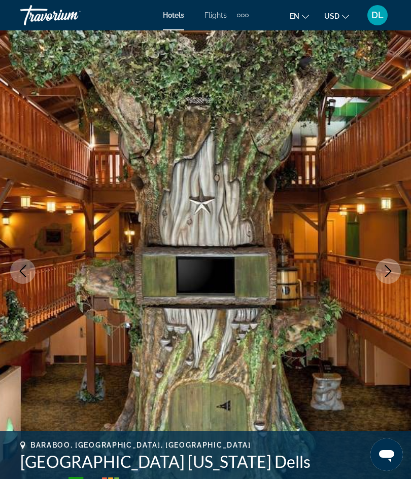
click at [25, 266] on icon "Previous image" at bounding box center [23, 271] width 7 height 12
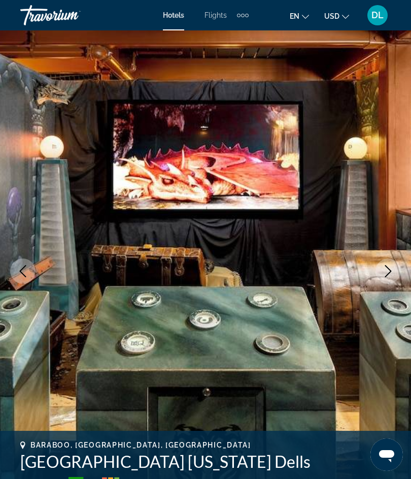
click at [26, 266] on icon "Previous image" at bounding box center [23, 271] width 12 height 12
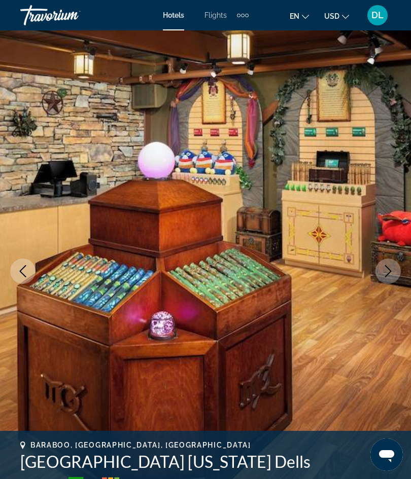
click at [23, 267] on icon "Previous image" at bounding box center [23, 271] width 12 height 12
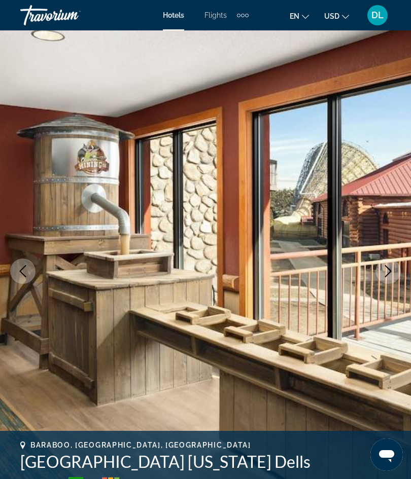
click at [21, 263] on button "Previous image" at bounding box center [22, 271] width 25 height 25
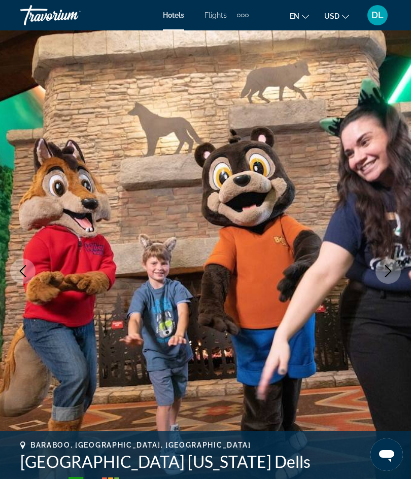
click at [22, 262] on button "Previous image" at bounding box center [22, 271] width 25 height 25
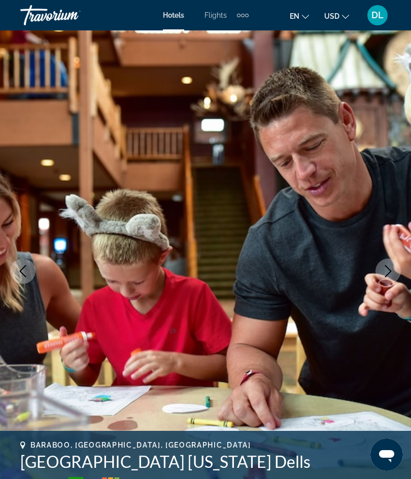
click at [20, 271] on icon "Previous image" at bounding box center [23, 271] width 7 height 12
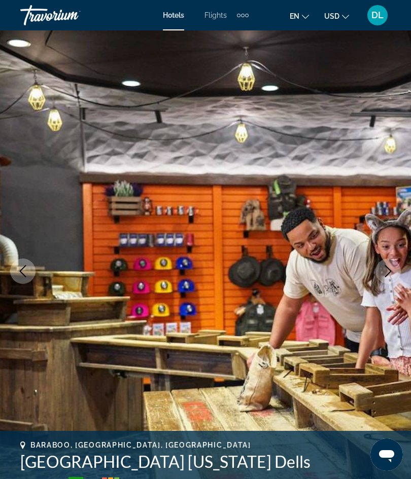
click at [22, 273] on icon "Previous image" at bounding box center [23, 271] width 12 height 12
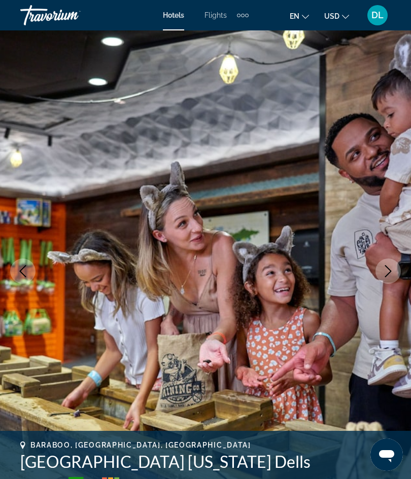
click at [19, 265] on button "Previous image" at bounding box center [22, 271] width 25 height 25
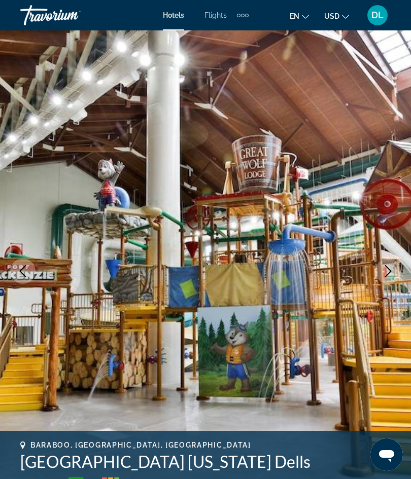
click at [19, 270] on icon "Previous image" at bounding box center [23, 271] width 12 height 12
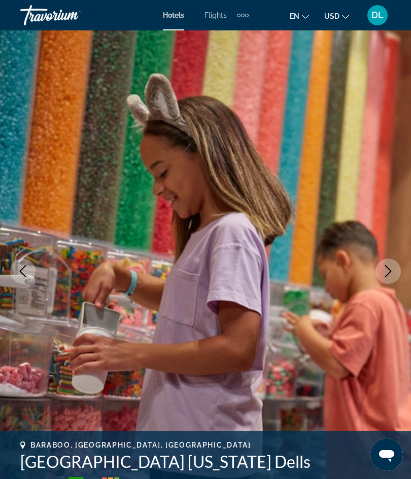
click at [22, 279] on button "Previous image" at bounding box center [22, 271] width 25 height 25
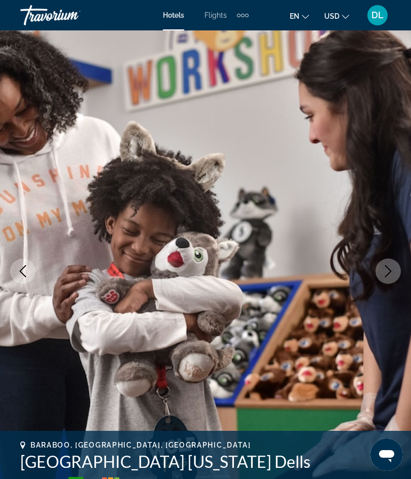
click at [23, 271] on icon "Previous image" at bounding box center [23, 271] width 12 height 12
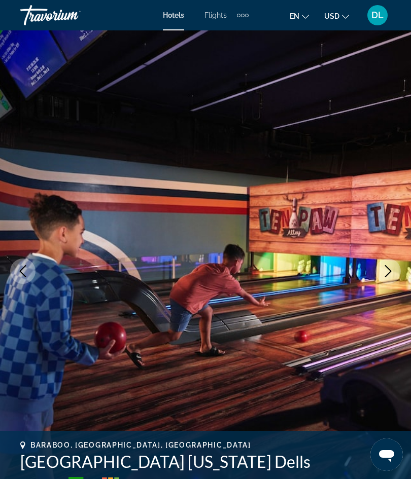
click at [22, 269] on icon "Previous image" at bounding box center [23, 271] width 7 height 12
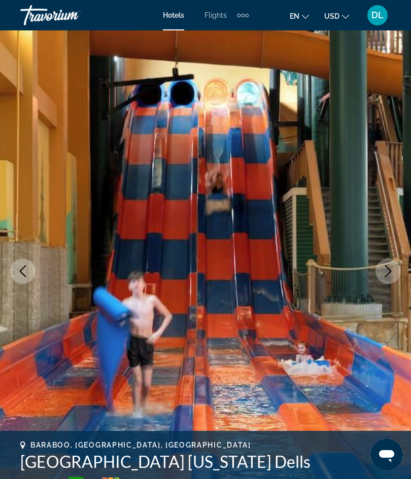
click at [21, 267] on icon "Previous image" at bounding box center [23, 271] width 12 height 12
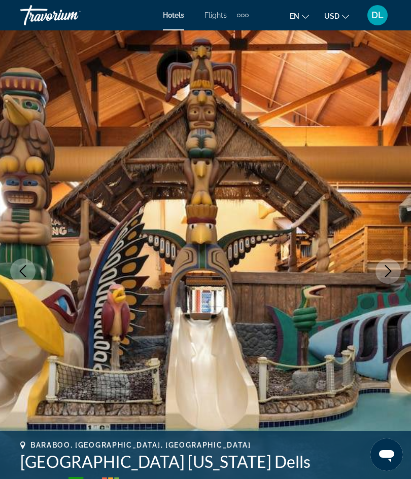
click at [24, 273] on icon "Previous image" at bounding box center [23, 271] width 12 height 12
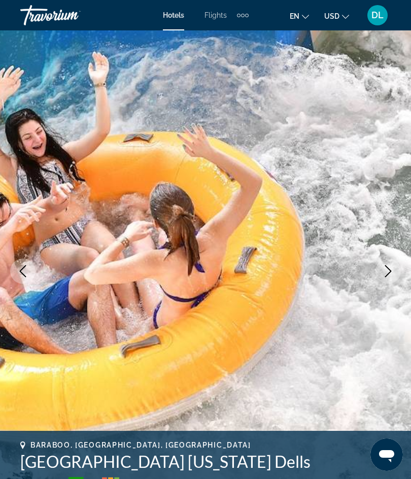
click at [24, 267] on icon "Previous image" at bounding box center [23, 271] width 12 height 12
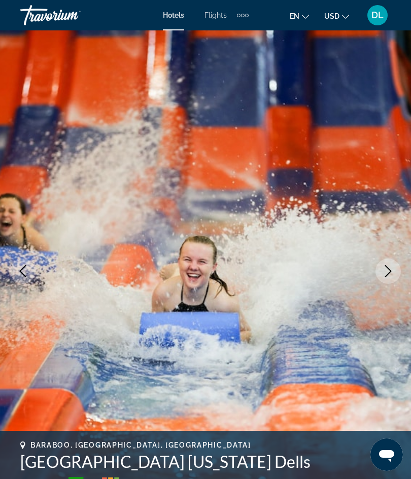
click at [24, 270] on icon "Previous image" at bounding box center [23, 271] width 12 height 12
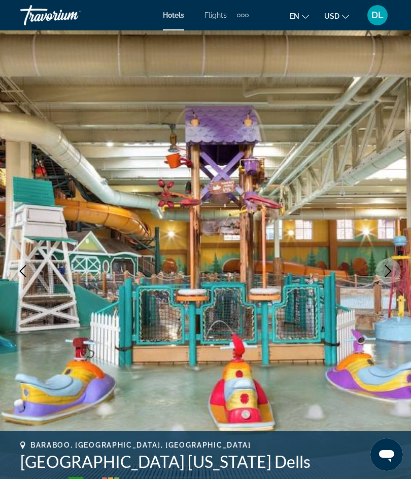
click at [23, 265] on icon "Previous image" at bounding box center [23, 271] width 12 height 12
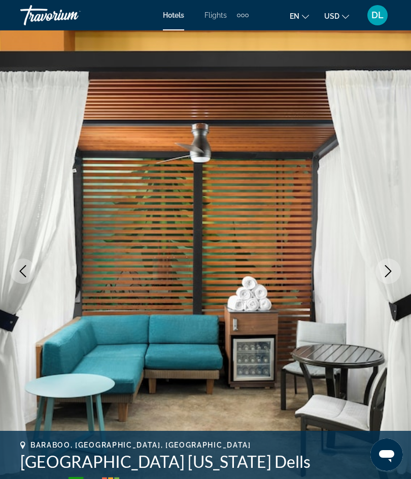
click at [22, 266] on icon "Previous image" at bounding box center [23, 271] width 12 height 12
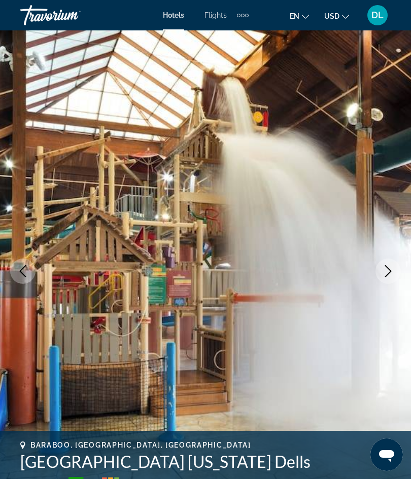
click at [25, 271] on icon "Previous image" at bounding box center [23, 271] width 12 height 12
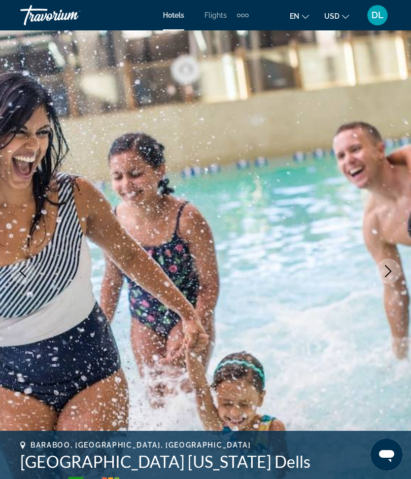
click at [26, 268] on icon "Previous image" at bounding box center [23, 271] width 12 height 12
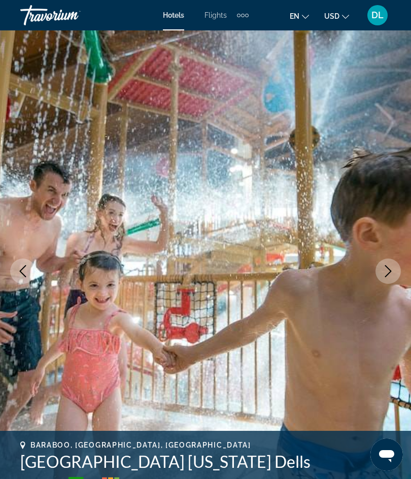
click at [23, 264] on button "Previous image" at bounding box center [22, 271] width 25 height 25
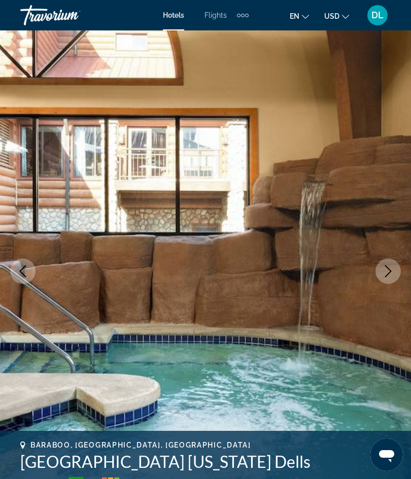
click at [25, 264] on button "Previous image" at bounding box center [22, 271] width 25 height 25
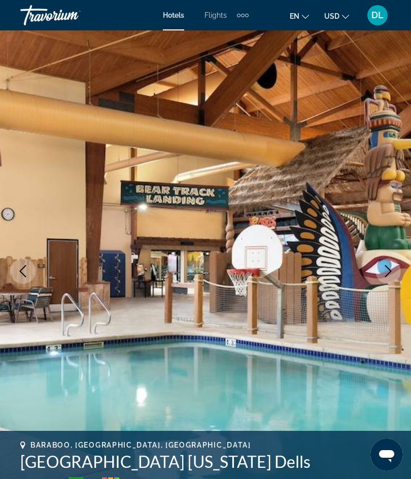
click at [25, 263] on button "Previous image" at bounding box center [22, 271] width 25 height 25
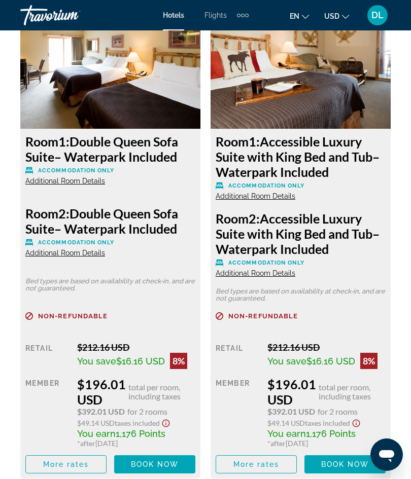
scroll to position [1810, 0]
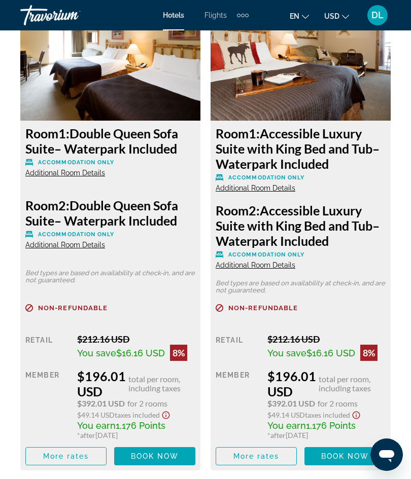
click at [140, 455] on span "Book now" at bounding box center [155, 456] width 48 height 8
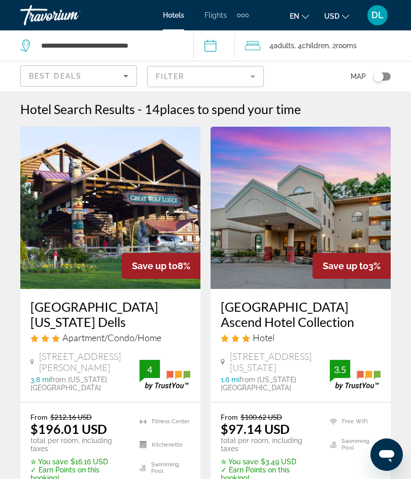
click at [289, 46] on span "Adults" at bounding box center [283, 46] width 21 height 8
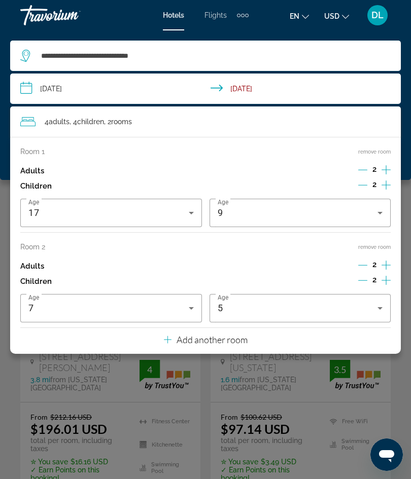
click at [372, 245] on button "remove room" at bounding box center [374, 247] width 32 height 7
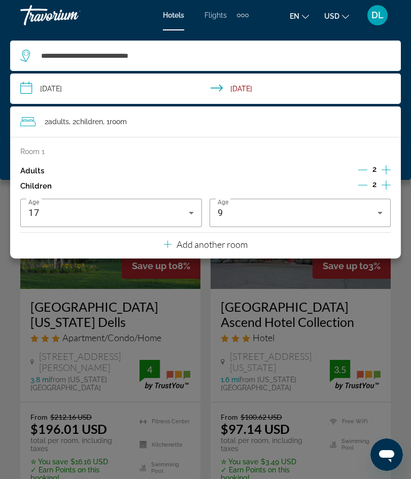
click at [384, 176] on button "Increment adults" at bounding box center [385, 170] width 9 height 15
click at [359, 171] on icon "Decrement adults" at bounding box center [362, 169] width 9 height 9
click at [384, 183] on icon "Increment children" at bounding box center [385, 184] width 9 height 9
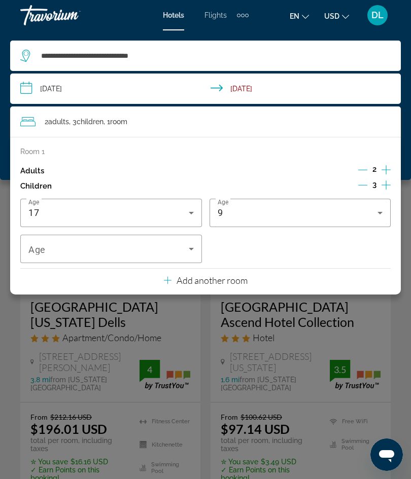
click at [384, 190] on button "Increment children" at bounding box center [385, 185] width 9 height 15
click at [94, 247] on span "Travelers: 2 adults, 4 children" at bounding box center [108, 249] width 160 height 12
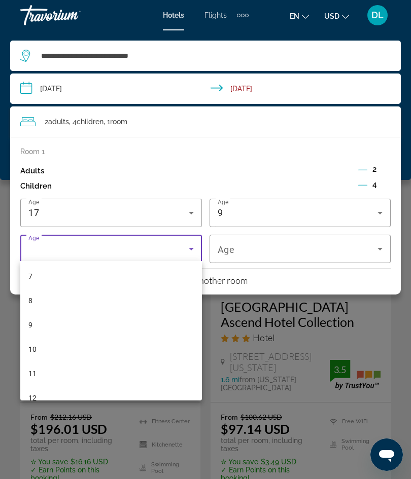
scroll to position [170, 0]
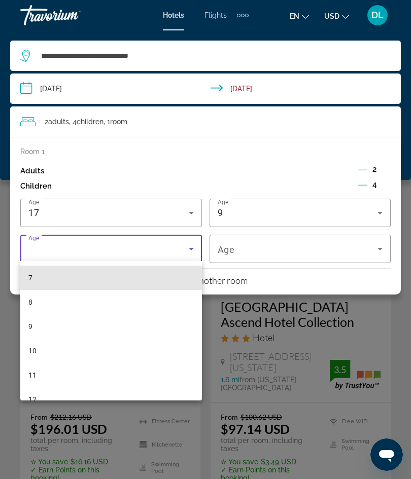
click at [29, 281] on span "7" at bounding box center [30, 278] width 4 height 12
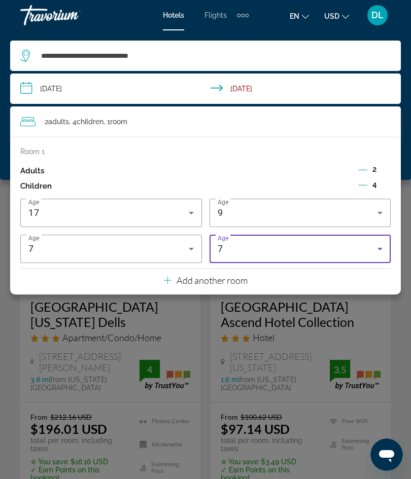
click at [333, 249] on div "7" at bounding box center [297, 249] width 160 height 12
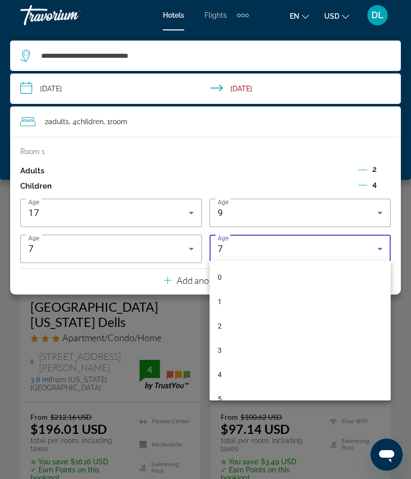
scroll to position [59, 0]
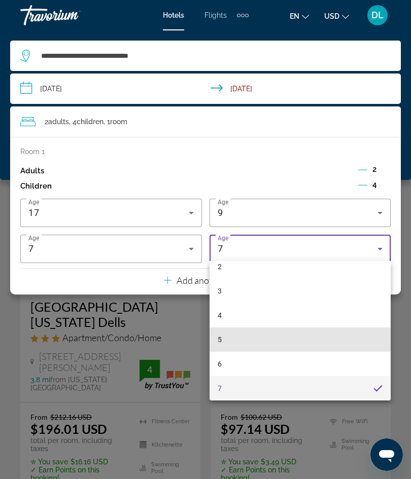
click at [235, 334] on mat-option "5" at bounding box center [299, 339] width 181 height 24
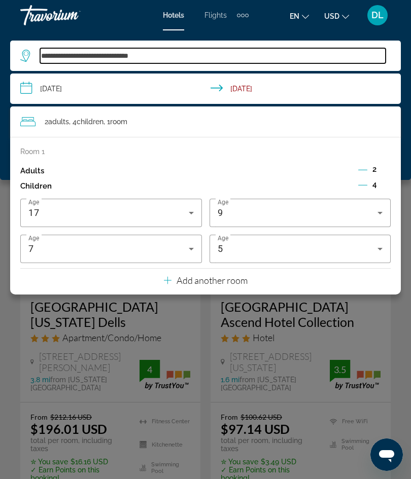
click at [162, 61] on input "**********" at bounding box center [212, 55] width 345 height 15
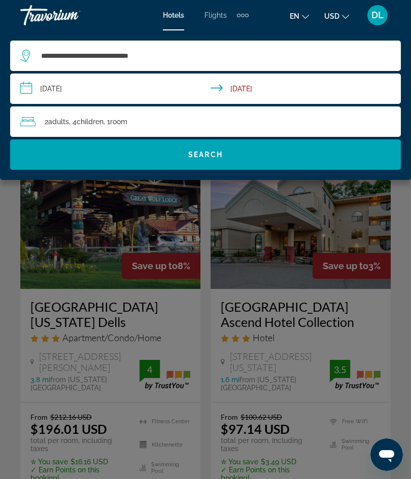
click at [134, 169] on span "Search widget" at bounding box center [205, 154] width 390 height 30
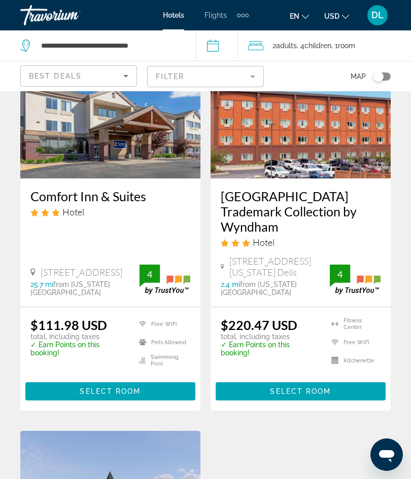
scroll to position [1377, 0]
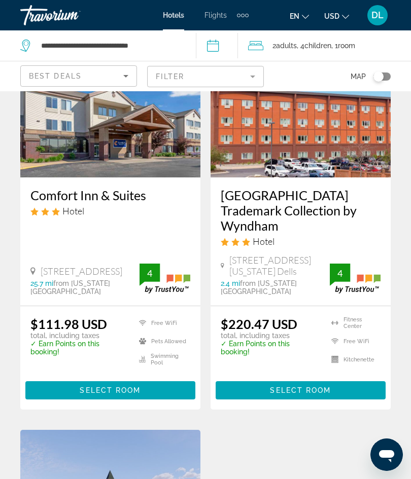
click at [253, 378] on span "Main content" at bounding box center [300, 390] width 170 height 24
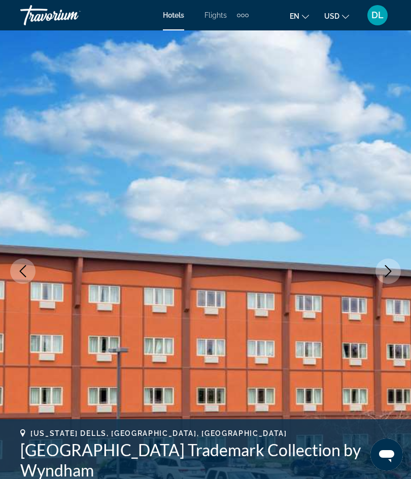
click at [19, 275] on icon "Previous image" at bounding box center [23, 271] width 12 height 12
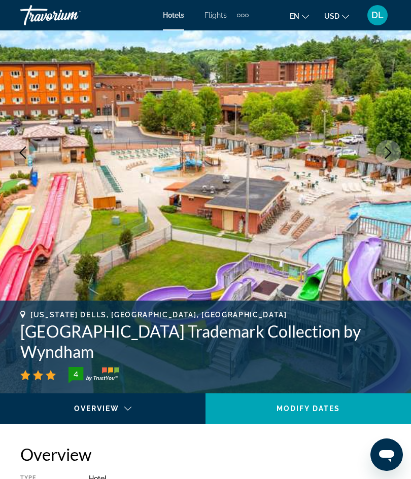
scroll to position [118, 0]
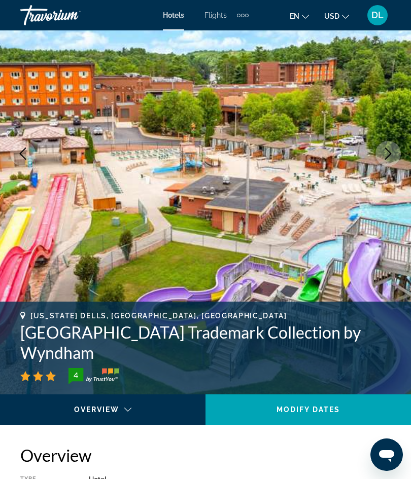
click at [18, 149] on icon "Previous image" at bounding box center [23, 153] width 12 height 12
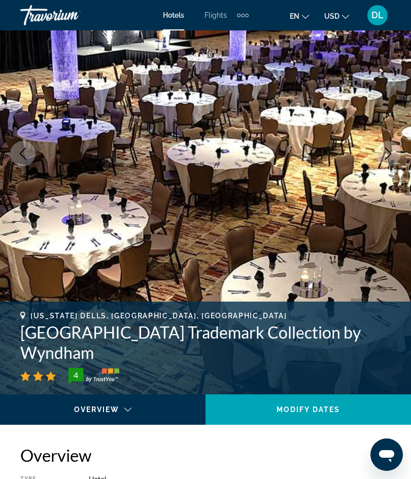
click at [18, 152] on icon "Previous image" at bounding box center [23, 153] width 12 height 12
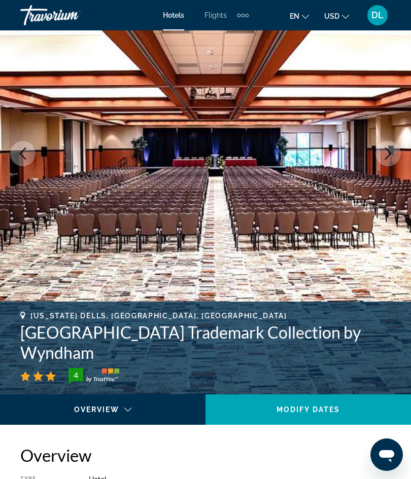
click at [23, 154] on icon "Previous image" at bounding box center [23, 153] width 12 height 12
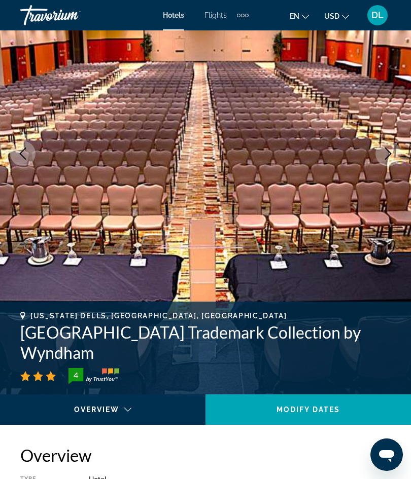
click at [25, 160] on button "Previous image" at bounding box center [22, 153] width 25 height 25
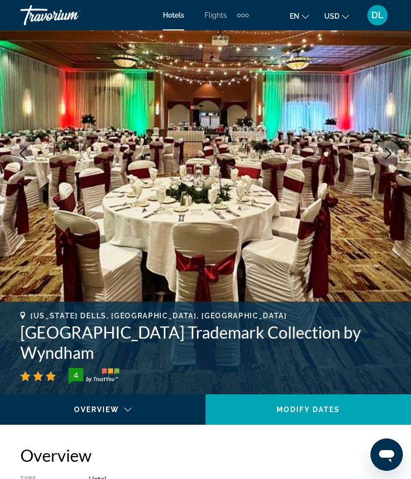
click at [23, 155] on icon "Previous image" at bounding box center [23, 153] width 12 height 12
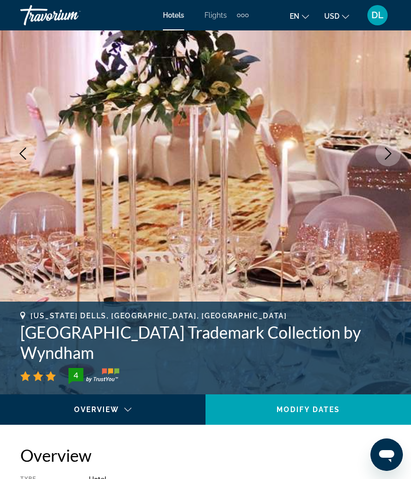
click at [24, 155] on icon "Previous image" at bounding box center [23, 153] width 12 height 12
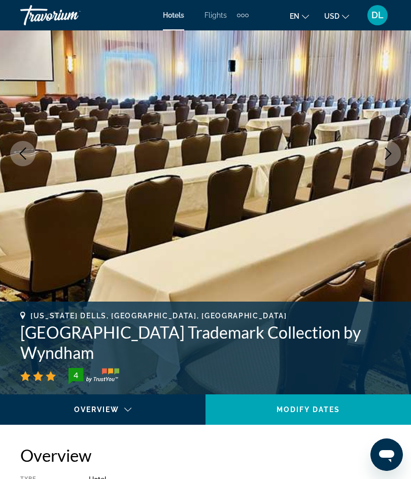
click at [24, 153] on icon "Previous image" at bounding box center [23, 153] width 12 height 12
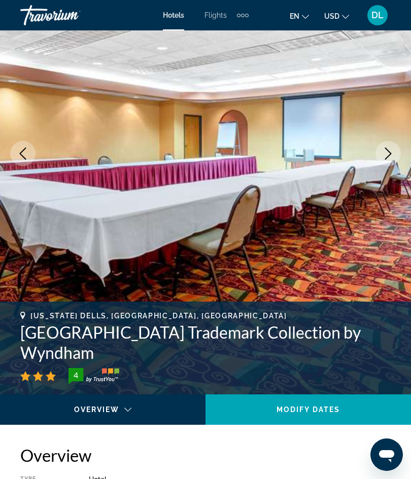
click at [23, 145] on button "Previous image" at bounding box center [22, 153] width 25 height 25
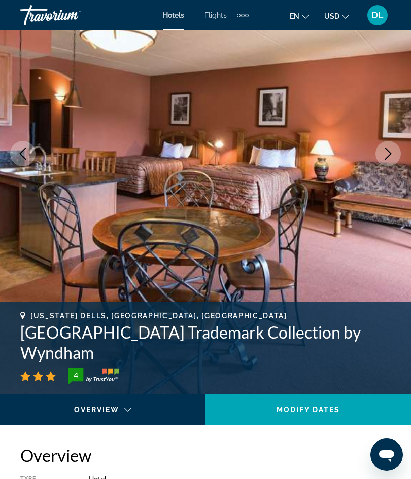
click at [18, 142] on button "Previous image" at bounding box center [22, 153] width 25 height 25
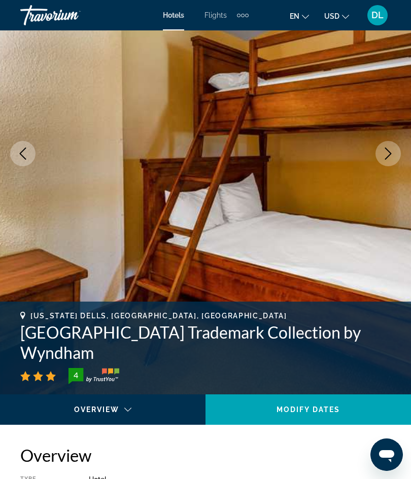
click at [17, 142] on button "Previous image" at bounding box center [22, 153] width 25 height 25
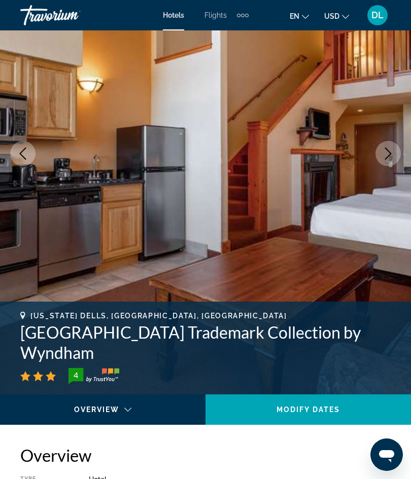
click at [18, 143] on button "Previous image" at bounding box center [22, 153] width 25 height 25
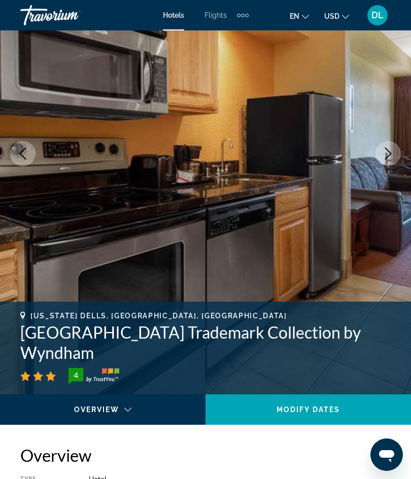
click at [24, 148] on icon "Previous image" at bounding box center [23, 153] width 12 height 12
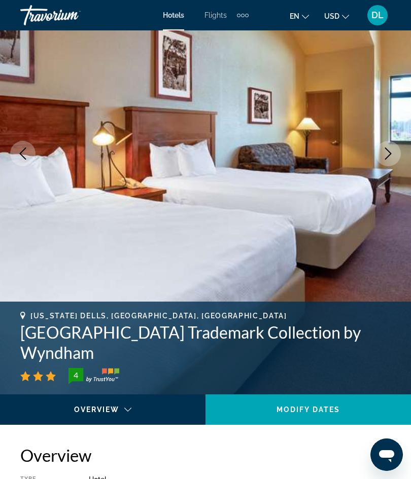
click at [24, 149] on icon "Previous image" at bounding box center [23, 153] width 7 height 12
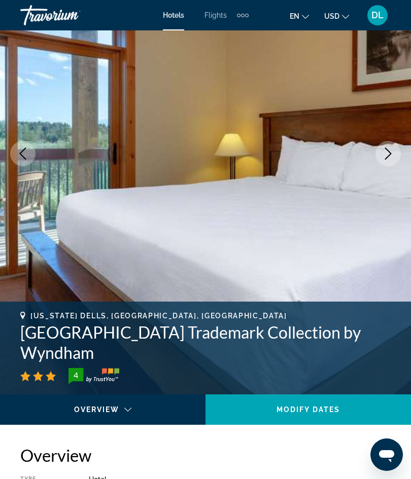
click at [21, 146] on button "Previous image" at bounding box center [22, 153] width 25 height 25
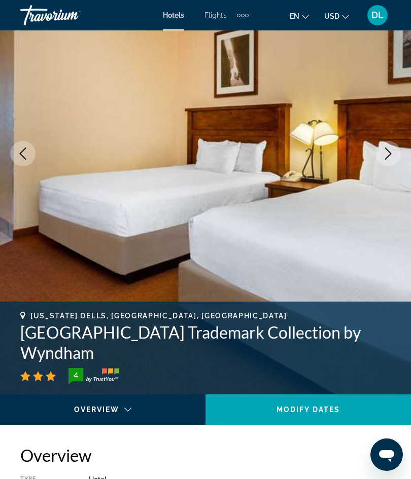
click at [25, 149] on icon "Previous image" at bounding box center [23, 153] width 7 height 12
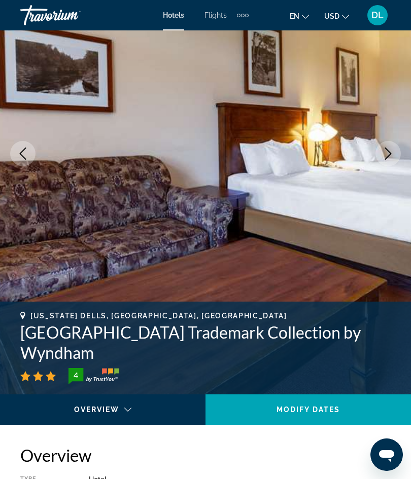
click at [26, 148] on icon "Previous image" at bounding box center [23, 153] width 12 height 12
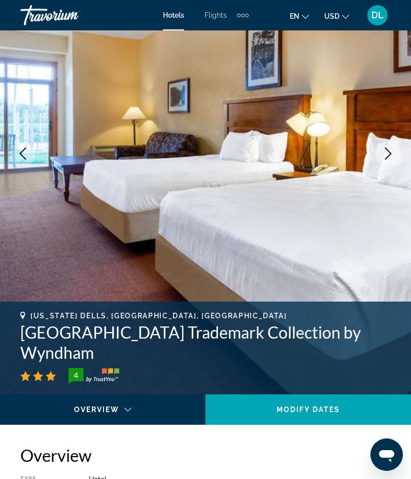
click at [18, 146] on button "Previous image" at bounding box center [22, 153] width 25 height 25
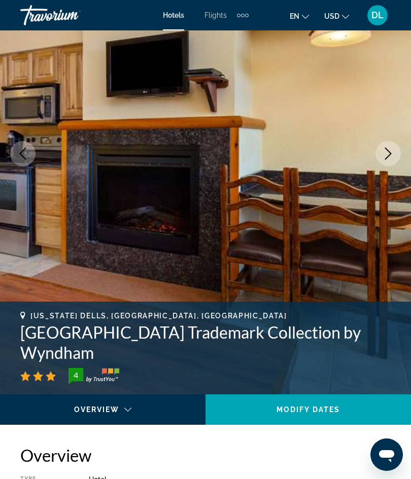
click at [26, 149] on icon "Previous image" at bounding box center [23, 153] width 12 height 12
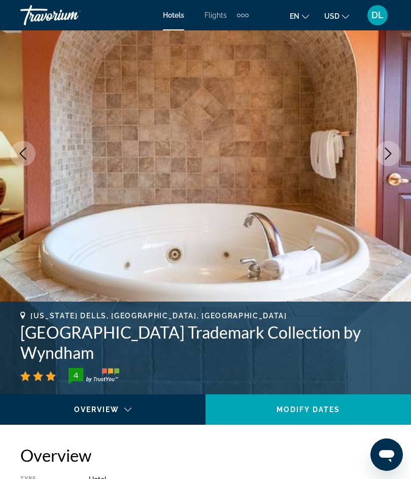
click at [26, 150] on icon "Previous image" at bounding box center [23, 153] width 12 height 12
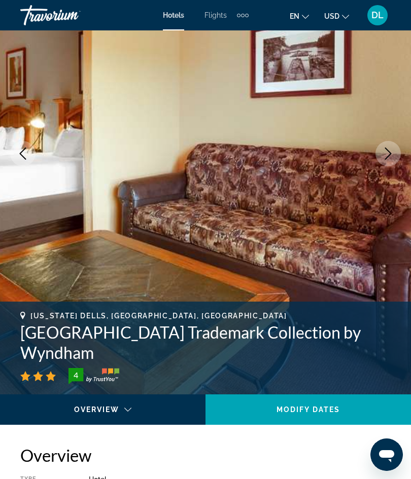
click at [29, 150] on button "Previous image" at bounding box center [22, 153] width 25 height 25
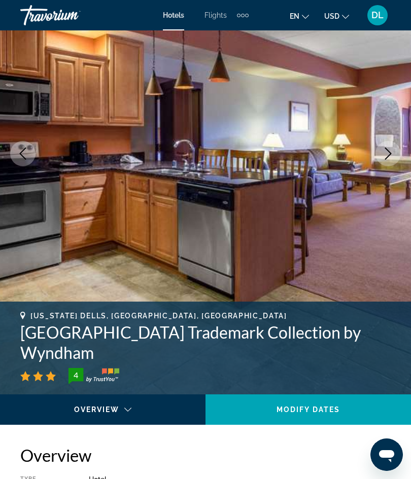
click at [27, 150] on icon "Previous image" at bounding box center [23, 153] width 12 height 12
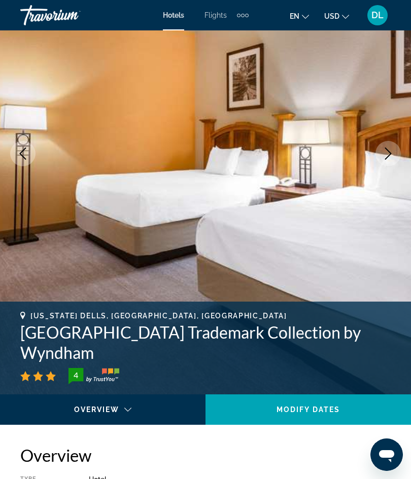
click at [23, 148] on icon "Previous image" at bounding box center [23, 153] width 12 height 12
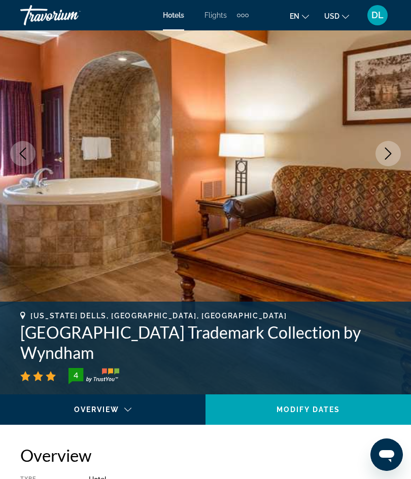
click at [26, 148] on icon "Previous image" at bounding box center [23, 153] width 7 height 12
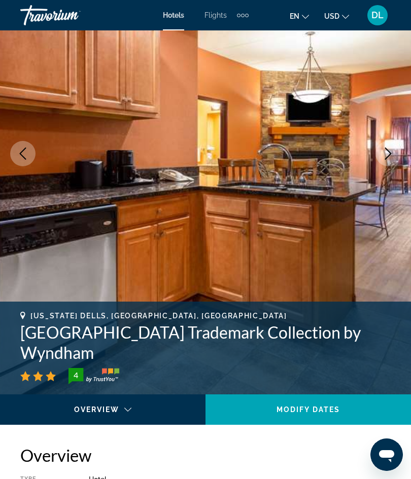
click at [25, 150] on icon "Previous image" at bounding box center [23, 153] width 12 height 12
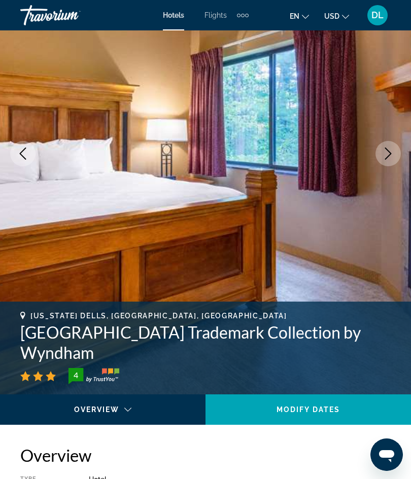
click at [20, 148] on icon "Previous image" at bounding box center [23, 153] width 12 height 12
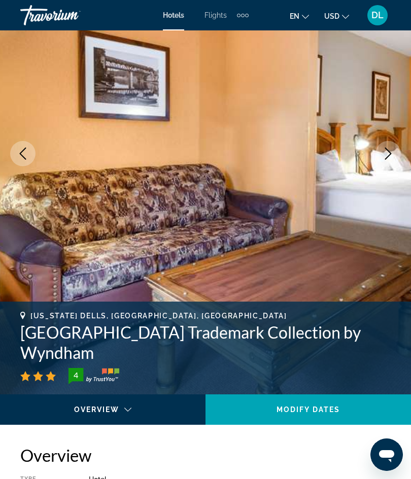
click at [23, 150] on icon "Previous image" at bounding box center [23, 153] width 12 height 12
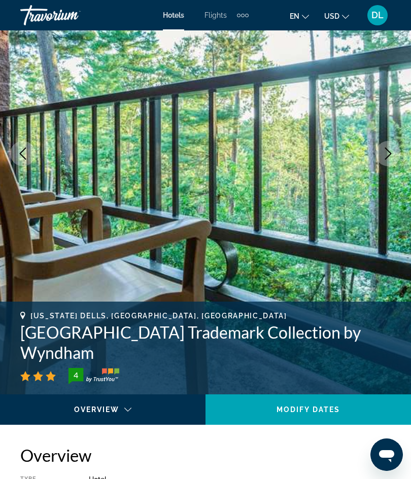
click at [25, 152] on icon "Previous image" at bounding box center [23, 153] width 12 height 12
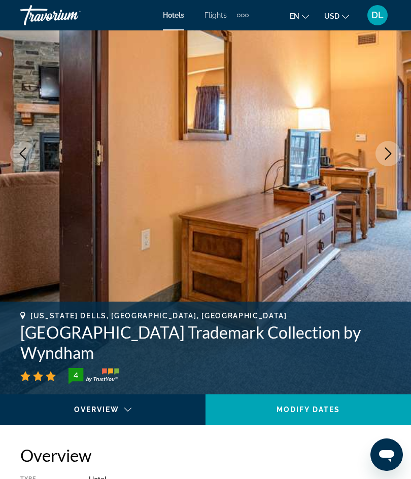
click at [18, 149] on icon "Previous image" at bounding box center [23, 153] width 12 height 12
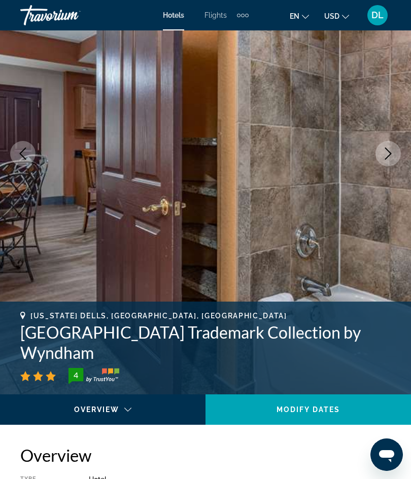
click at [25, 153] on icon "Previous image" at bounding box center [23, 153] width 12 height 12
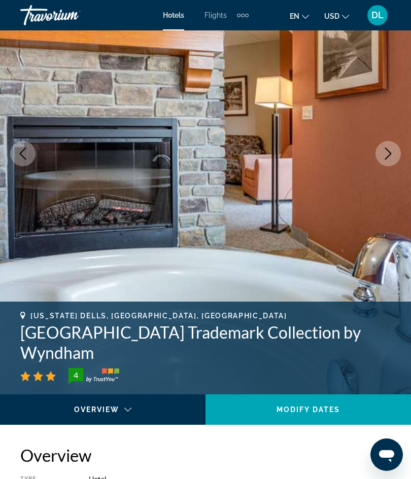
click at [23, 155] on icon "Previous image" at bounding box center [23, 153] width 12 height 12
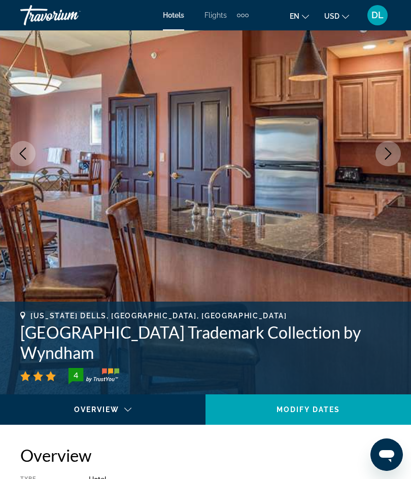
click at [23, 151] on icon "Previous image" at bounding box center [23, 153] width 7 height 12
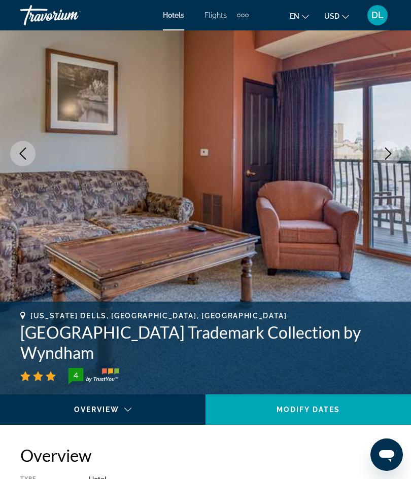
click at [22, 155] on icon "Previous image" at bounding box center [23, 153] width 12 height 12
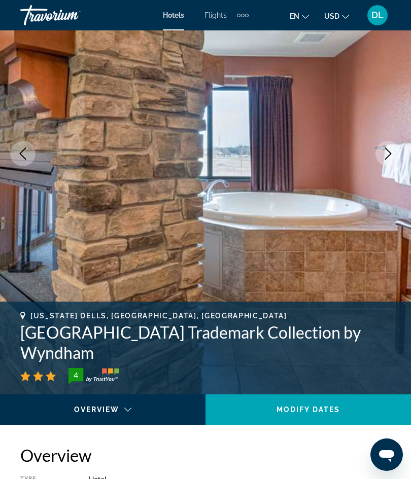
click at [24, 155] on icon "Previous image" at bounding box center [23, 153] width 12 height 12
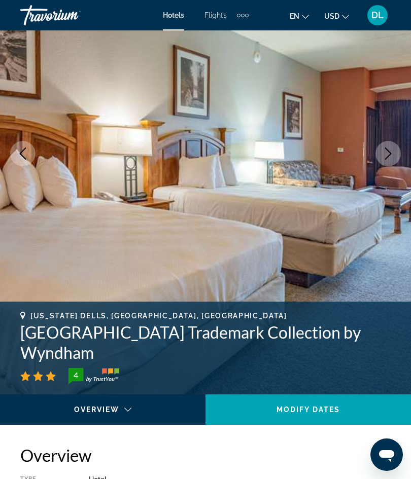
click at [23, 160] on button "Previous image" at bounding box center [22, 153] width 25 height 25
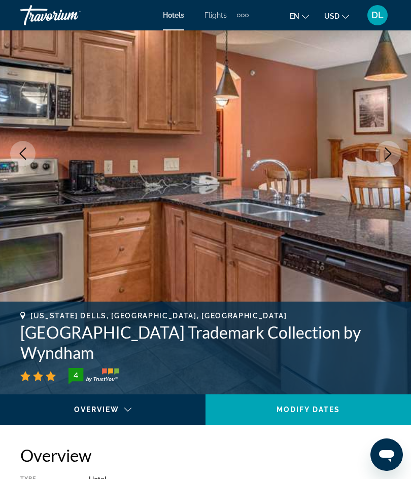
click at [23, 155] on icon "Previous image" at bounding box center [23, 153] width 12 height 12
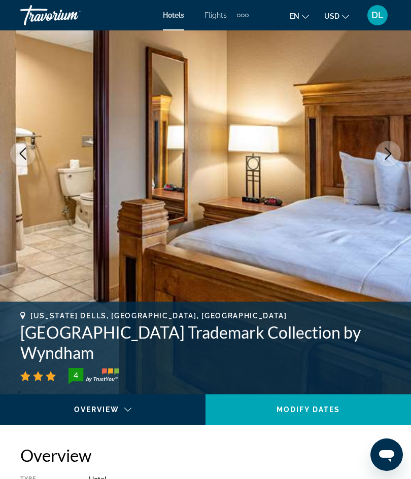
click at [28, 164] on button "Previous image" at bounding box center [22, 153] width 25 height 25
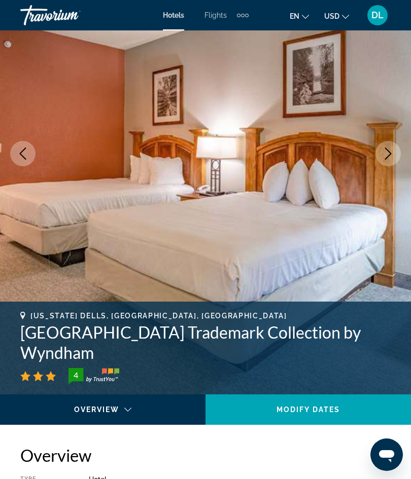
click at [27, 164] on button "Previous image" at bounding box center [22, 153] width 25 height 25
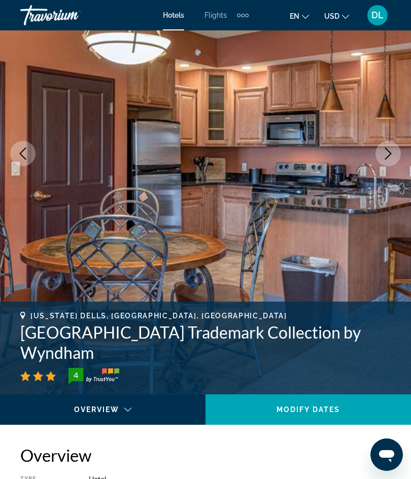
click at [28, 161] on button "Previous image" at bounding box center [22, 153] width 25 height 25
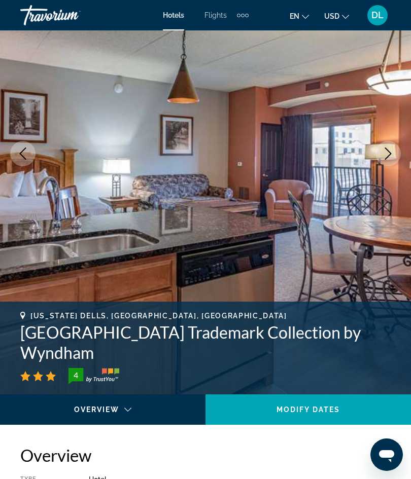
click at [25, 159] on icon "Previous image" at bounding box center [23, 153] width 7 height 12
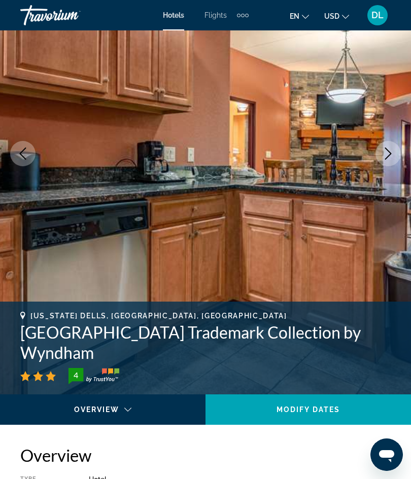
click at [25, 160] on button "Previous image" at bounding box center [22, 153] width 25 height 25
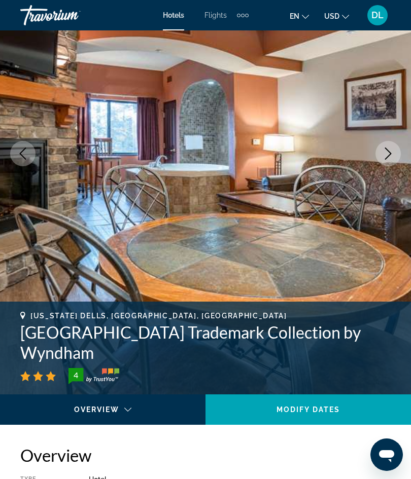
click at [25, 155] on icon "Previous image" at bounding box center [23, 153] width 12 height 12
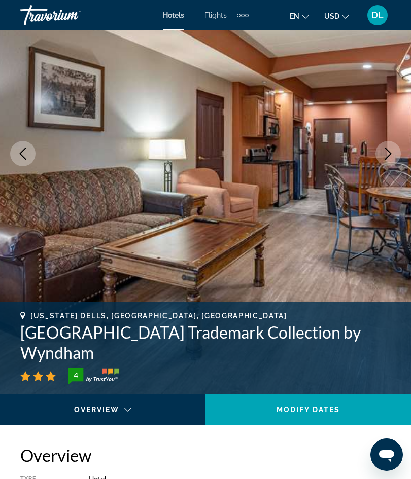
click at [22, 155] on icon "Previous image" at bounding box center [23, 153] width 12 height 12
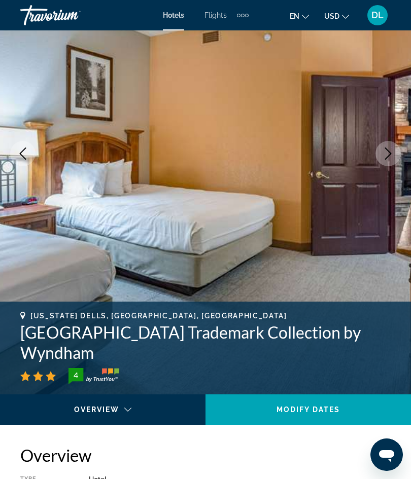
click at [24, 154] on icon "Previous image" at bounding box center [23, 153] width 12 height 12
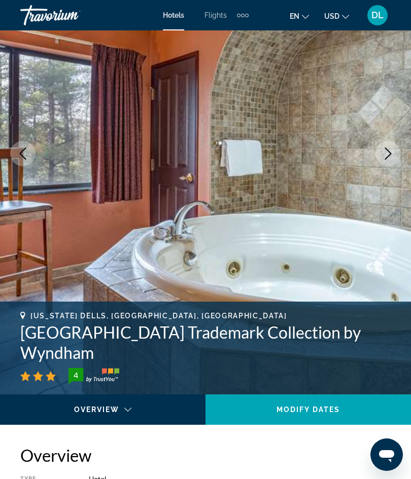
click at [27, 153] on icon "Previous image" at bounding box center [23, 153] width 12 height 12
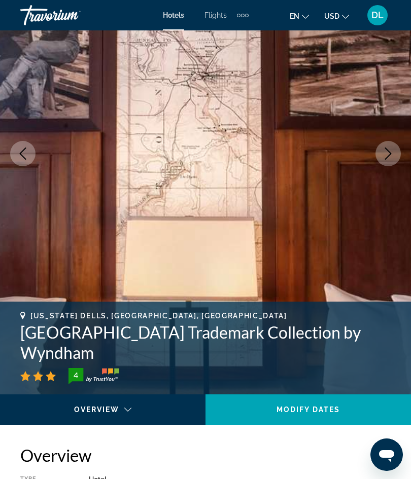
click at [27, 156] on icon "Previous image" at bounding box center [23, 153] width 12 height 12
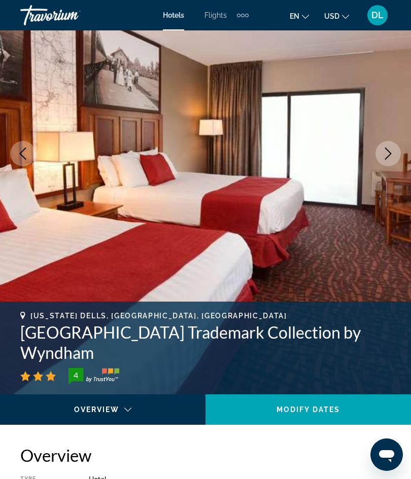
click at [28, 155] on icon "Previous image" at bounding box center [23, 153] width 12 height 12
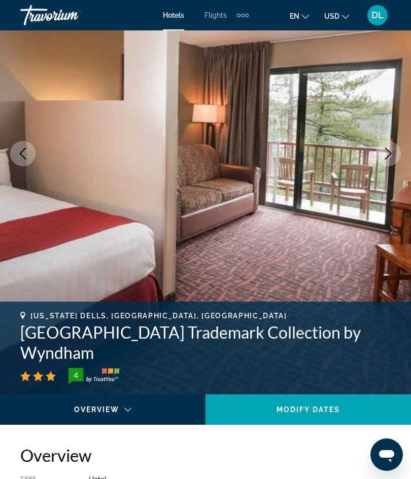
click at [27, 155] on icon "Previous image" at bounding box center [23, 153] width 12 height 12
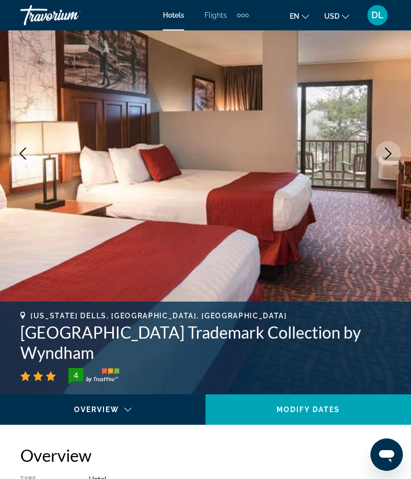
click at [23, 144] on button "Previous image" at bounding box center [22, 153] width 25 height 25
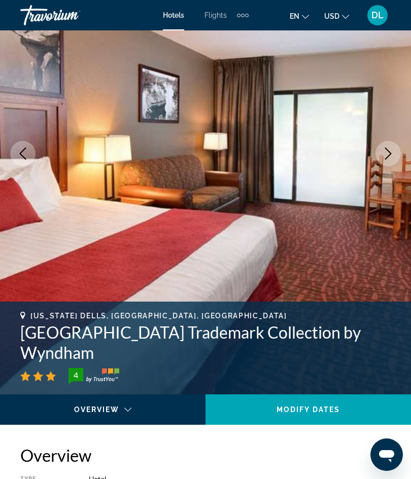
click at [24, 148] on icon "Previous image" at bounding box center [23, 153] width 12 height 12
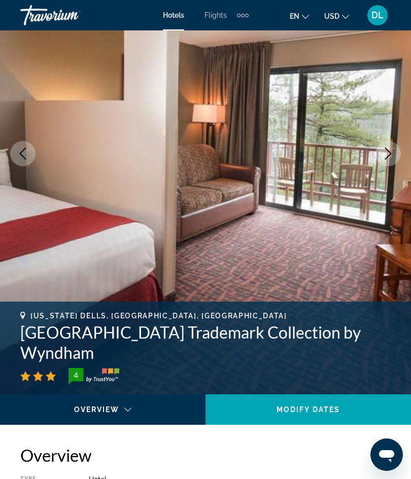
click at [25, 153] on icon "Previous image" at bounding box center [23, 153] width 12 height 12
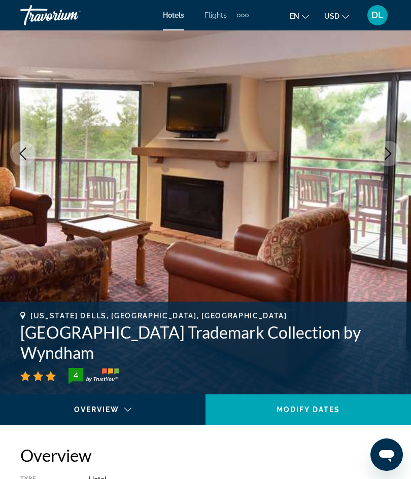
click at [25, 155] on icon "Previous image" at bounding box center [23, 153] width 12 height 12
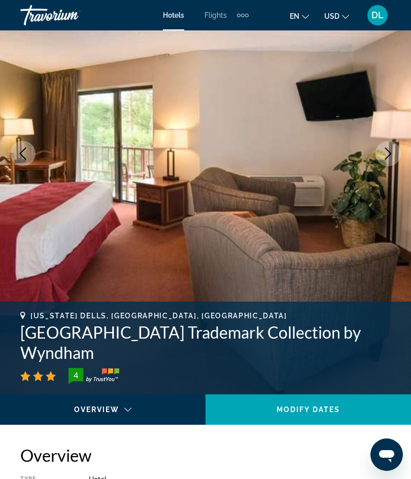
click at [25, 154] on icon "Previous image" at bounding box center [23, 153] width 12 height 12
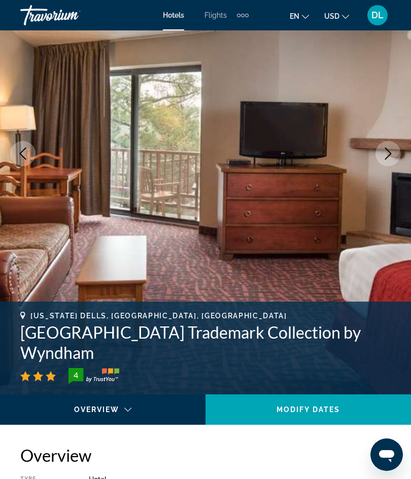
click at [25, 152] on icon "Previous image" at bounding box center [23, 153] width 12 height 12
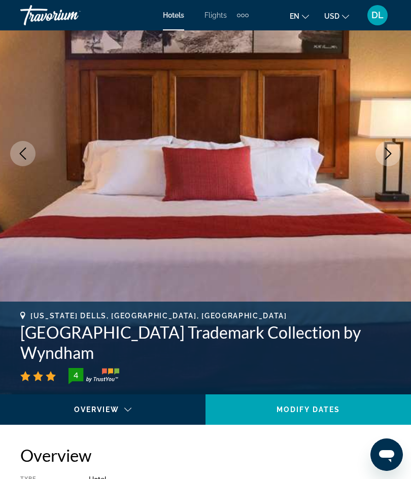
click at [25, 152] on icon "Previous image" at bounding box center [23, 153] width 12 height 12
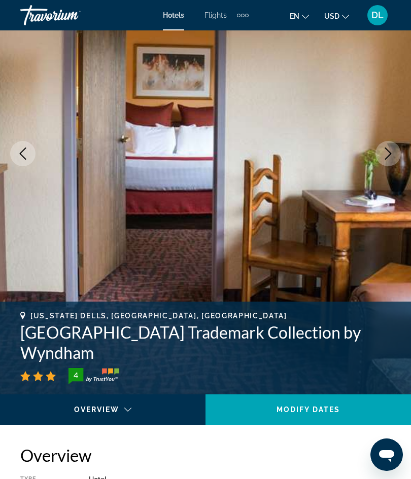
click at [25, 150] on icon "Previous image" at bounding box center [23, 153] width 12 height 12
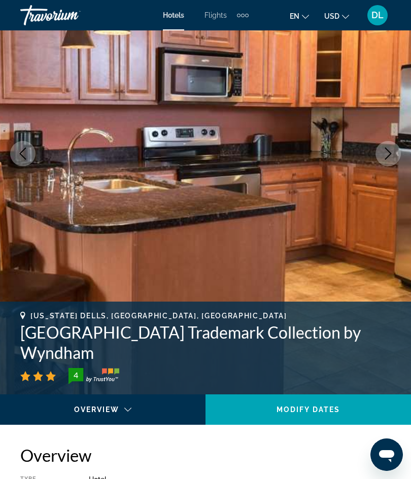
click at [24, 150] on icon "Previous image" at bounding box center [23, 153] width 12 height 12
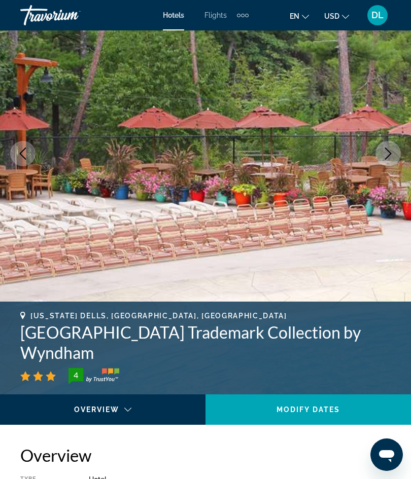
click at [25, 149] on icon "Previous image" at bounding box center [23, 153] width 7 height 12
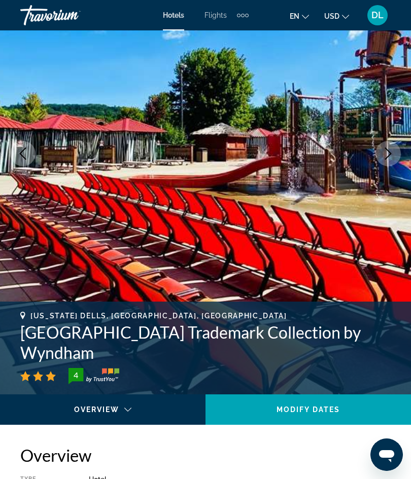
click at [25, 151] on icon "Previous image" at bounding box center [23, 153] width 12 height 12
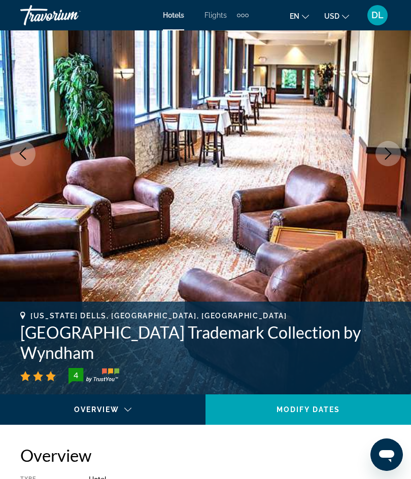
click at [24, 145] on button "Previous image" at bounding box center [22, 153] width 25 height 25
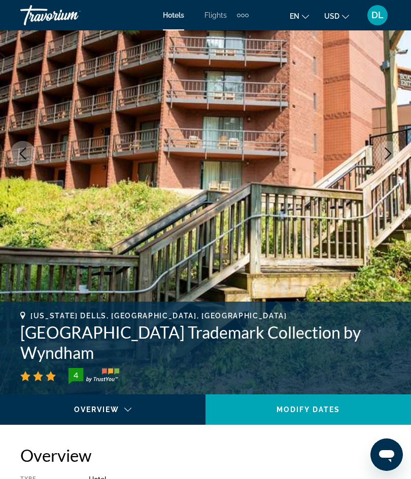
click at [24, 144] on button "Previous image" at bounding box center [22, 153] width 25 height 25
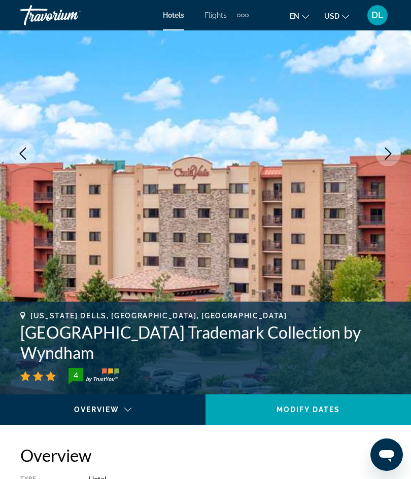
click at [22, 149] on icon "Previous image" at bounding box center [23, 153] width 12 height 12
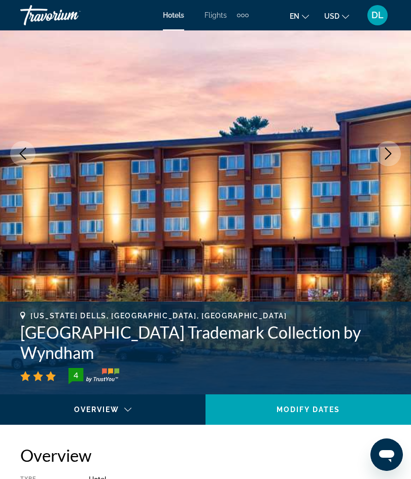
click at [23, 150] on icon "Previous image" at bounding box center [23, 153] width 7 height 12
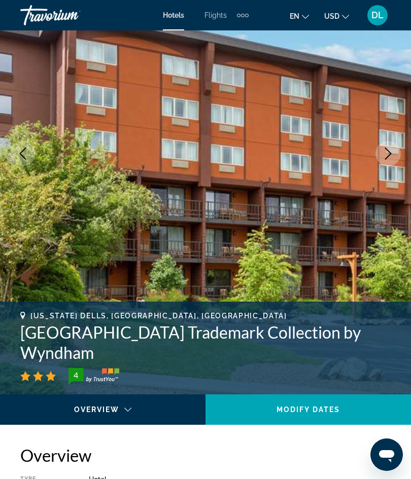
click at [24, 153] on icon "Previous image" at bounding box center [23, 153] width 12 height 12
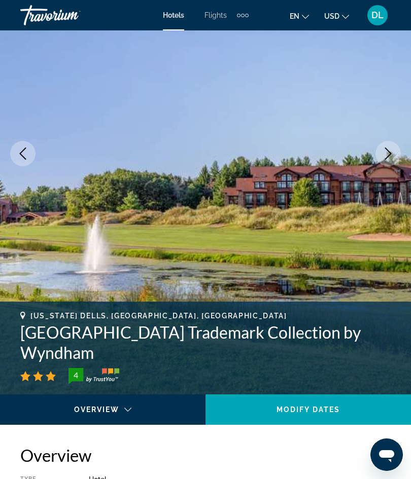
click at [27, 152] on icon "Previous image" at bounding box center [23, 153] width 12 height 12
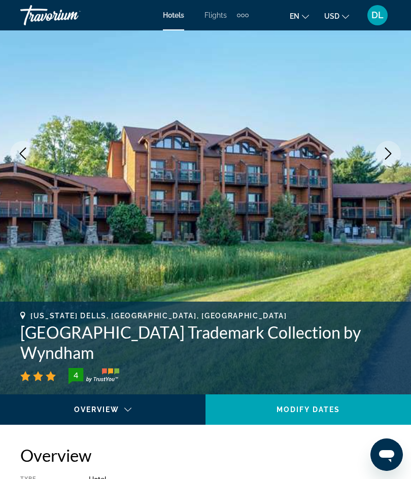
click at [27, 149] on icon "Previous image" at bounding box center [23, 153] width 12 height 12
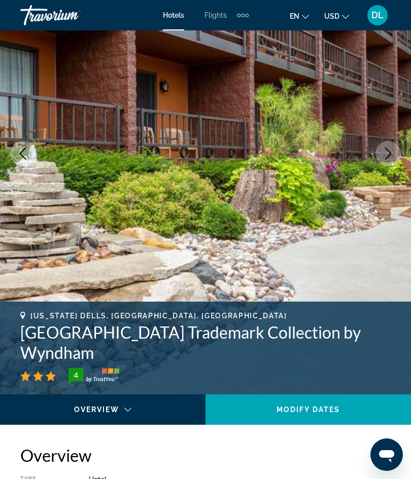
click at [24, 152] on icon "Previous image" at bounding box center [23, 153] width 12 height 12
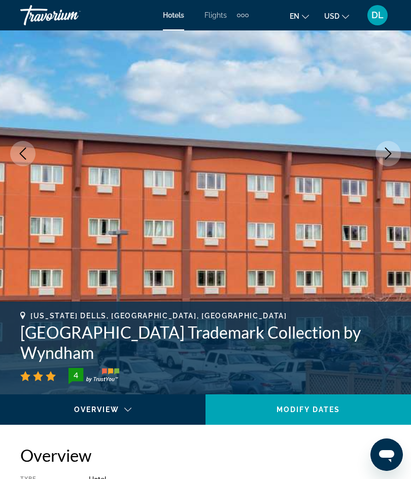
click at [24, 152] on icon "Previous image" at bounding box center [23, 153] width 12 height 12
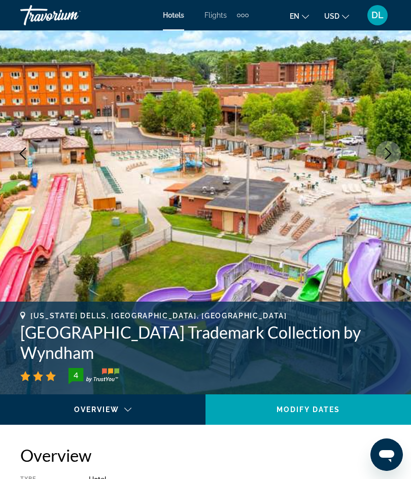
click at [20, 152] on icon "Previous image" at bounding box center [23, 153] width 12 height 12
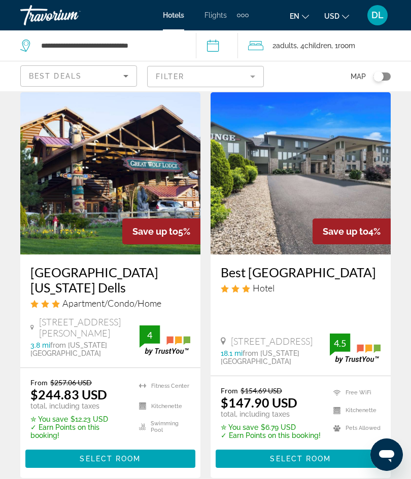
scroll to position [35, 0]
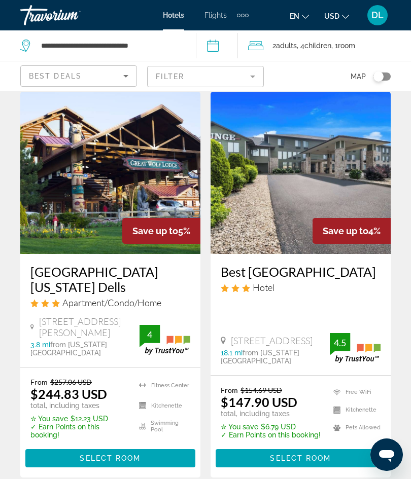
click at [49, 212] on img "Main content" at bounding box center [110, 173] width 180 height 162
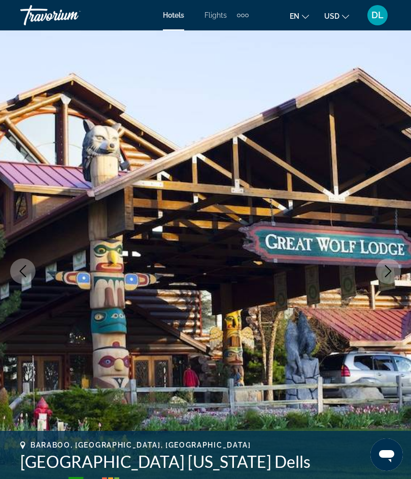
click at [27, 273] on icon "Previous image" at bounding box center [23, 271] width 12 height 12
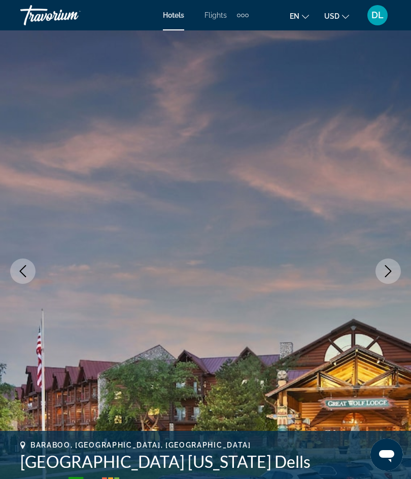
click at [22, 272] on icon "Previous image" at bounding box center [23, 271] width 12 height 12
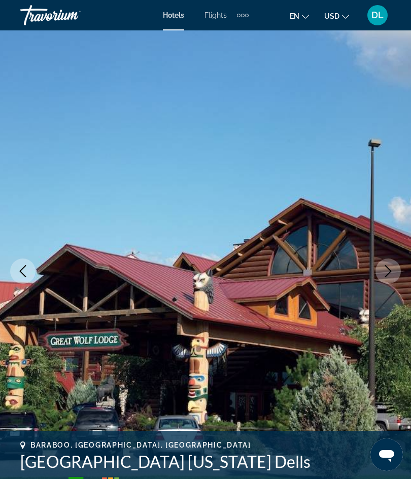
click at [22, 268] on icon "Previous image" at bounding box center [23, 271] width 12 height 12
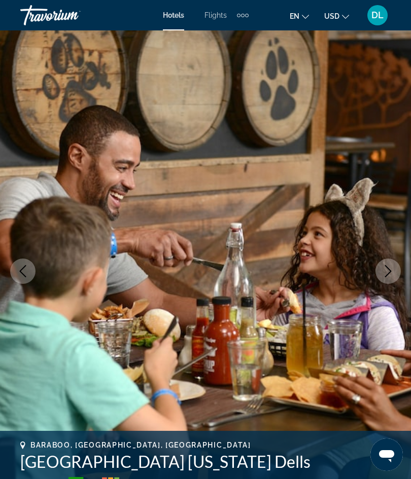
click at [23, 273] on icon "Previous image" at bounding box center [23, 271] width 12 height 12
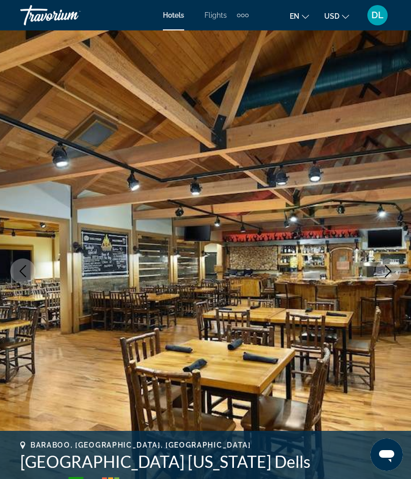
click at [21, 265] on button "Previous image" at bounding box center [22, 271] width 25 height 25
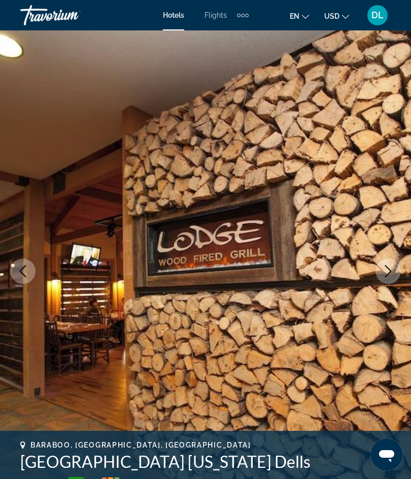
click at [24, 264] on button "Previous image" at bounding box center [22, 271] width 25 height 25
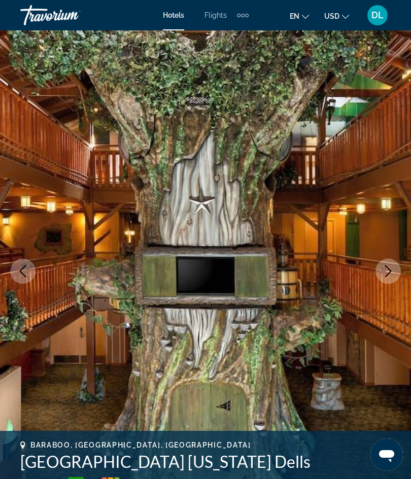
click at [26, 264] on button "Previous image" at bounding box center [22, 271] width 25 height 25
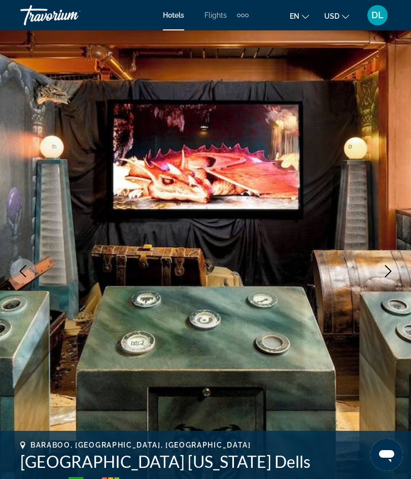
click at [27, 265] on button "Previous image" at bounding box center [22, 271] width 25 height 25
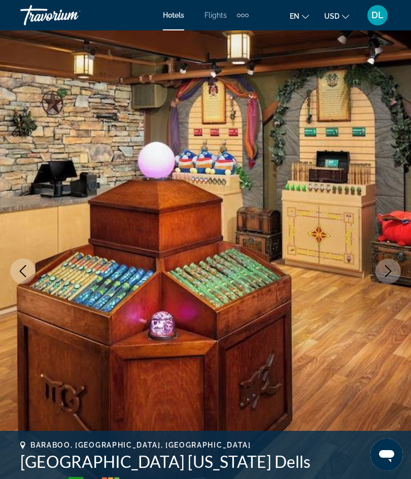
click at [30, 264] on button "Previous image" at bounding box center [22, 271] width 25 height 25
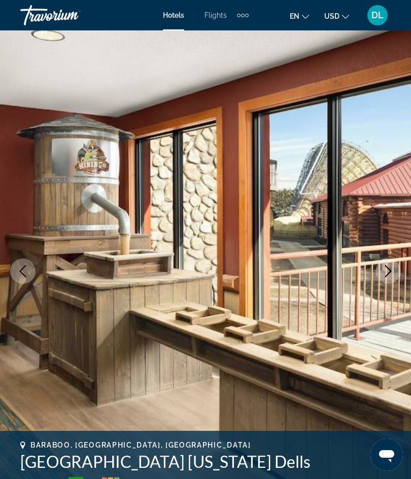
click at [26, 267] on icon "Previous image" at bounding box center [23, 271] width 12 height 12
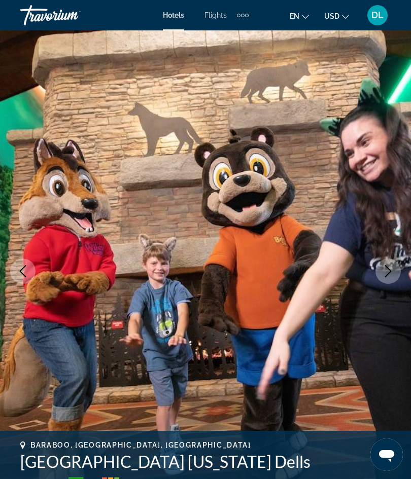
click at [25, 263] on button "Previous image" at bounding box center [22, 271] width 25 height 25
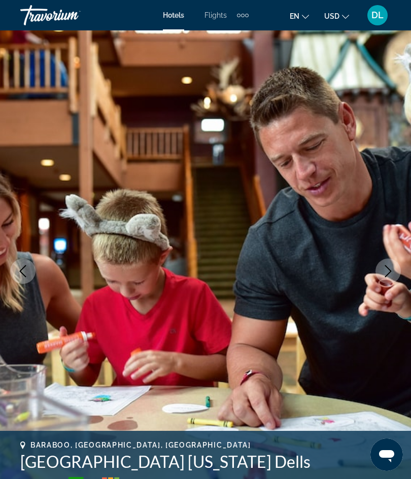
click at [28, 267] on icon "Previous image" at bounding box center [23, 271] width 12 height 12
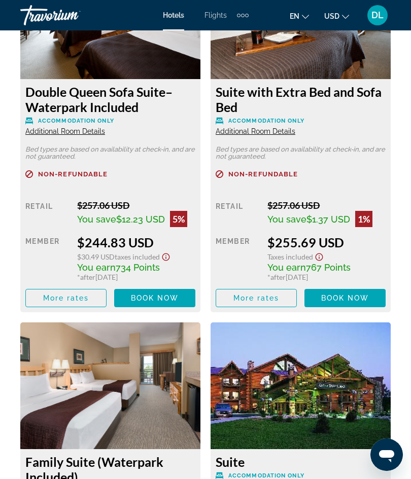
scroll to position [1853, 0]
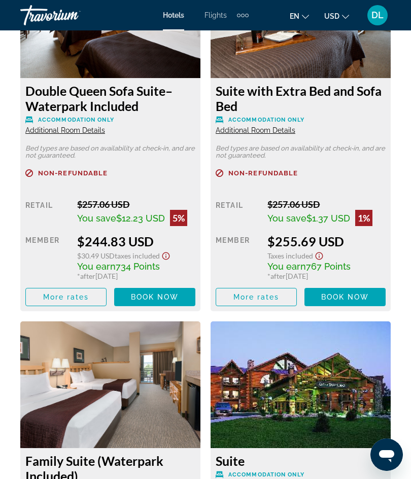
click at [142, 300] on span "Book now" at bounding box center [155, 297] width 48 height 8
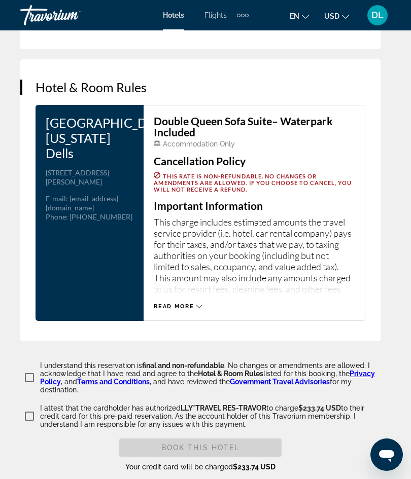
scroll to position [1756, 0]
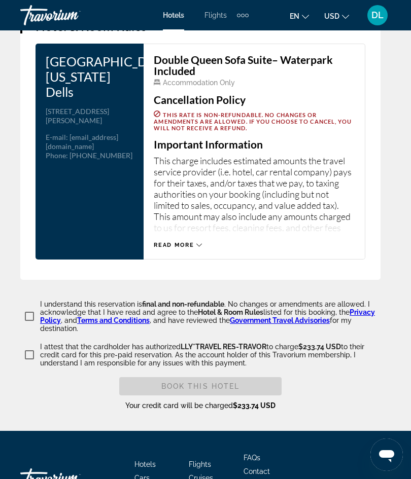
click at [156, 246] on span "Read more" at bounding box center [174, 245] width 40 height 7
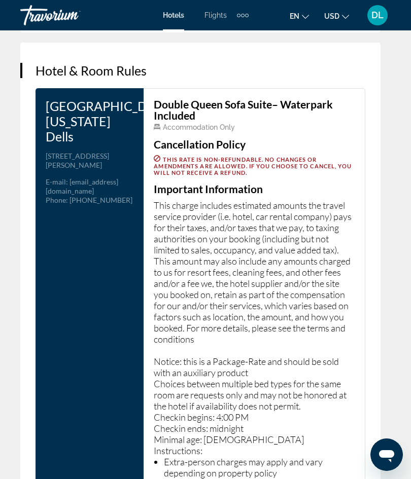
scroll to position [1710, 0]
